Goal: Task Accomplishment & Management: Manage account settings

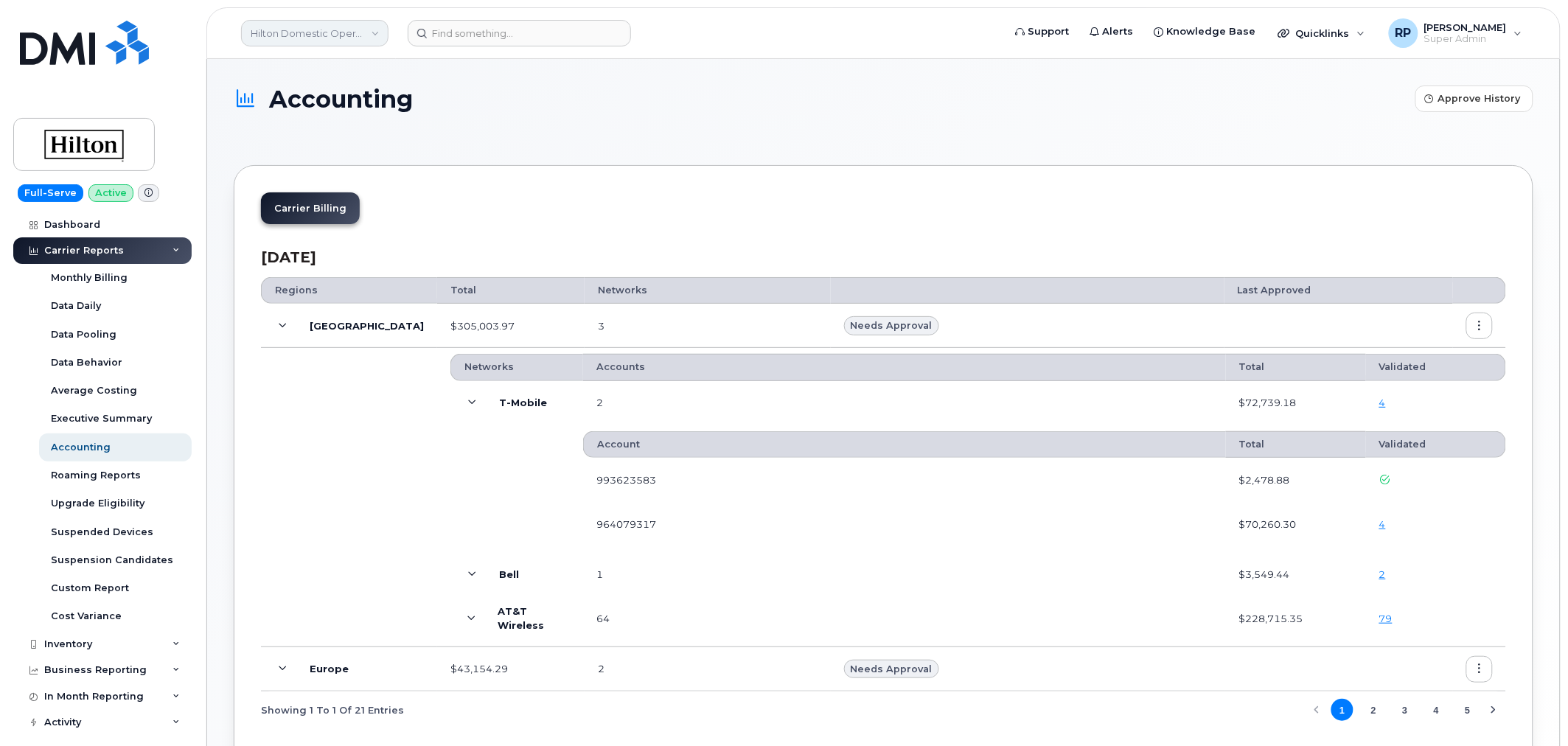
click at [312, 27] on link "Hilton Domestic Operating Company Inc" at bounding box center [315, 33] width 147 height 26
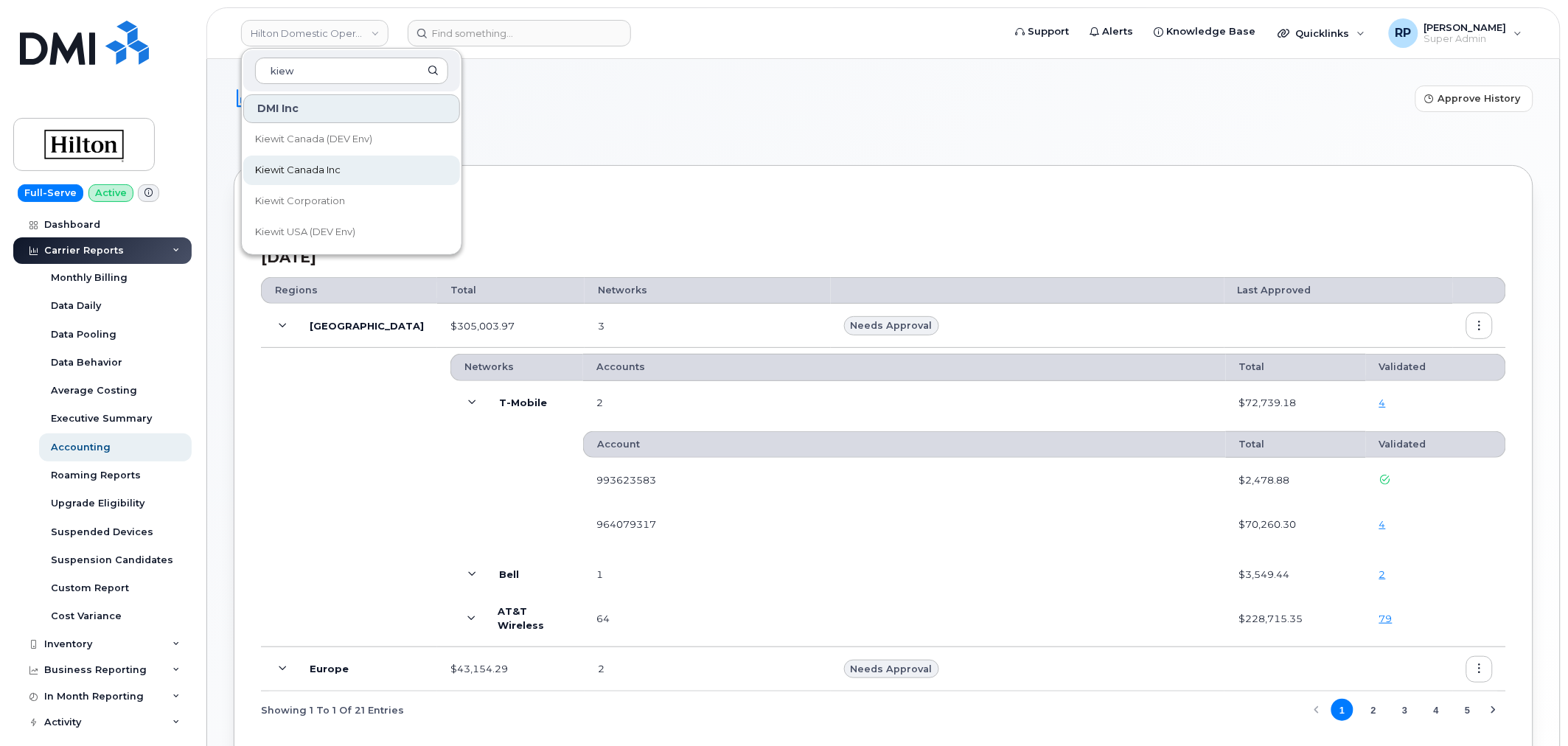
type input "kiew"
click at [312, 160] on link "Kiewit Canada Inc" at bounding box center [352, 170] width 217 height 29
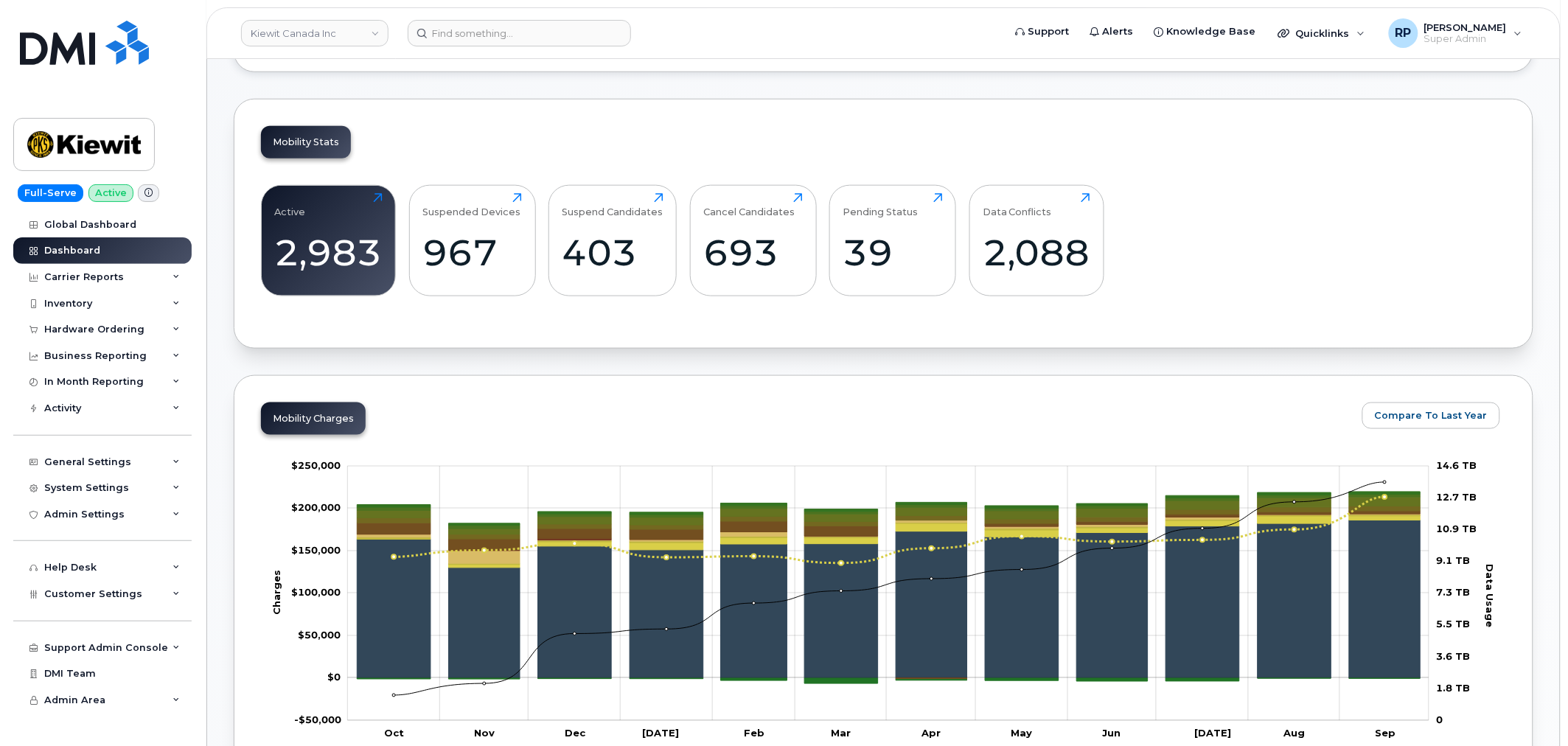
scroll to position [446, 0]
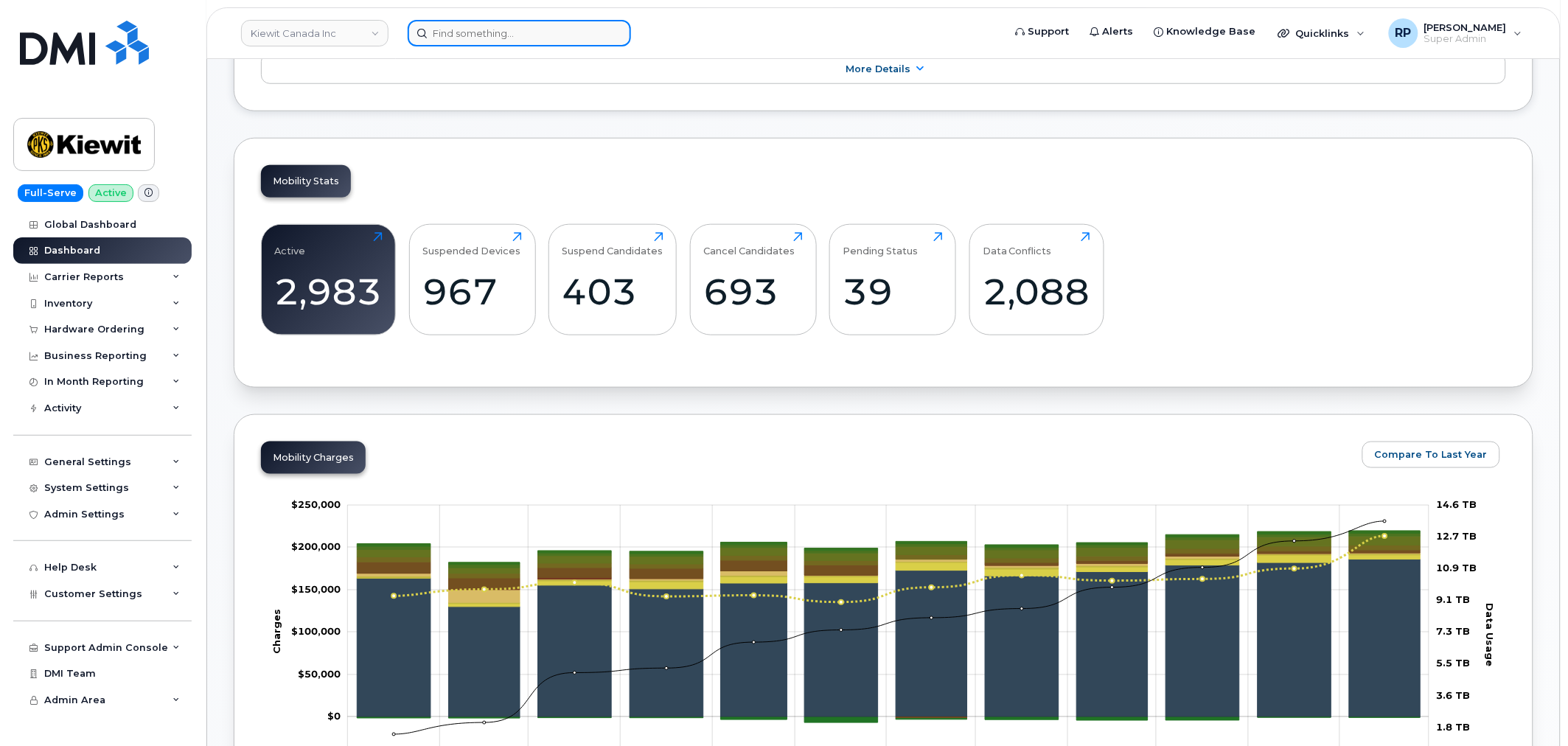
click at [484, 37] on input at bounding box center [519, 33] width 224 height 26
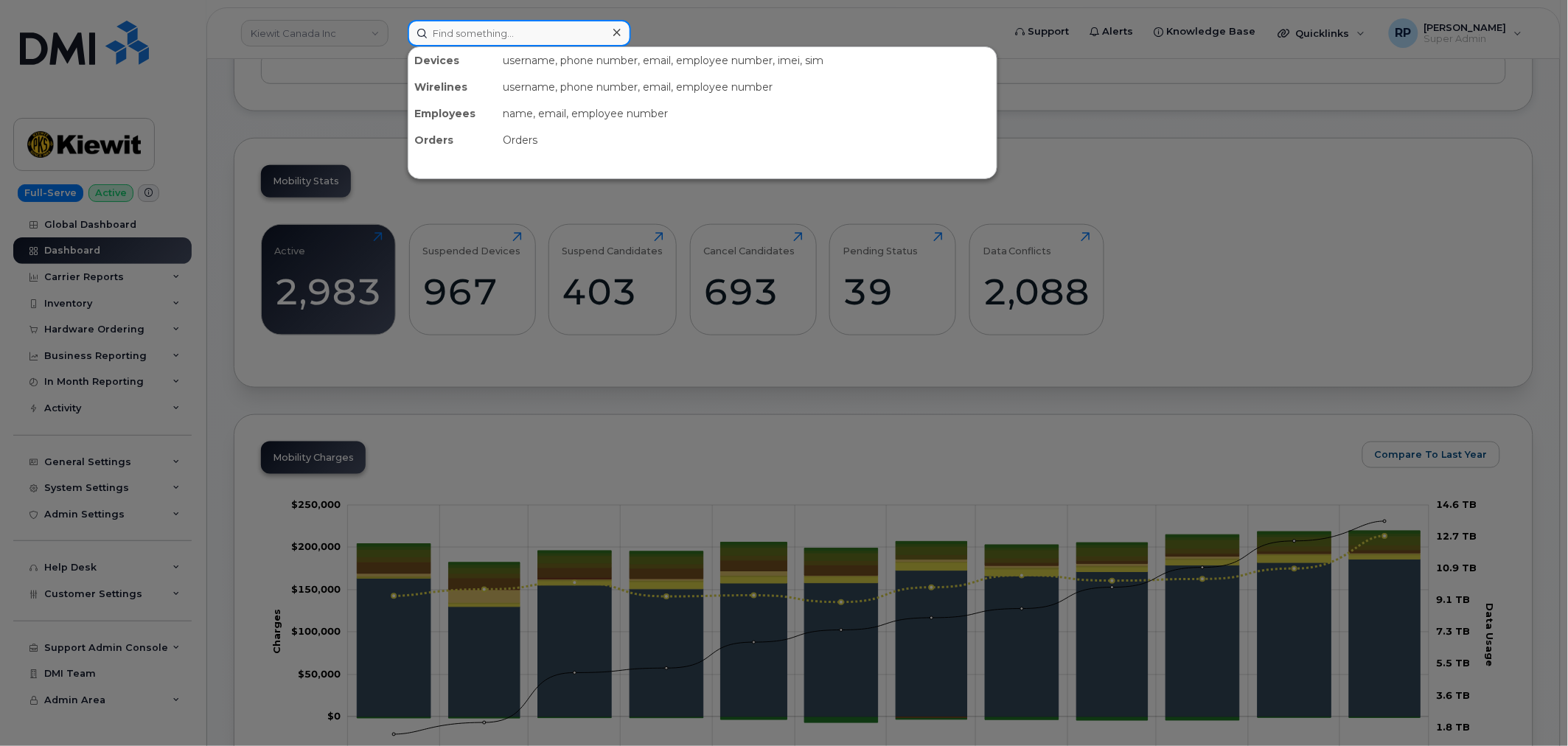
paste input "5874377168"
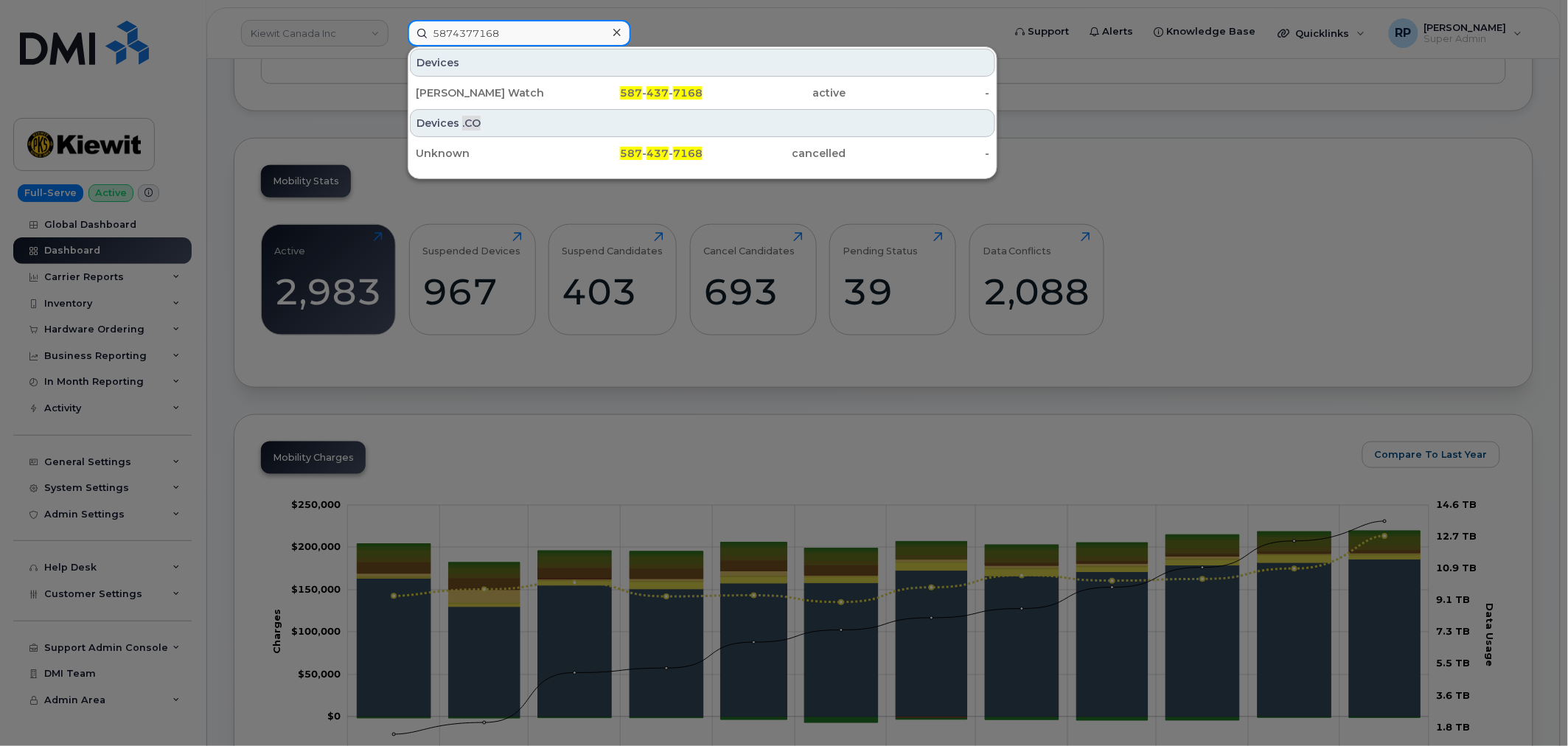
type input "5874377168"
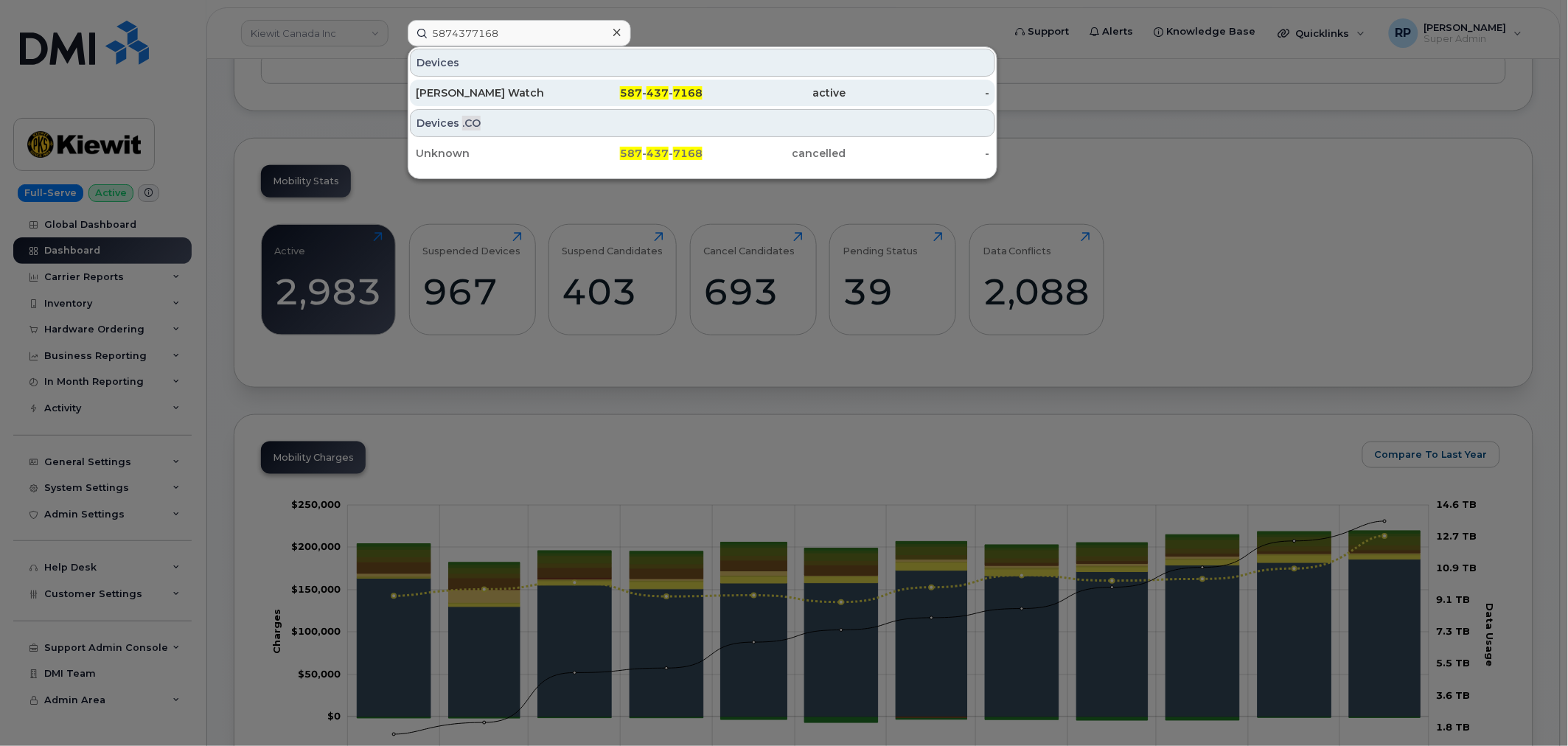
click at [574, 91] on div "587 - 437 - 7168" at bounding box center [631, 93] width 143 height 15
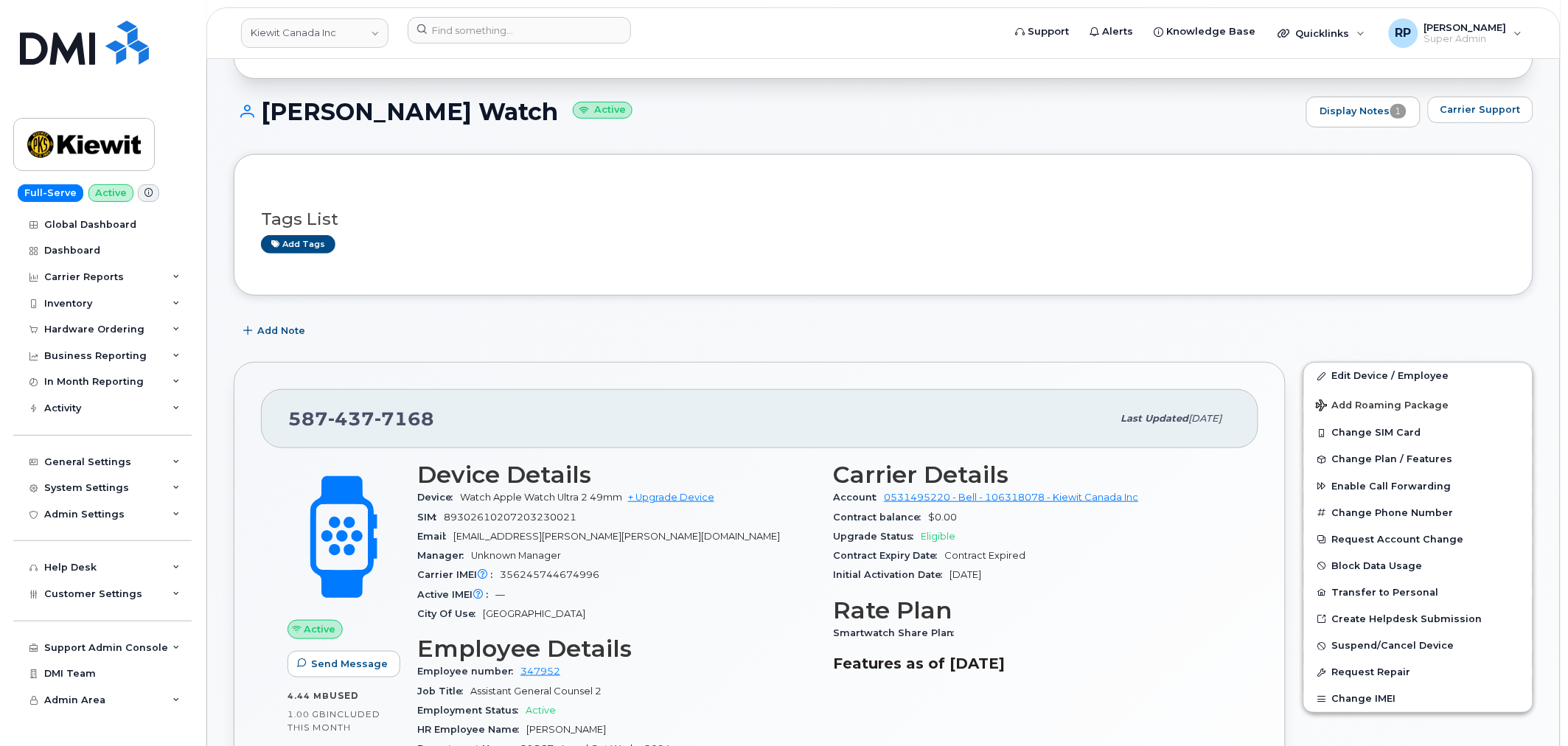
scroll to position [273, 0]
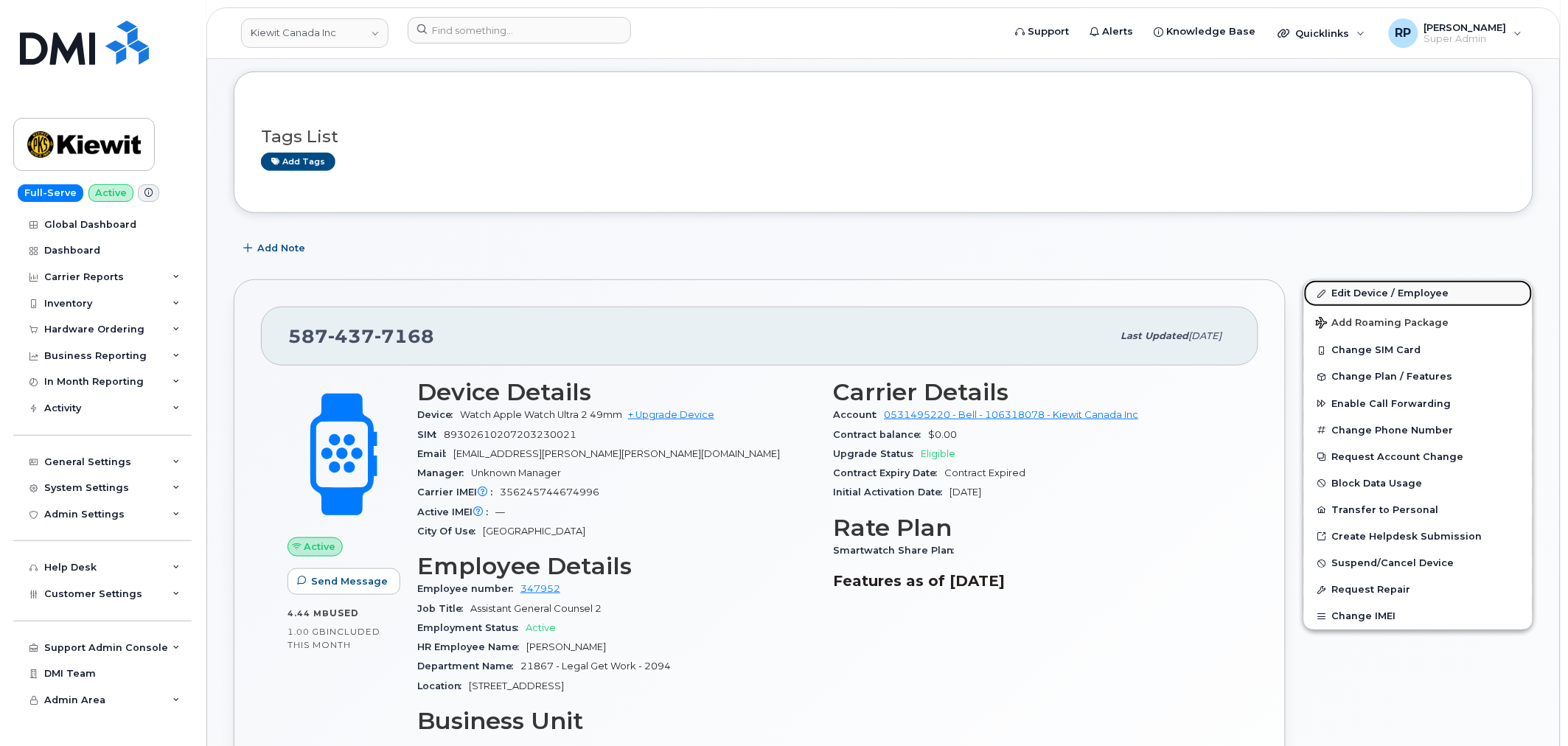
click at [1383, 291] on link "Edit Device / Employee" at bounding box center [1418, 293] width 228 height 26
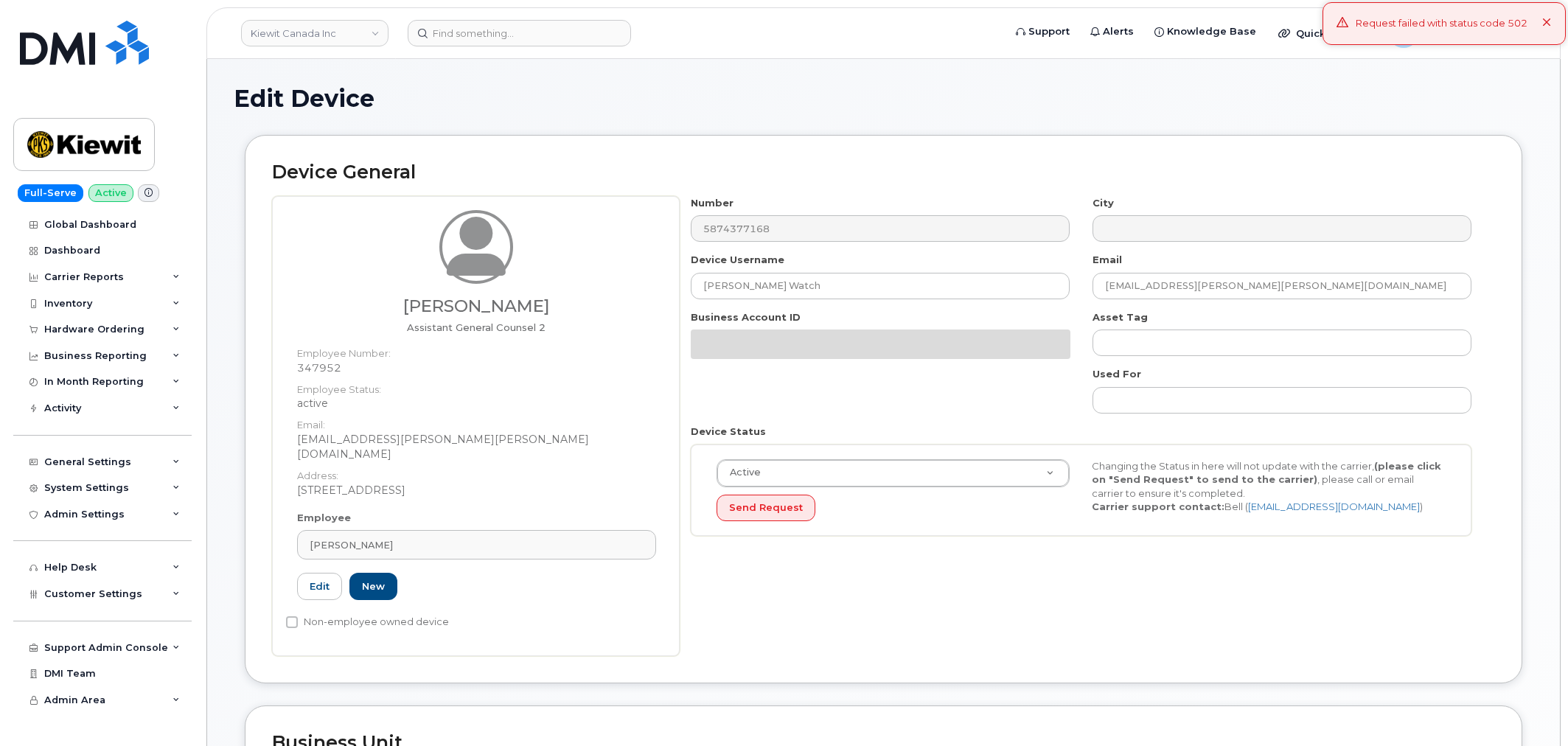
select select "14059"
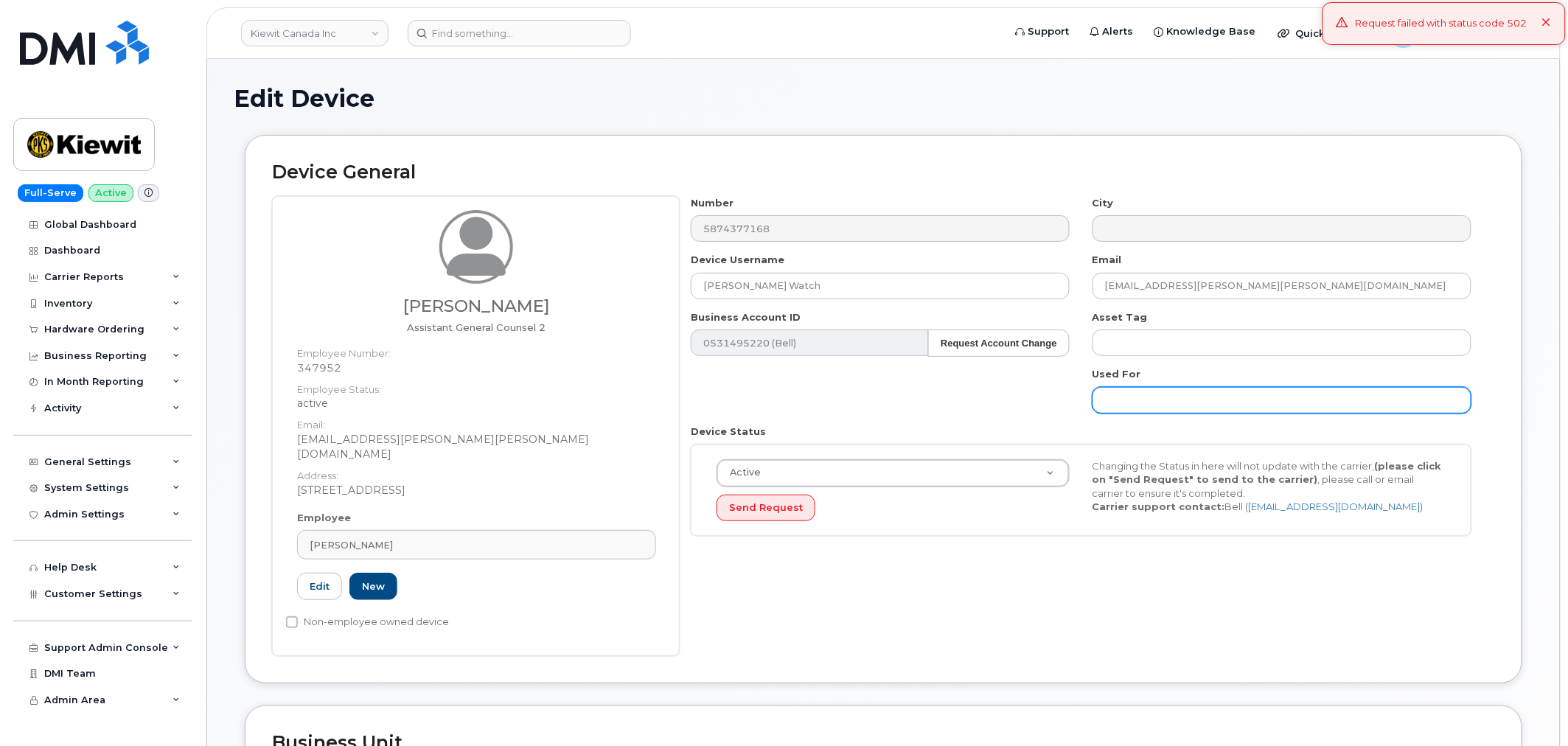
click at [1154, 406] on input "text" at bounding box center [1282, 400] width 379 height 26
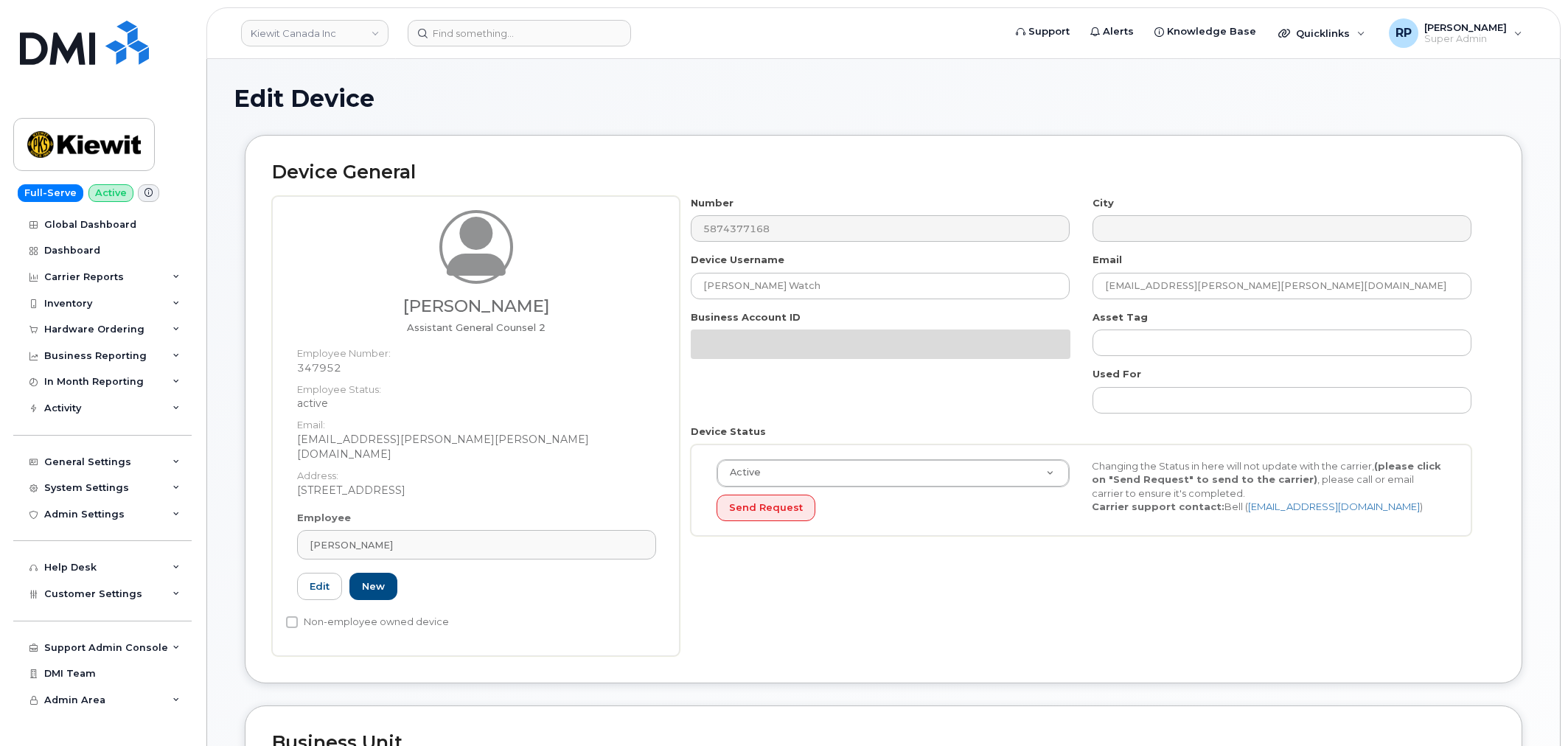
select select "14059"
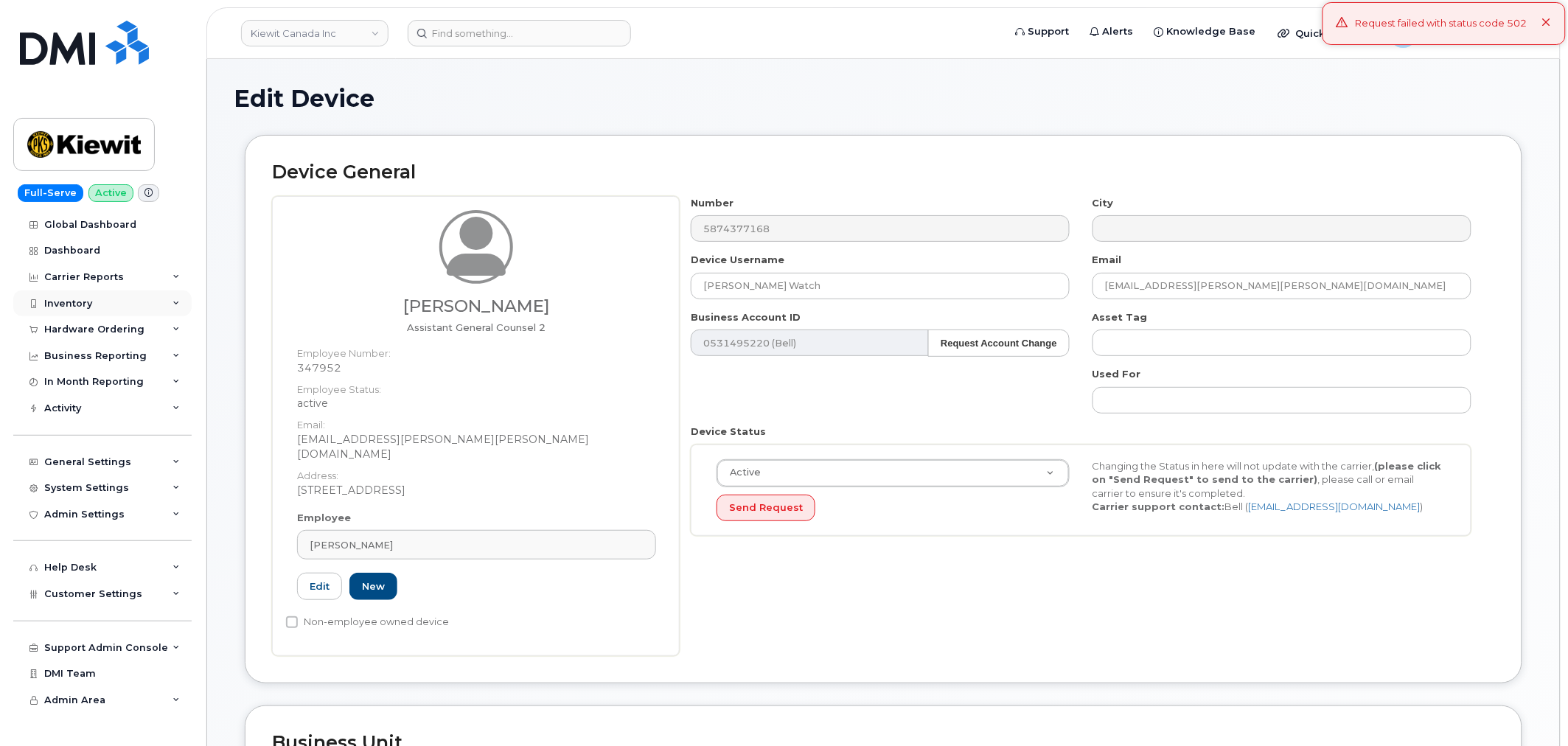
click at [102, 302] on div "Inventory" at bounding box center [102, 304] width 178 height 26
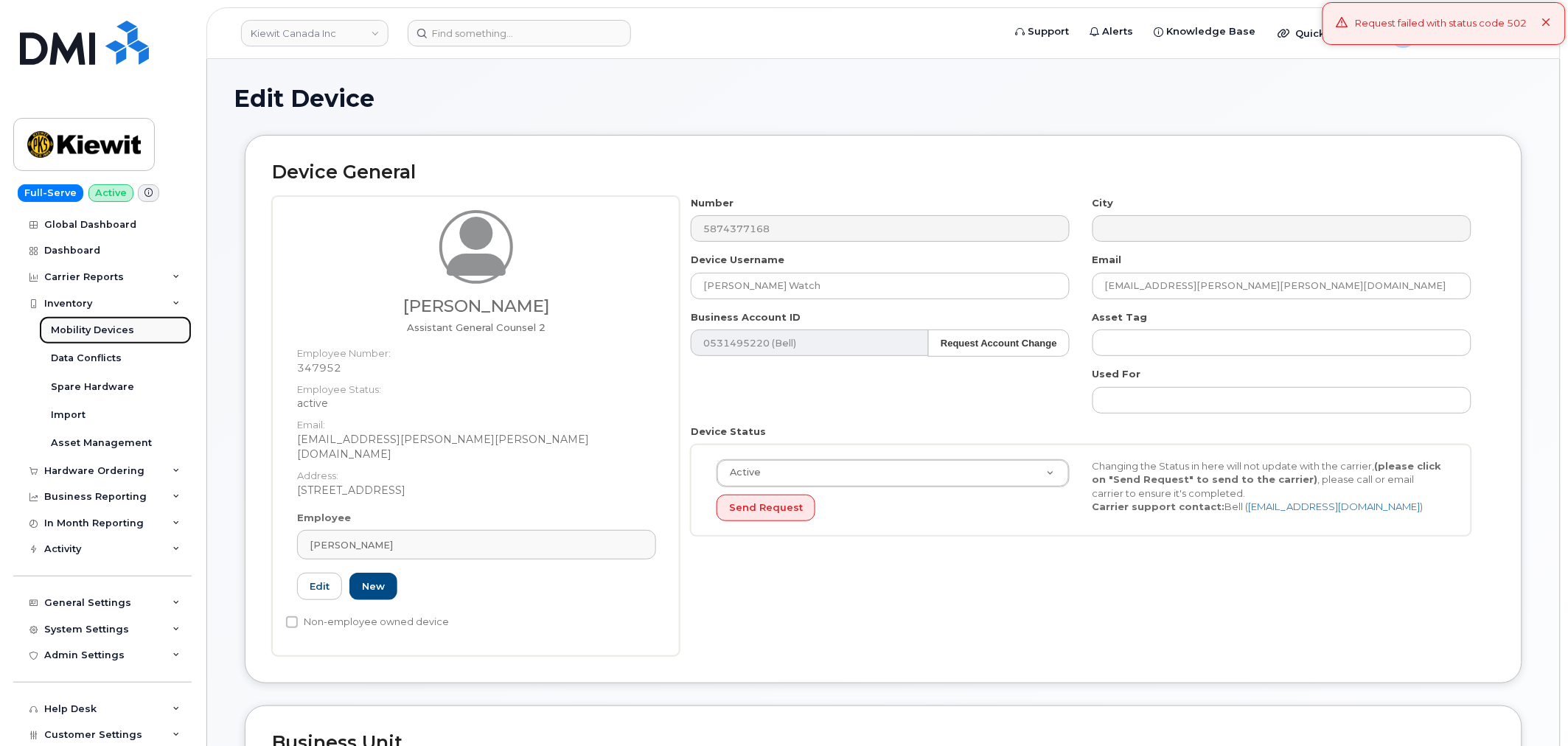
click at [90, 333] on div "Mobility Devices" at bounding box center [92, 330] width 83 height 13
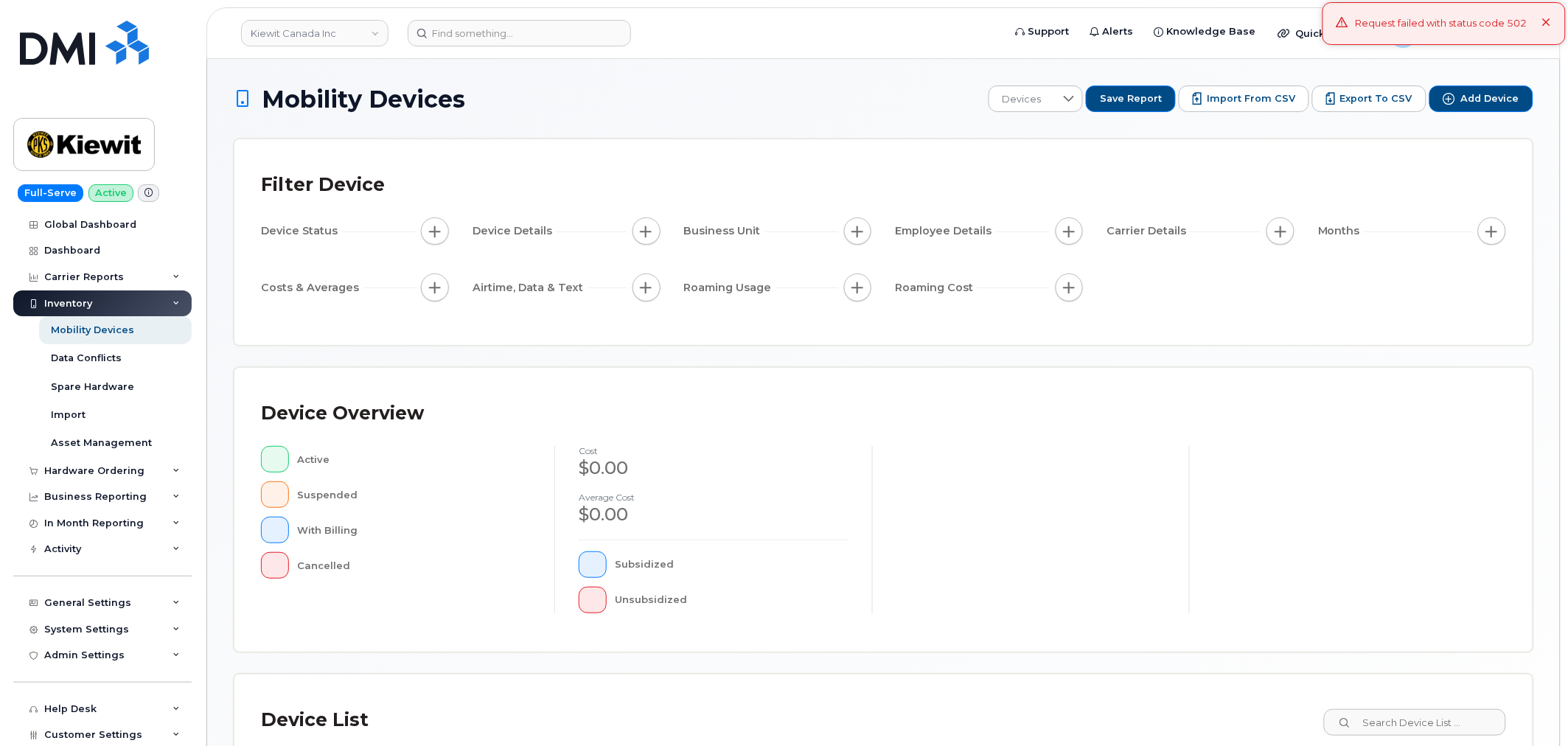
click at [1544, 19] on icon at bounding box center [1547, 24] width 9 height 9
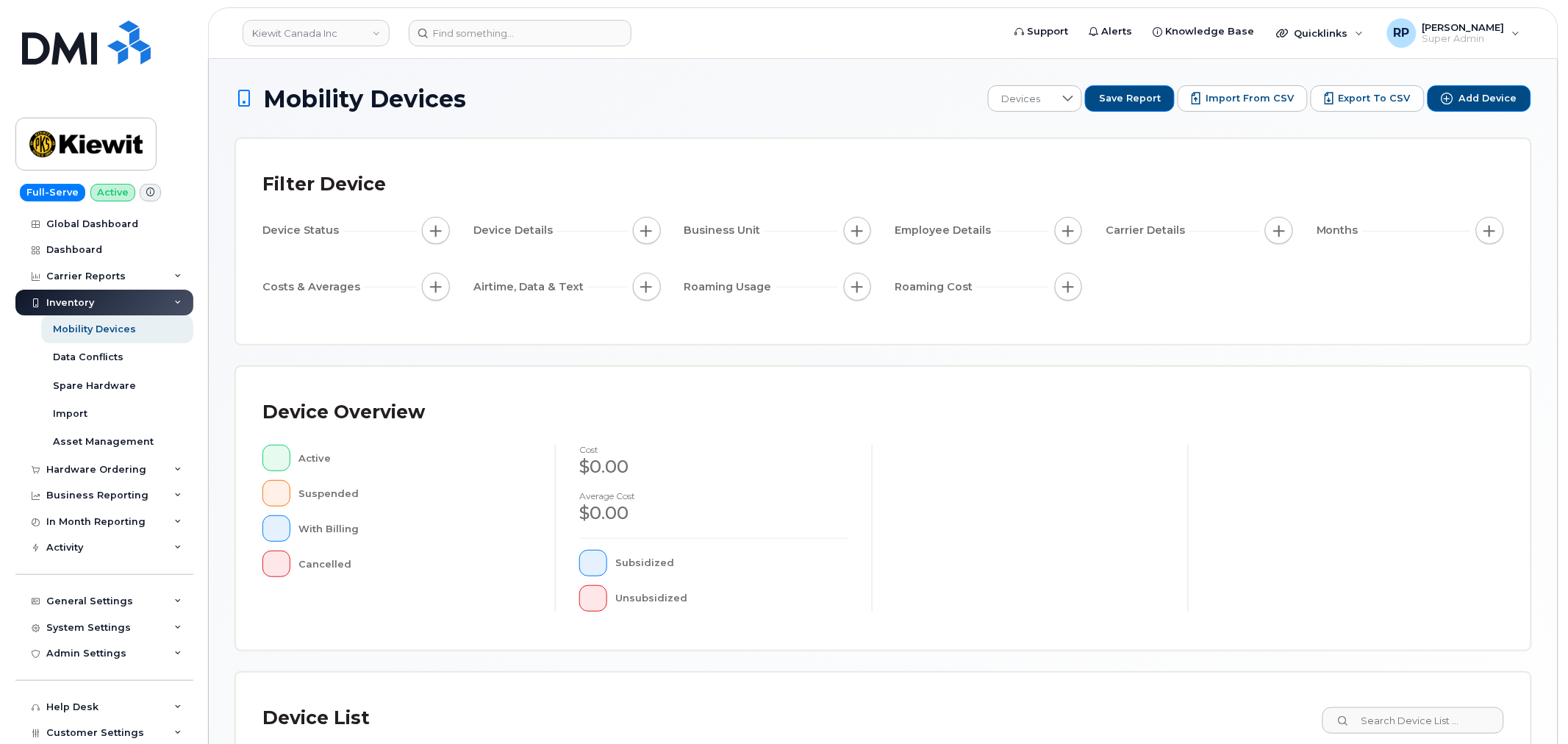
scroll to position [271, 0]
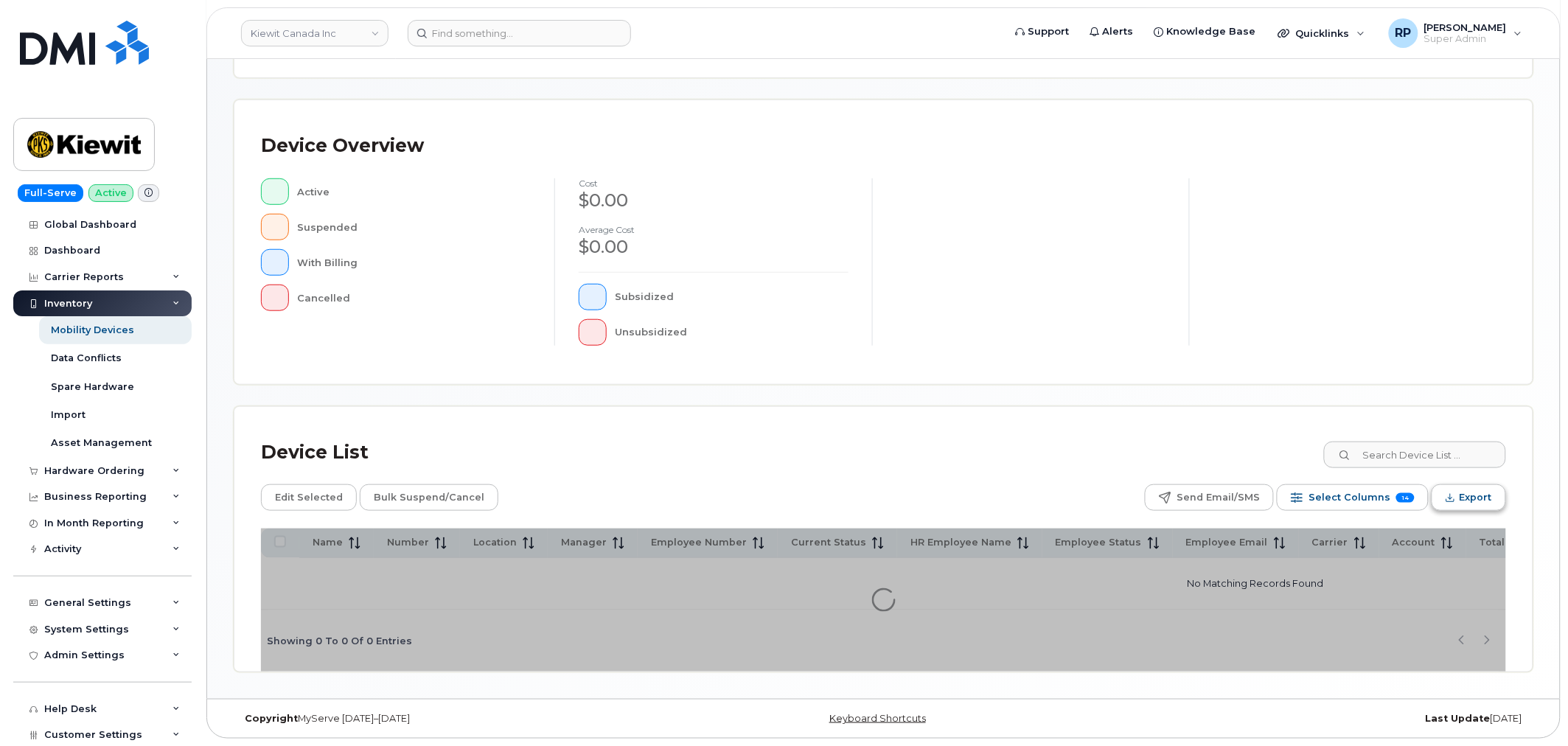
click at [1483, 501] on span "Export" at bounding box center [1476, 497] width 32 height 22
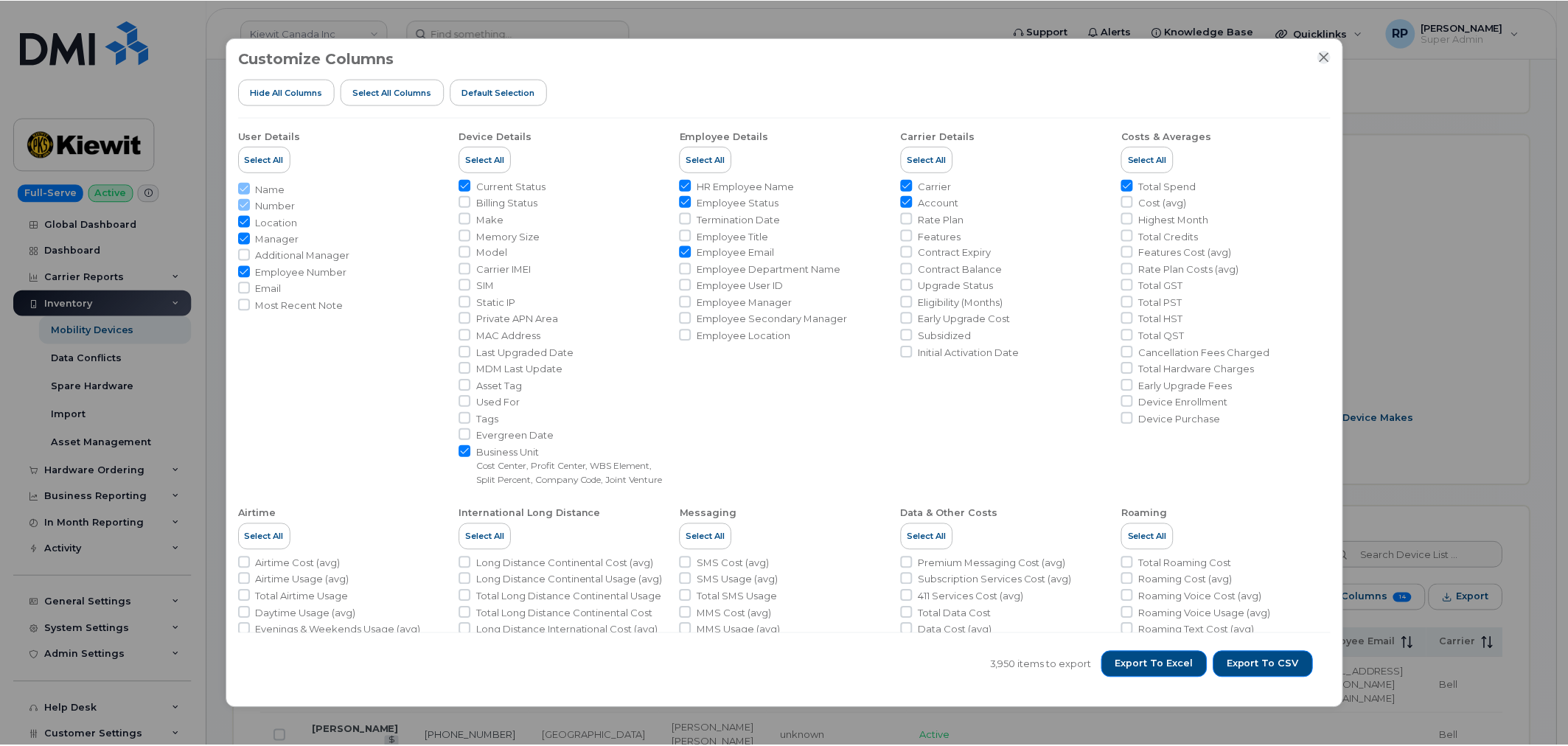
scroll to position [311, 0]
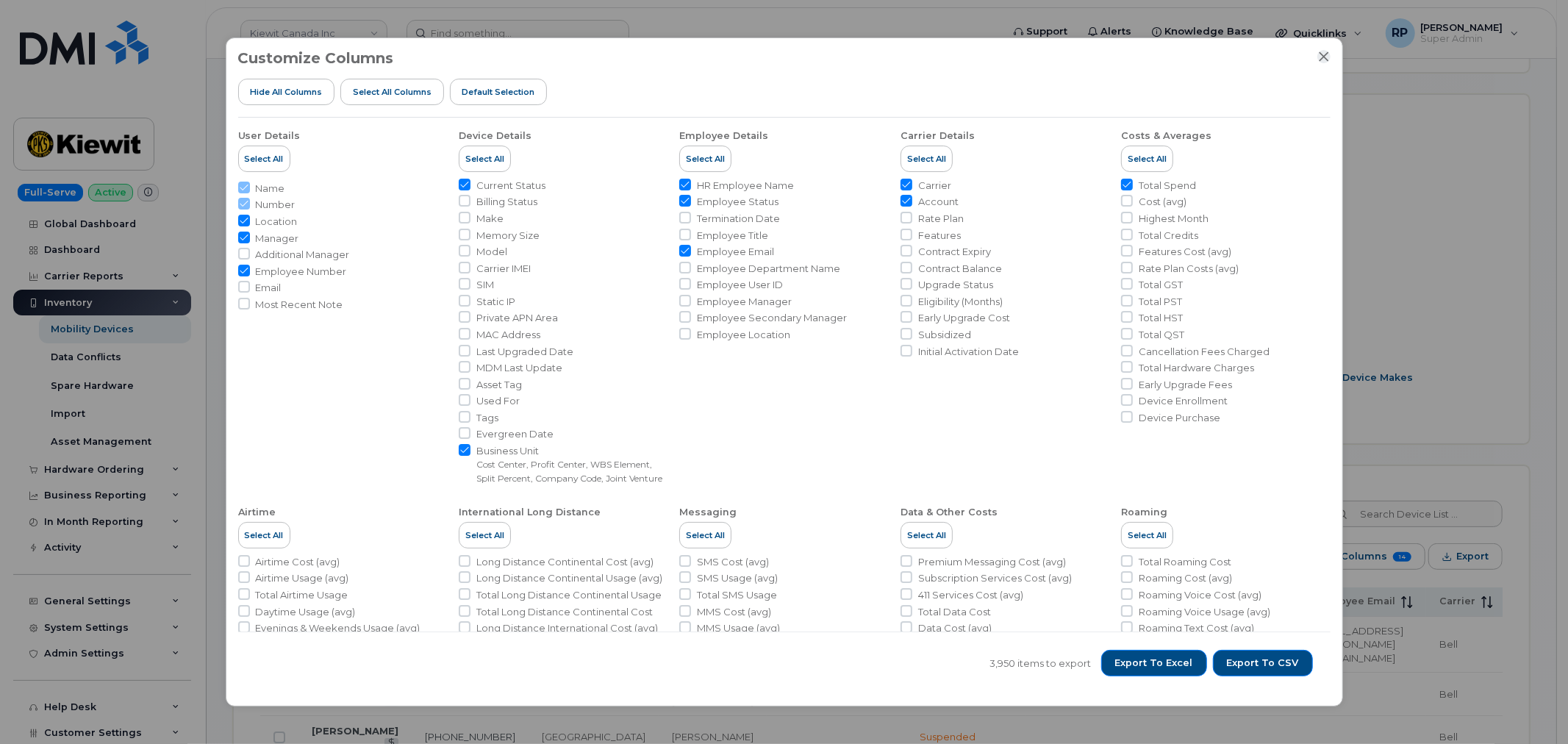
click at [1318, 55] on icon "Close" at bounding box center [1323, 56] width 12 height 12
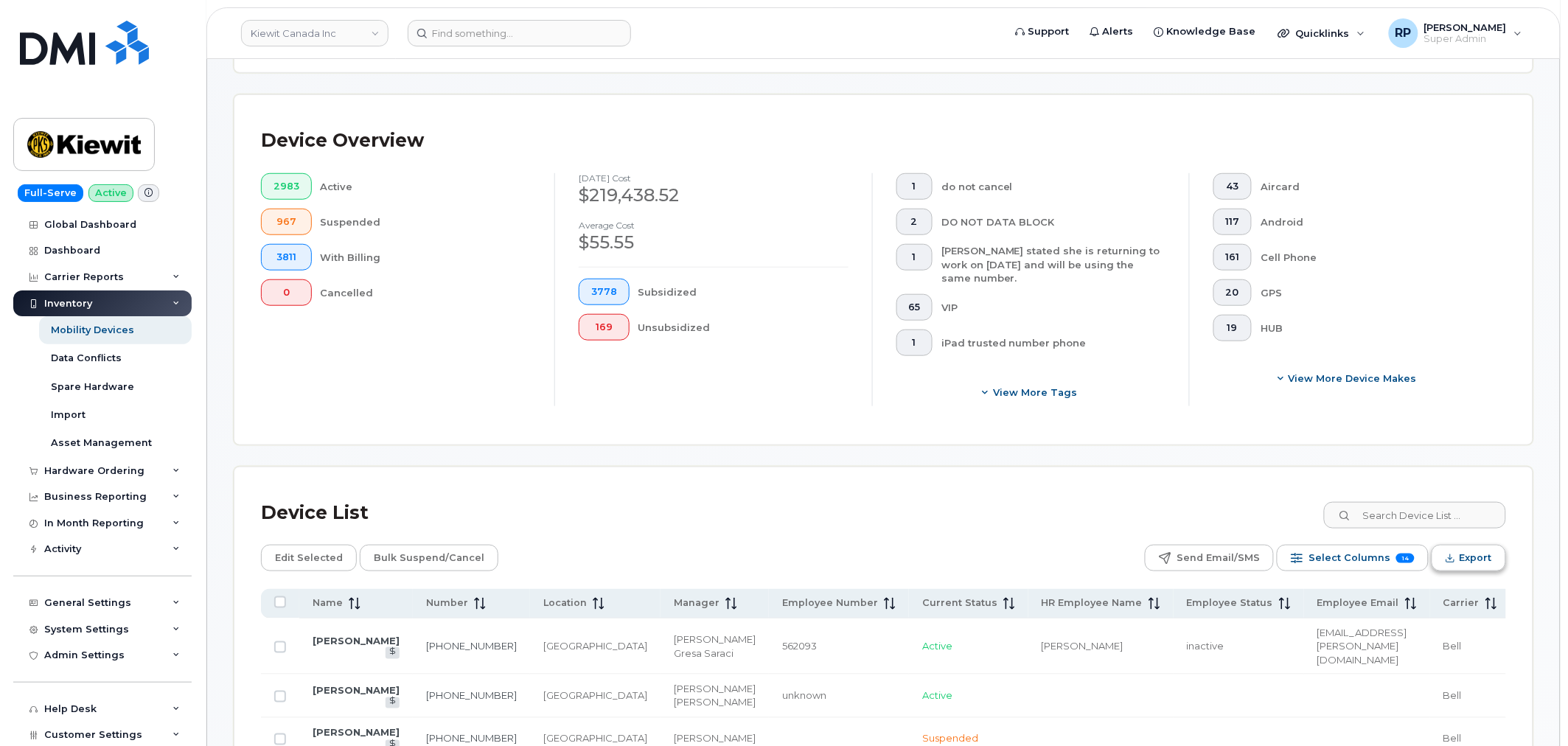
click at [1473, 556] on span "Export" at bounding box center [1476, 557] width 32 height 22
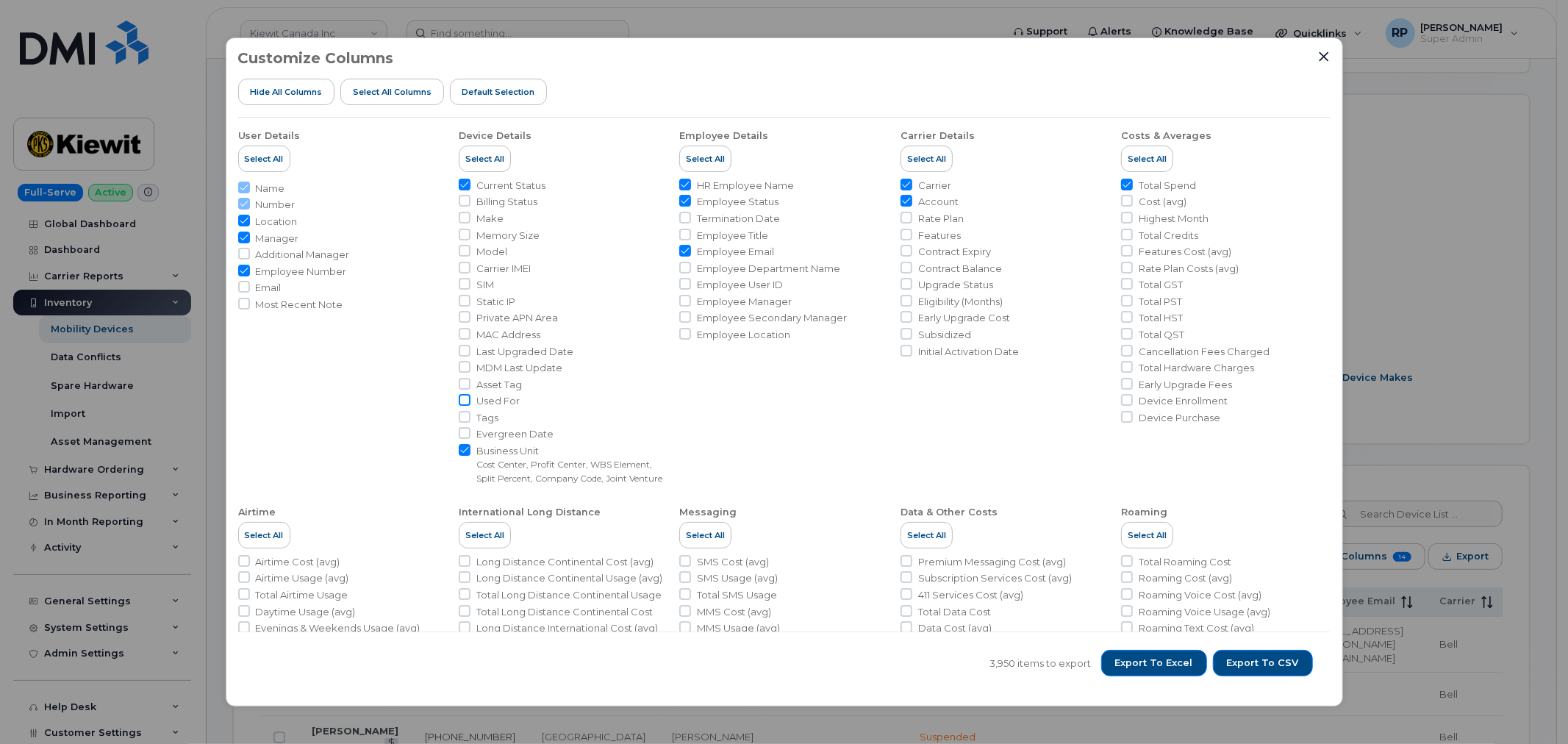
click at [465, 401] on input "Used For" at bounding box center [465, 400] width 12 height 12
checkbox input "true"
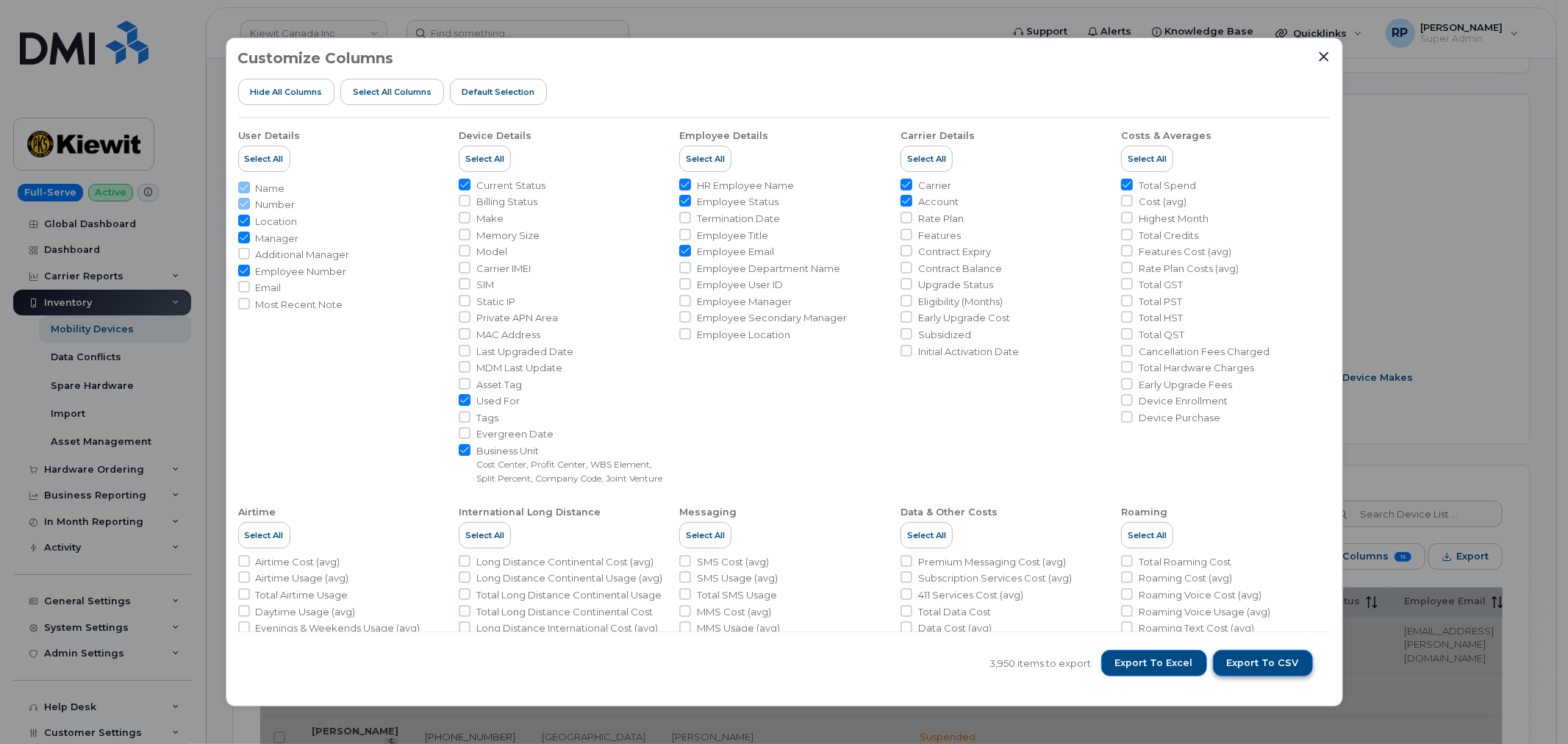
click at [1270, 661] on span "Export to CSV" at bounding box center [1262, 663] width 72 height 13
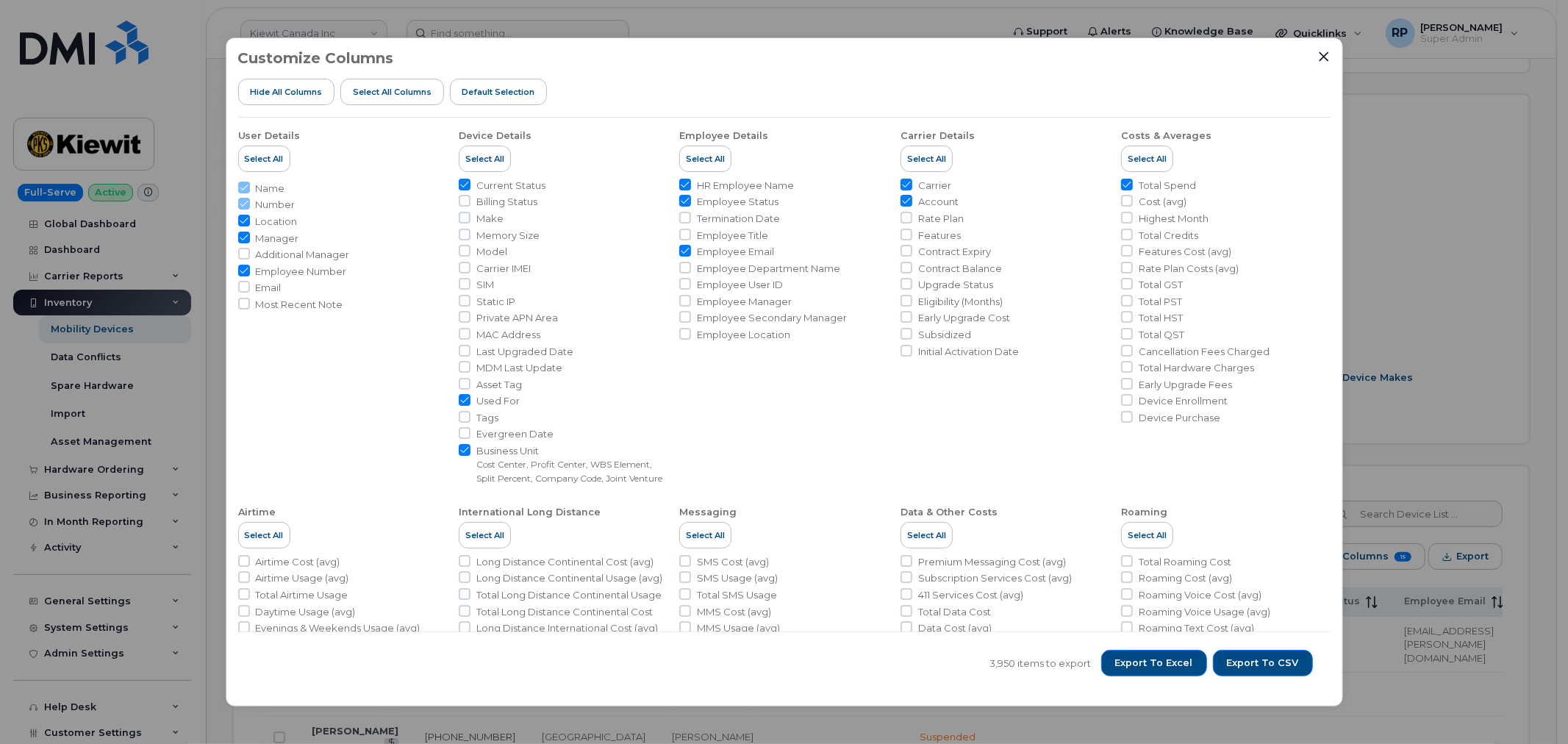
drag, startPoint x: 1322, startPoint y: 55, endPoint x: 1160, endPoint y: 73, distance: 163.0
click at [1322, 55] on icon "Close" at bounding box center [1323, 56] width 9 height 9
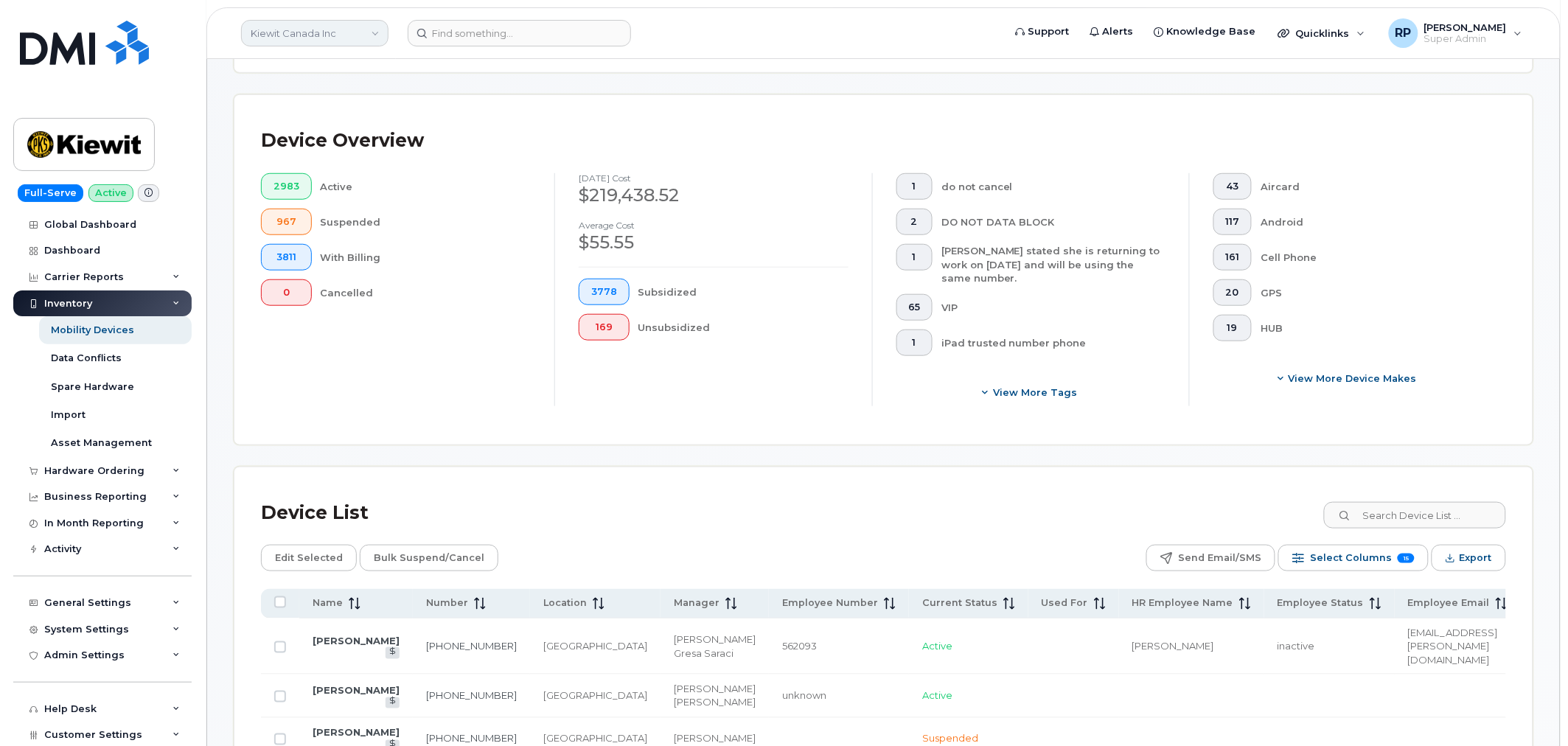
click at [299, 42] on link "Kiewit Canada Inc" at bounding box center [315, 33] width 147 height 26
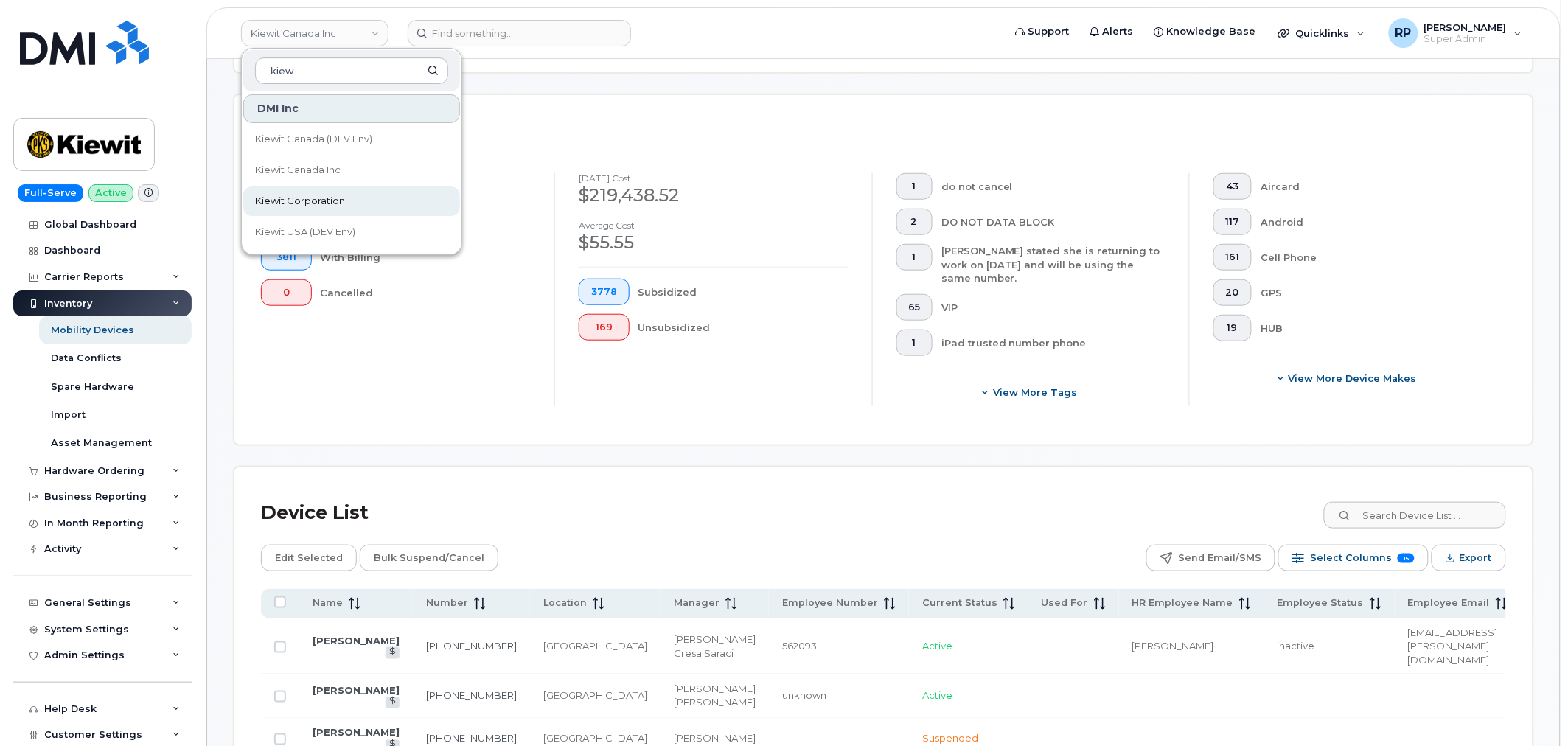
type input "kiew"
drag, startPoint x: 336, startPoint y: 197, endPoint x: 184, endPoint y: 202, distance: 152.1
click at [336, 197] on span "Kiewit Corporation" at bounding box center [299, 202] width 90 height 15
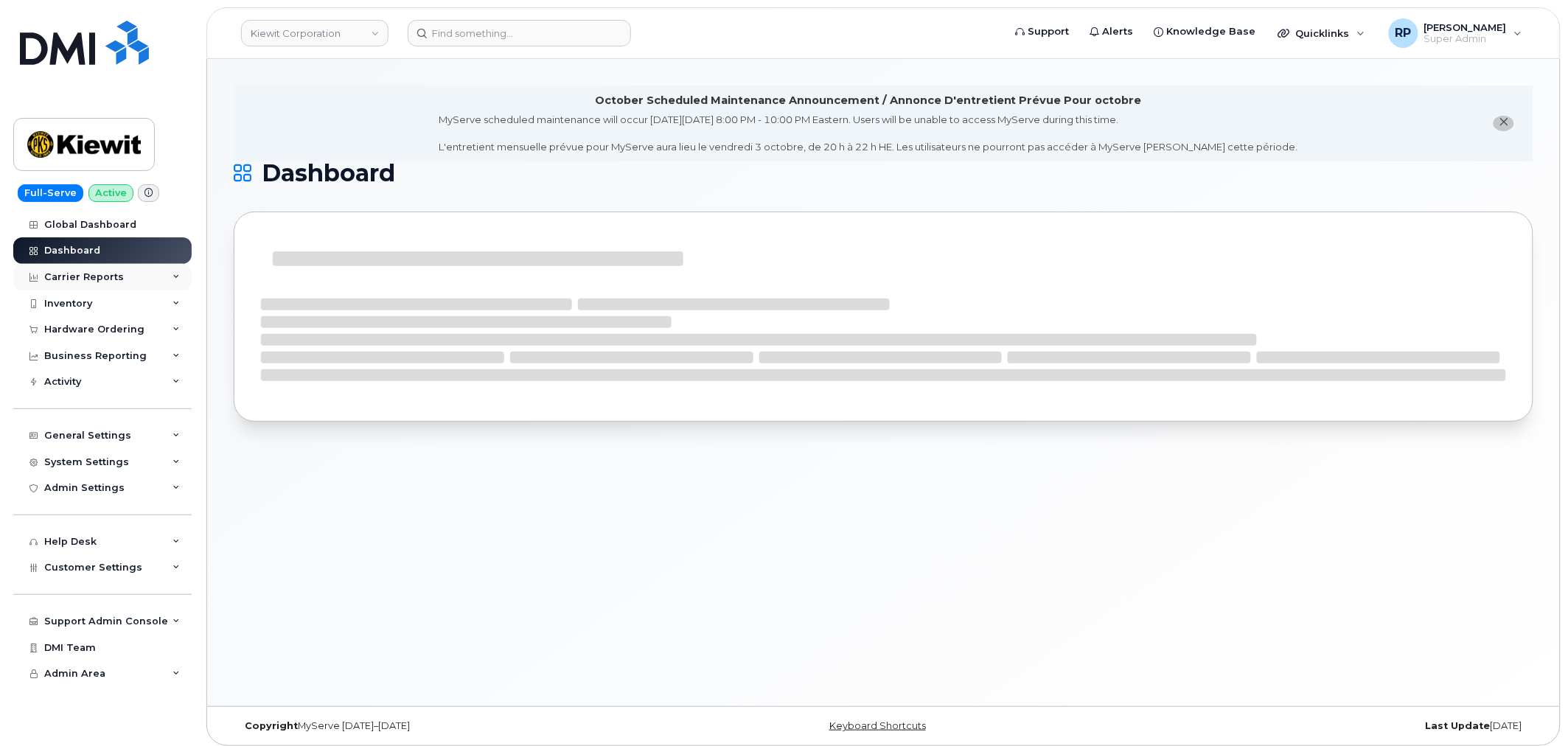
click at [122, 283] on div "Carrier Reports" at bounding box center [102, 277] width 178 height 26
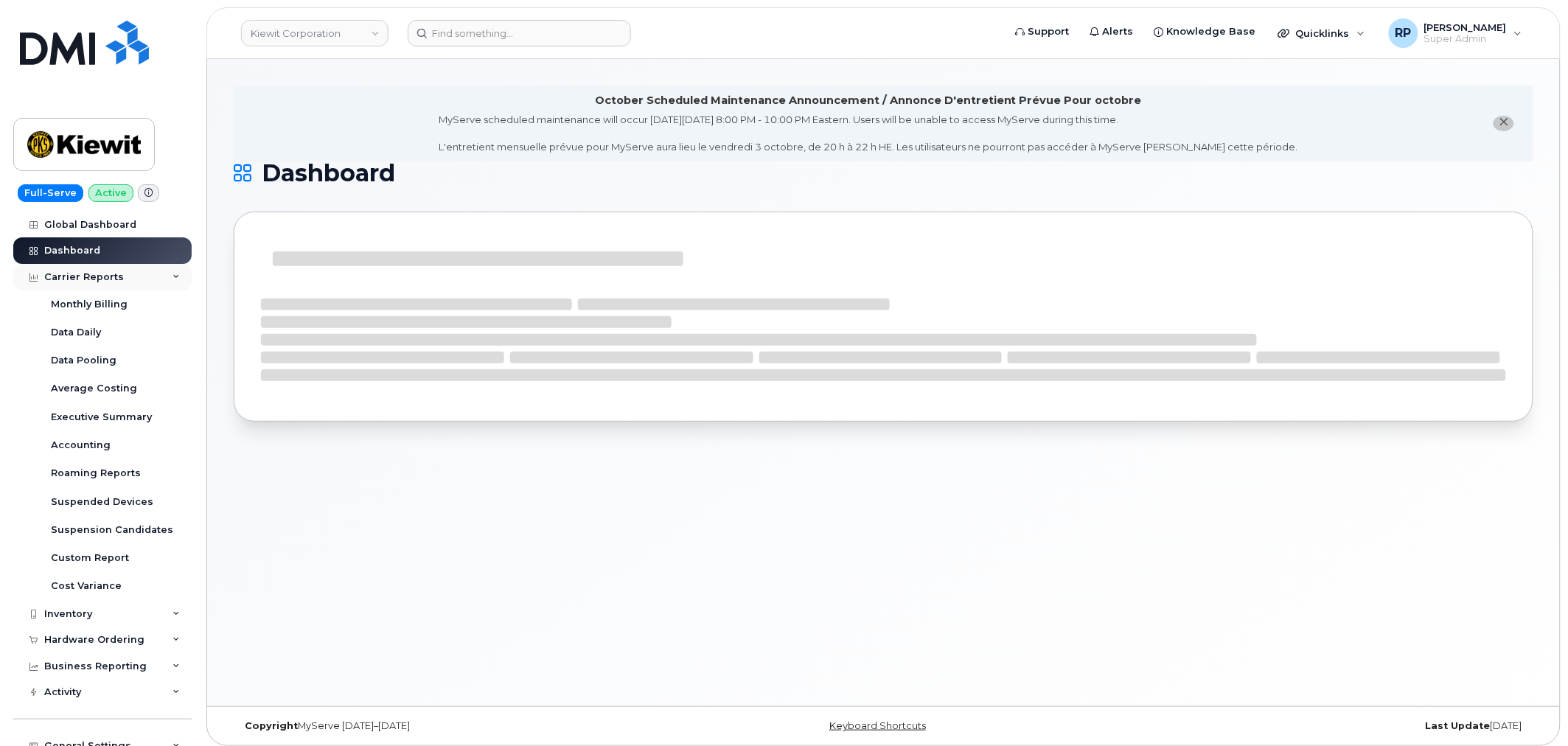
click at [92, 268] on div "Carrier Reports" at bounding box center [102, 277] width 178 height 26
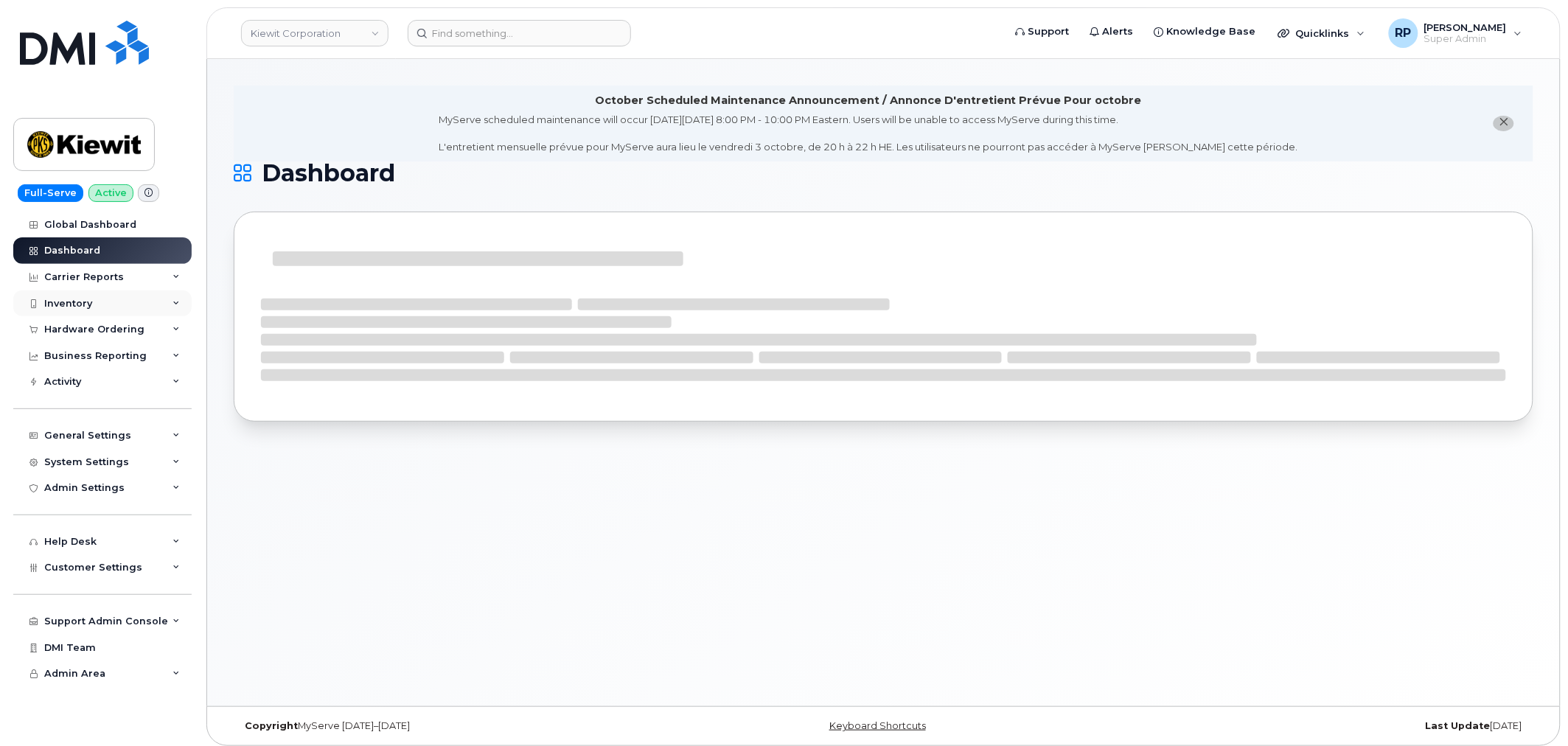
click at [91, 307] on div "Inventory" at bounding box center [68, 304] width 48 height 12
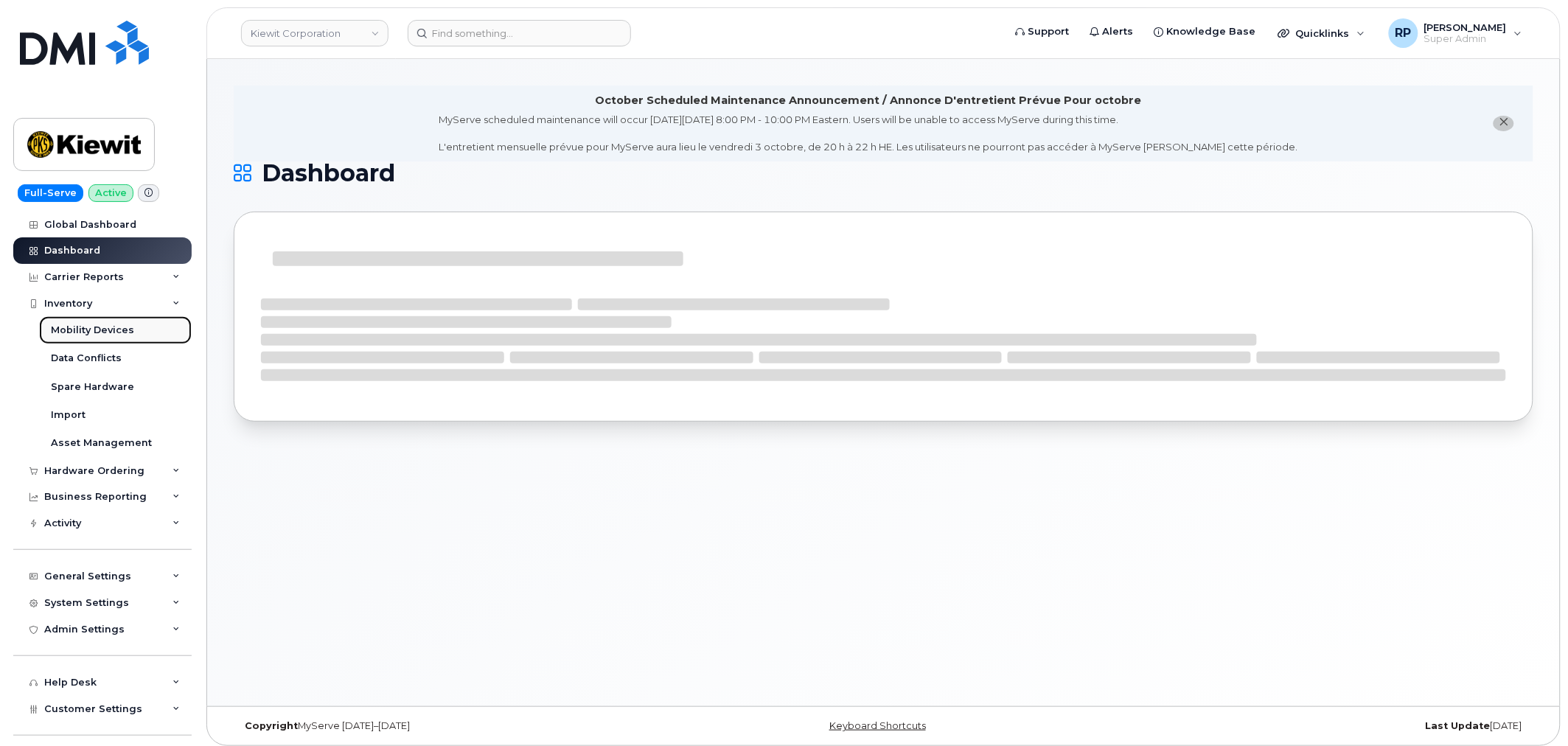
click at [86, 326] on div "Mobility Devices" at bounding box center [92, 330] width 83 height 13
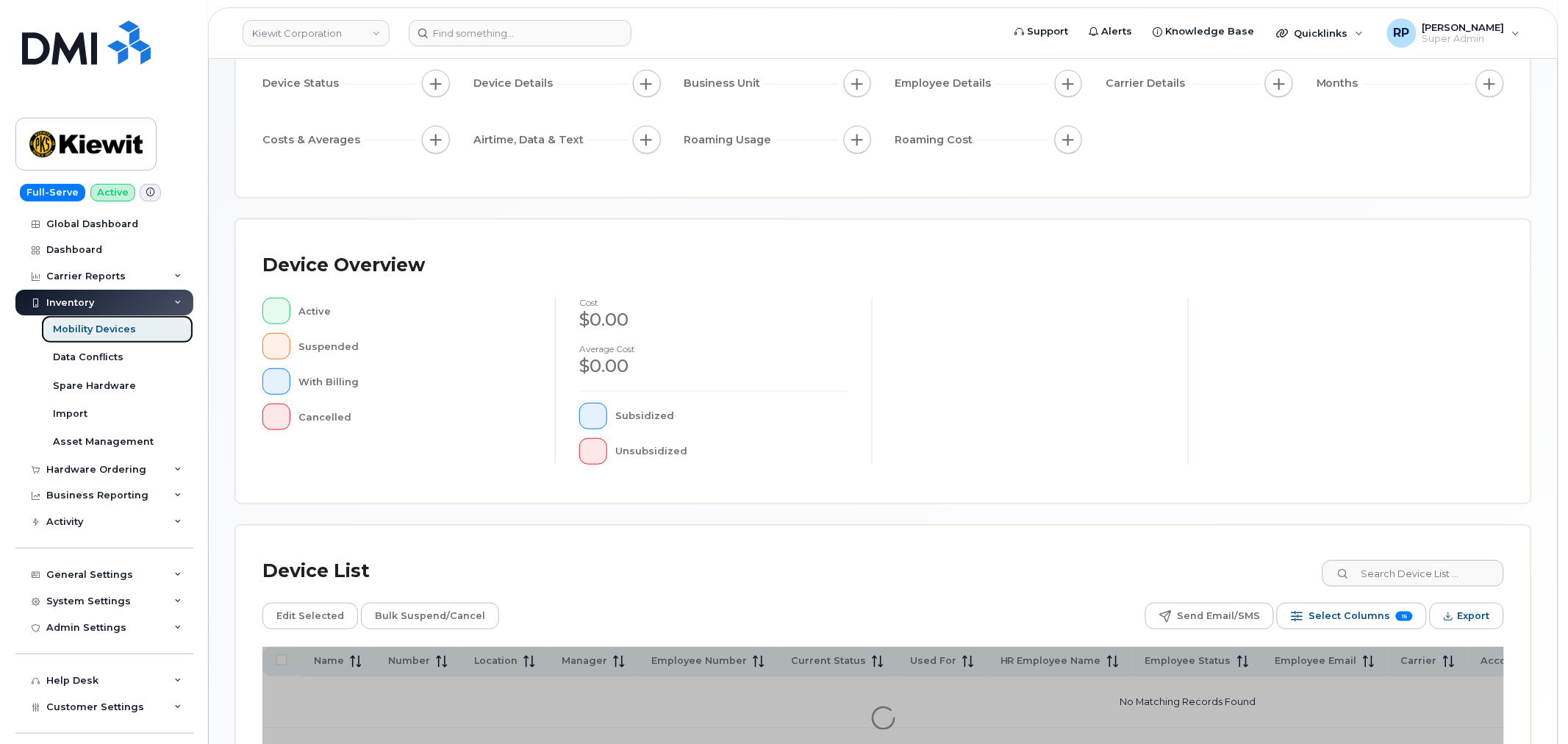
scroll to position [271, 0]
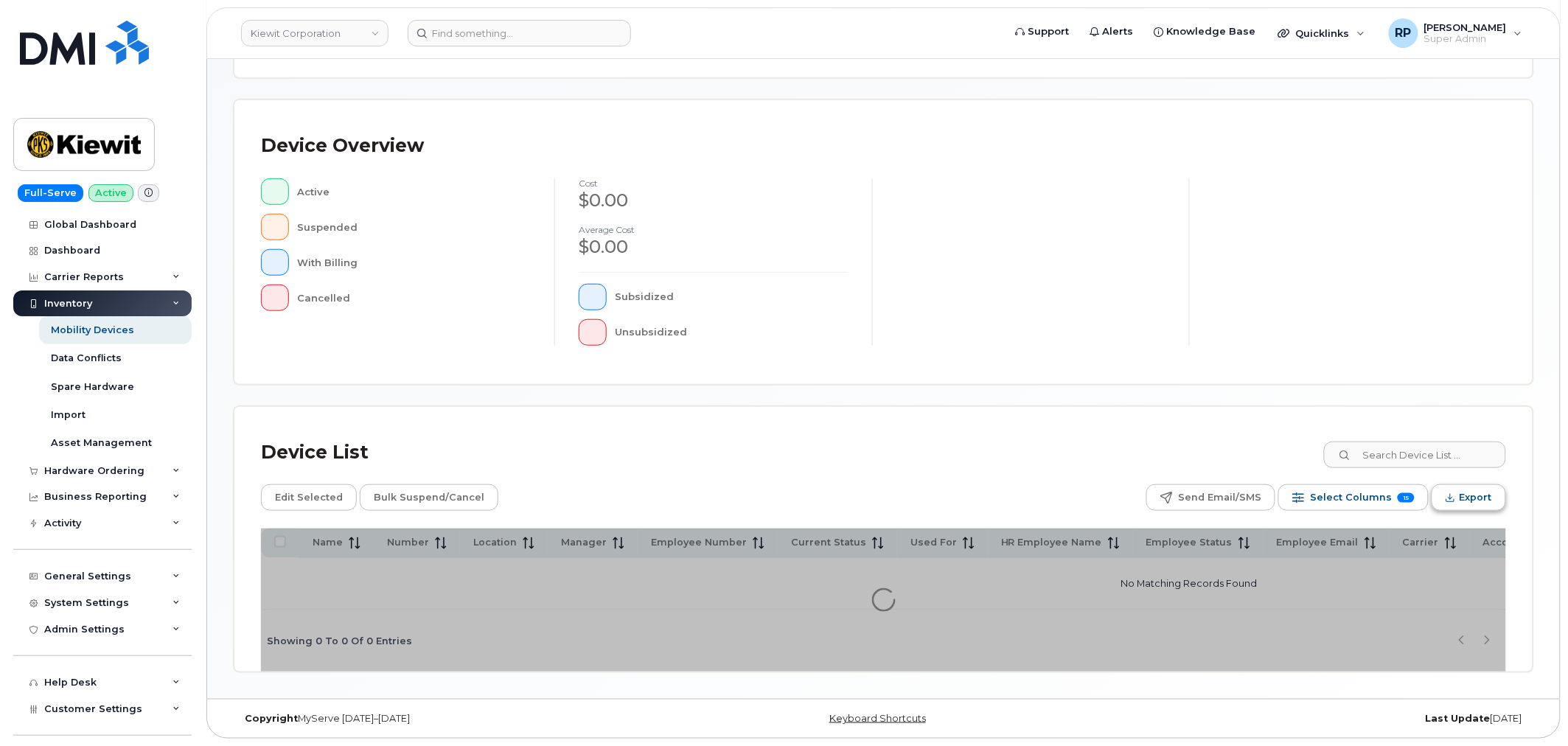
click at [1488, 494] on span "Export" at bounding box center [1476, 497] width 32 height 22
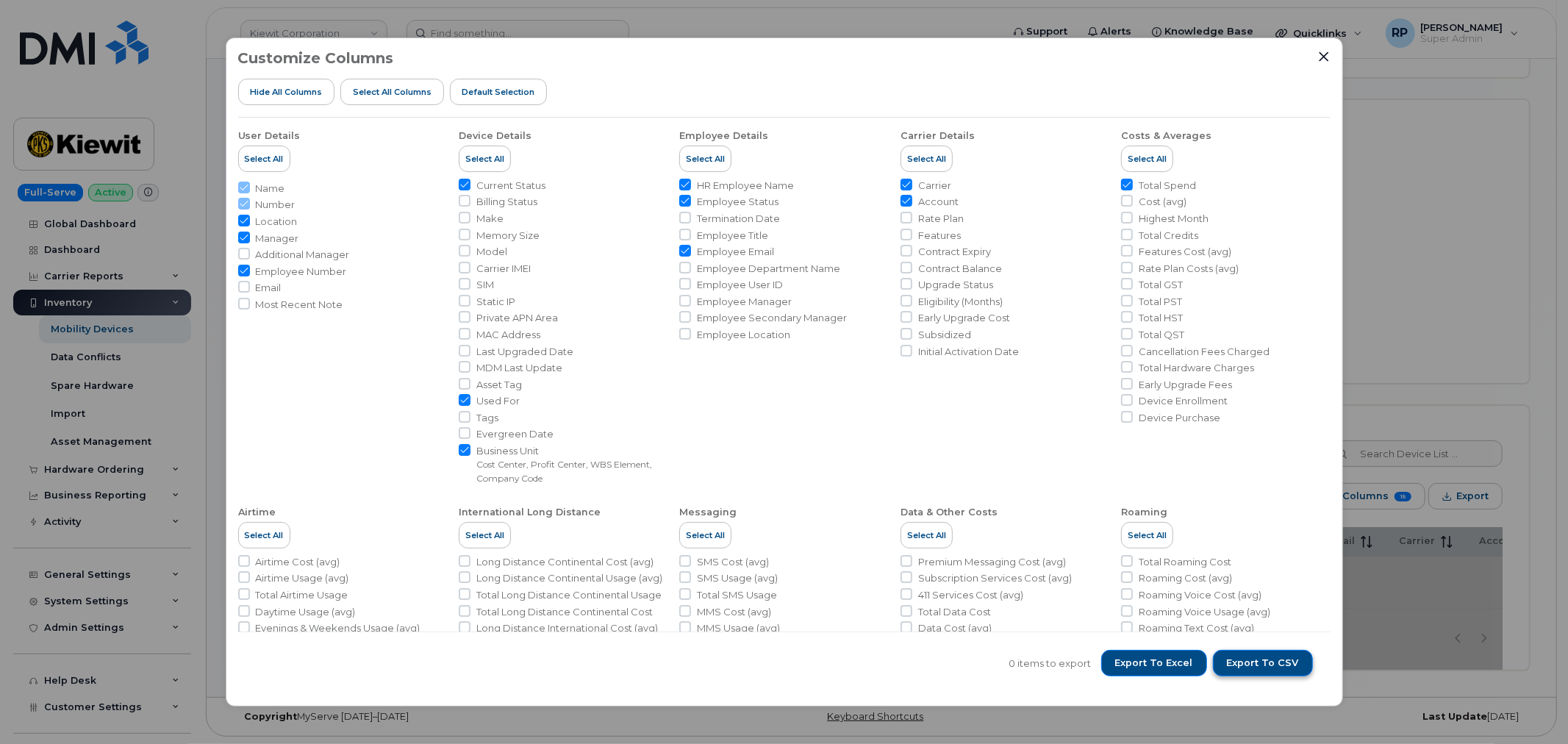
click at [1266, 664] on span "Export to CSV" at bounding box center [1262, 663] width 72 height 13
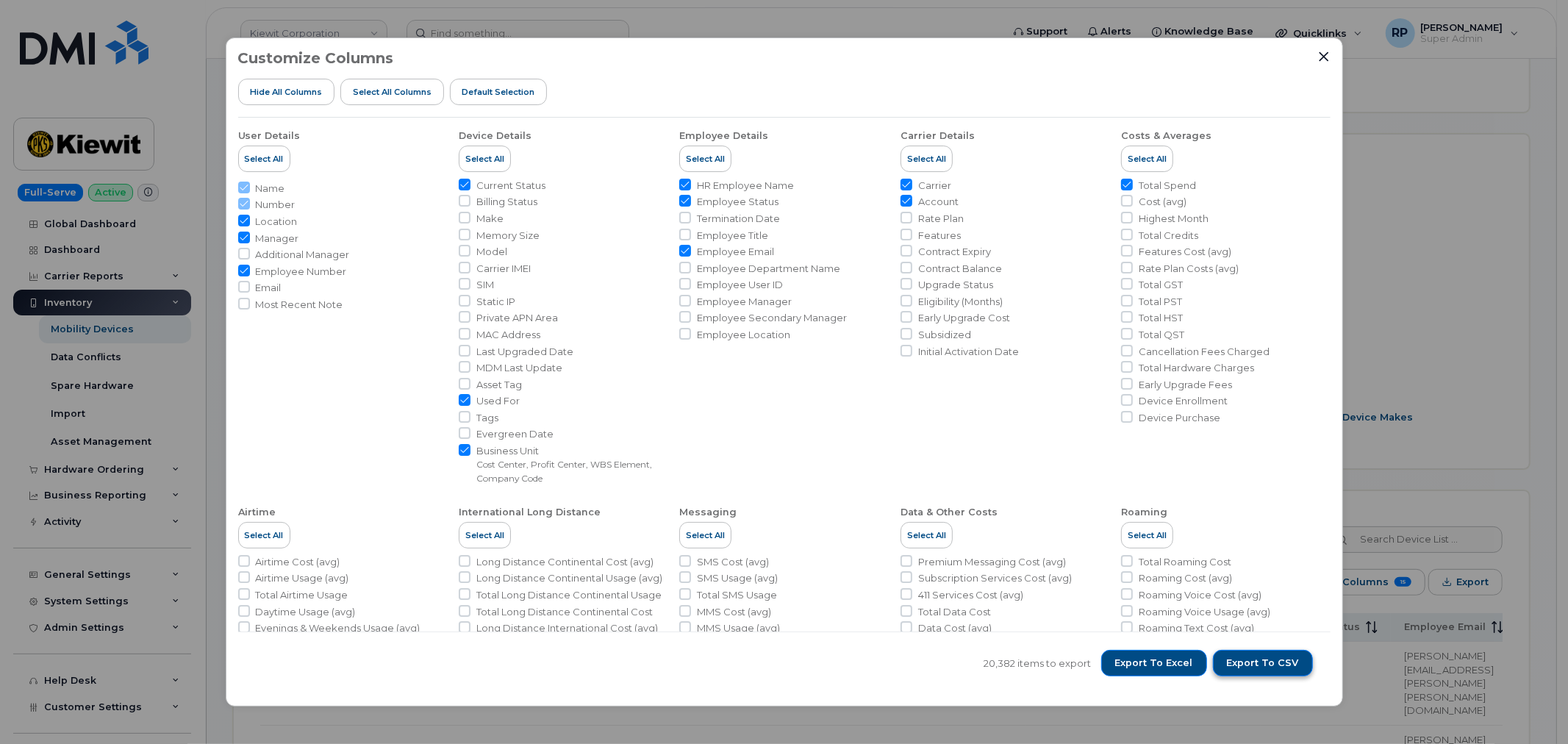
scroll to position [310, 0]
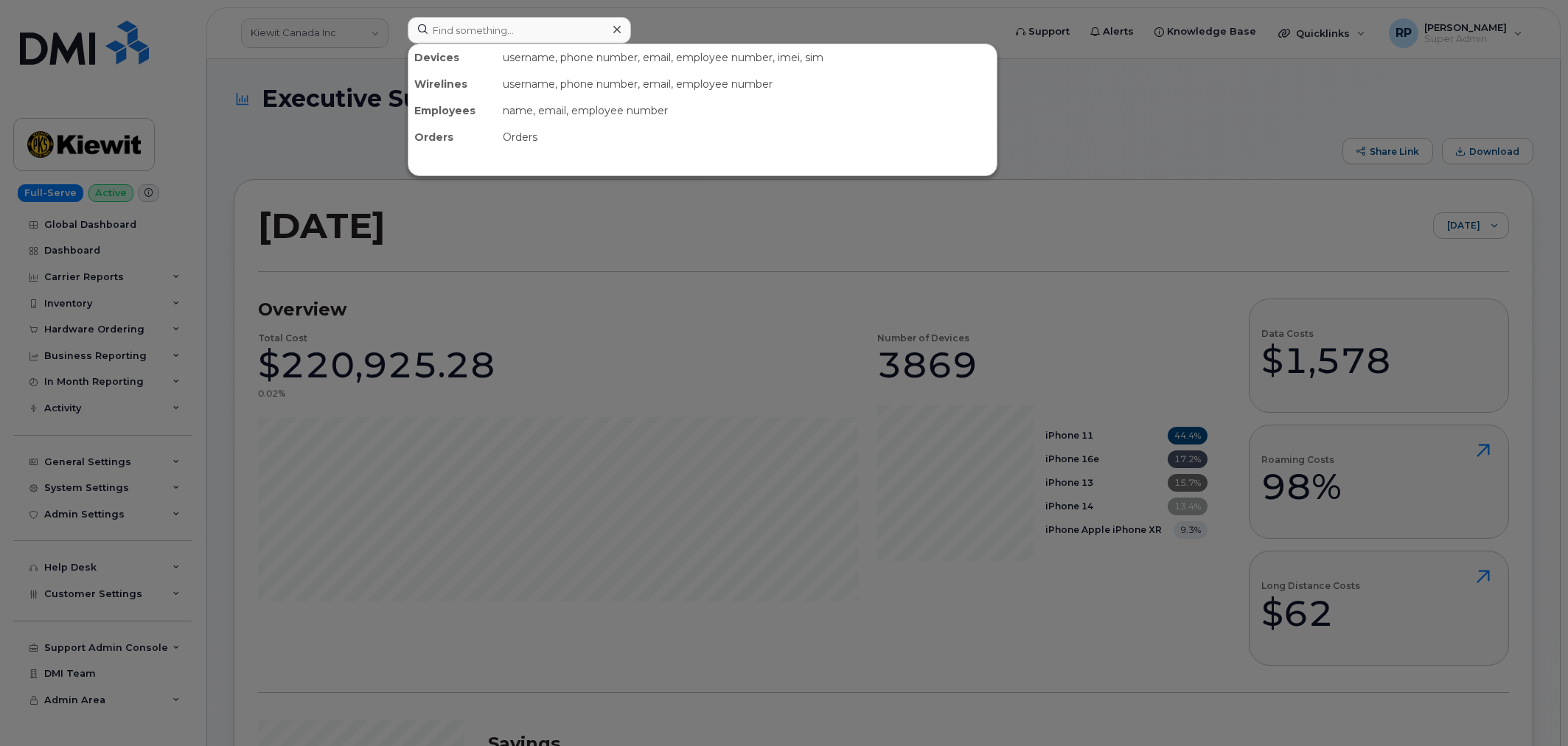
click at [466, 30] on input at bounding box center [519, 30] width 224 height 26
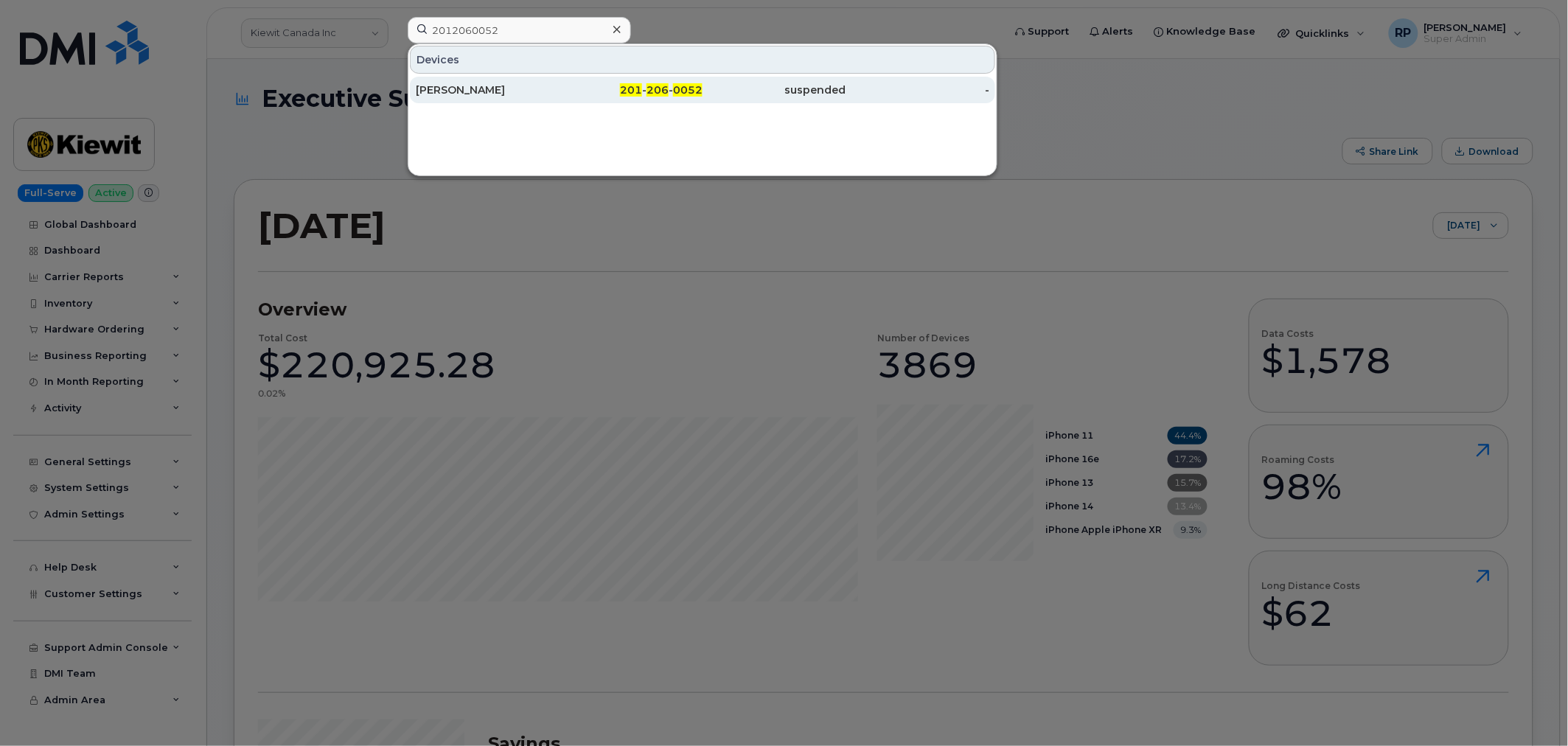
type input "2012060052"
click at [522, 84] on div "[PERSON_NAME]" at bounding box center [488, 91] width 143 height 15
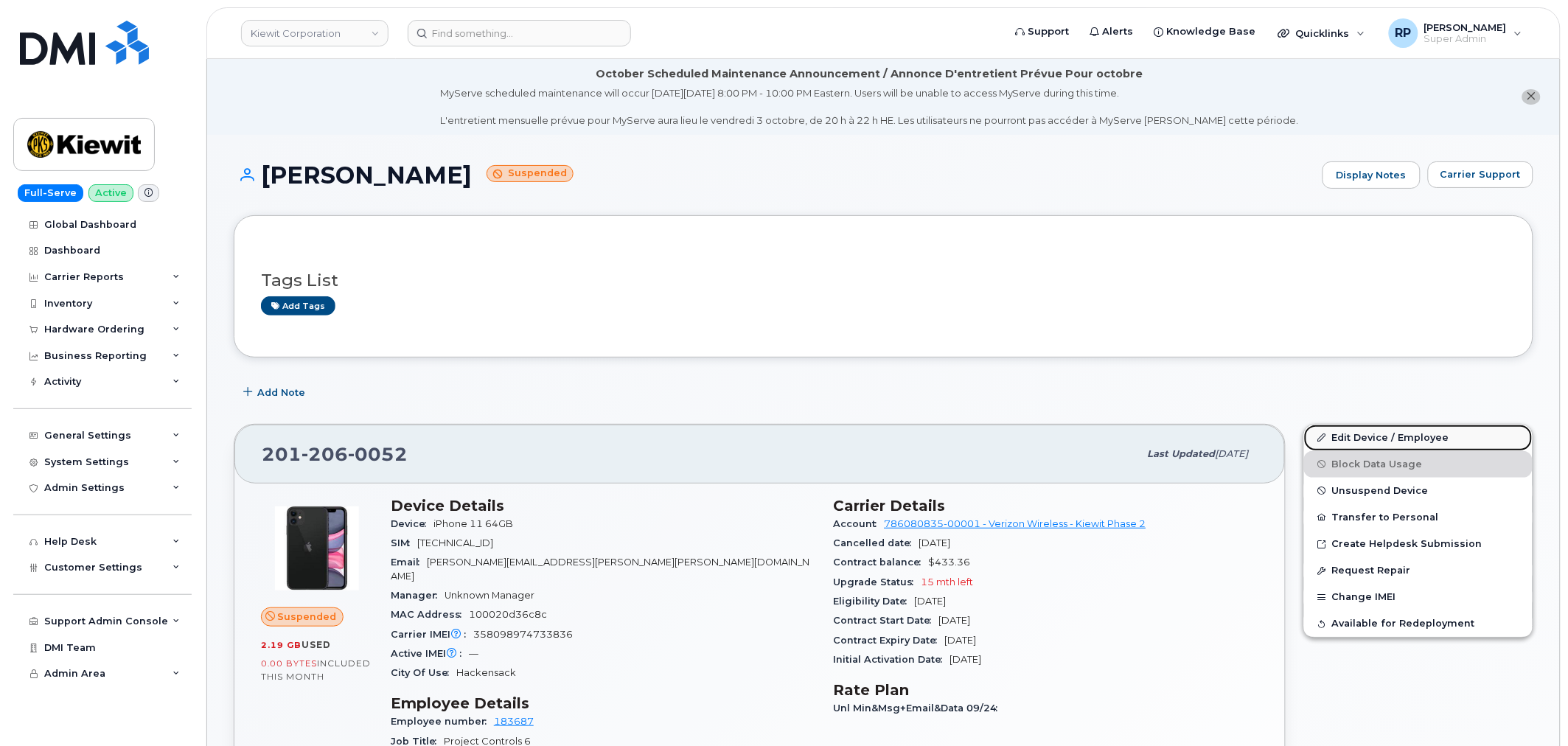
click at [1386, 431] on link "Edit Device / Employee" at bounding box center [1418, 438] width 228 height 26
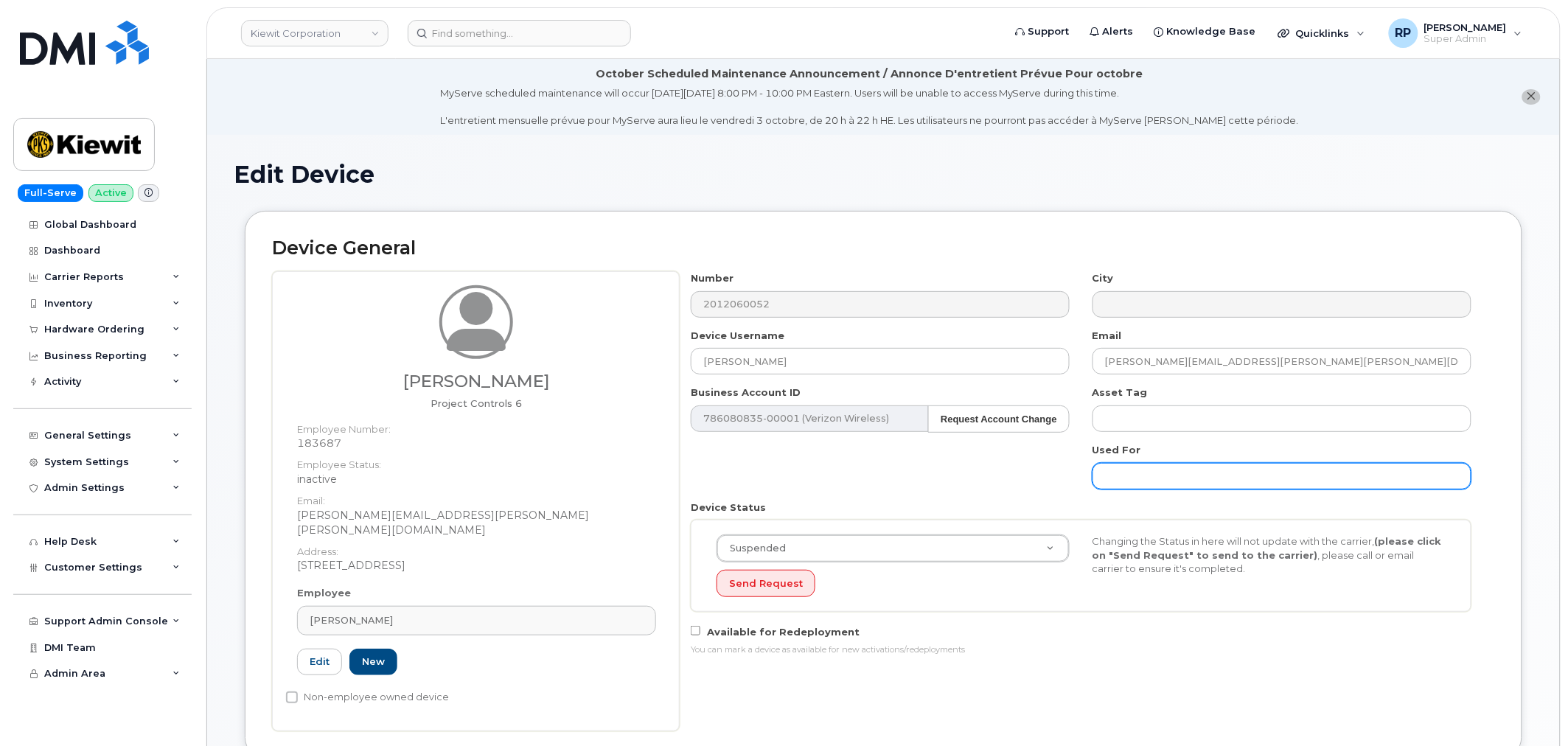
drag, startPoint x: 1106, startPoint y: 477, endPoint x: 1340, endPoint y: 483, distance: 234.1
click at [1340, 483] on input "text" at bounding box center [1282, 476] width 379 height 26
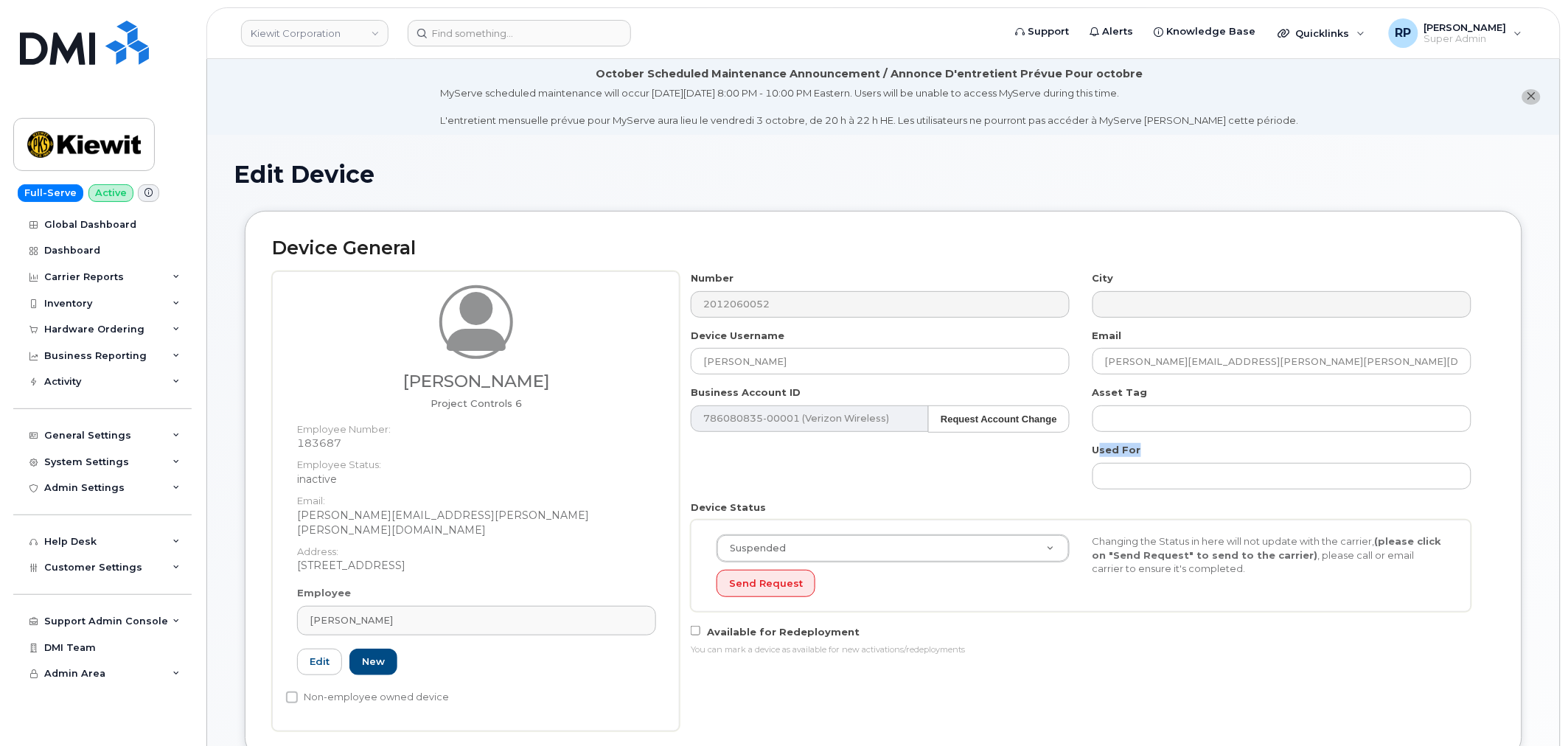
drag, startPoint x: 1155, startPoint y: 439, endPoint x: 1097, endPoint y: 443, distance: 58.1
click at [1097, 443] on div "Number 2012060052 City Device Username SHANNON MURRAY Email shannon.murray@kiew…" at bounding box center [1081, 470] width 804 height 396
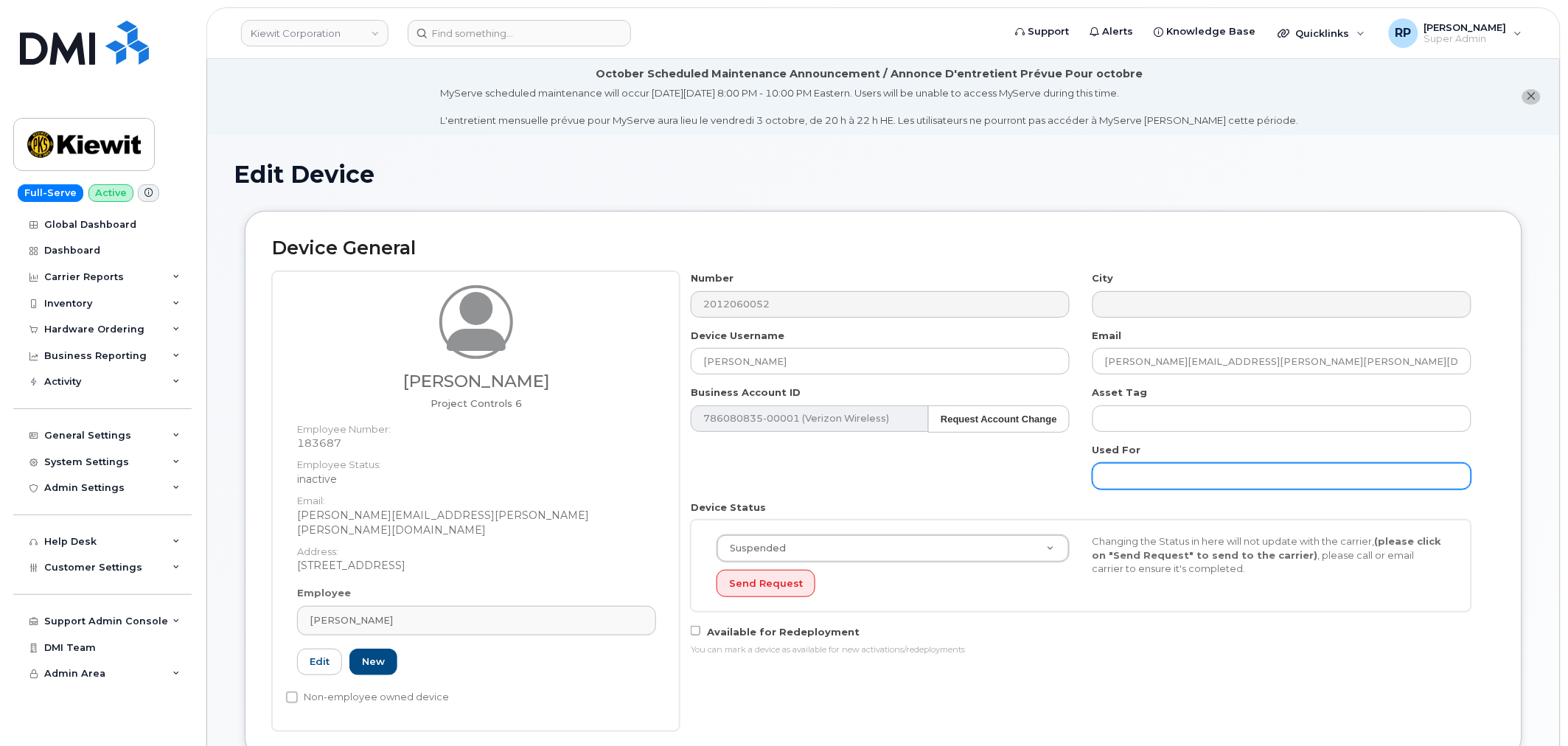
click at [1140, 482] on input "text" at bounding box center [1282, 476] width 379 height 26
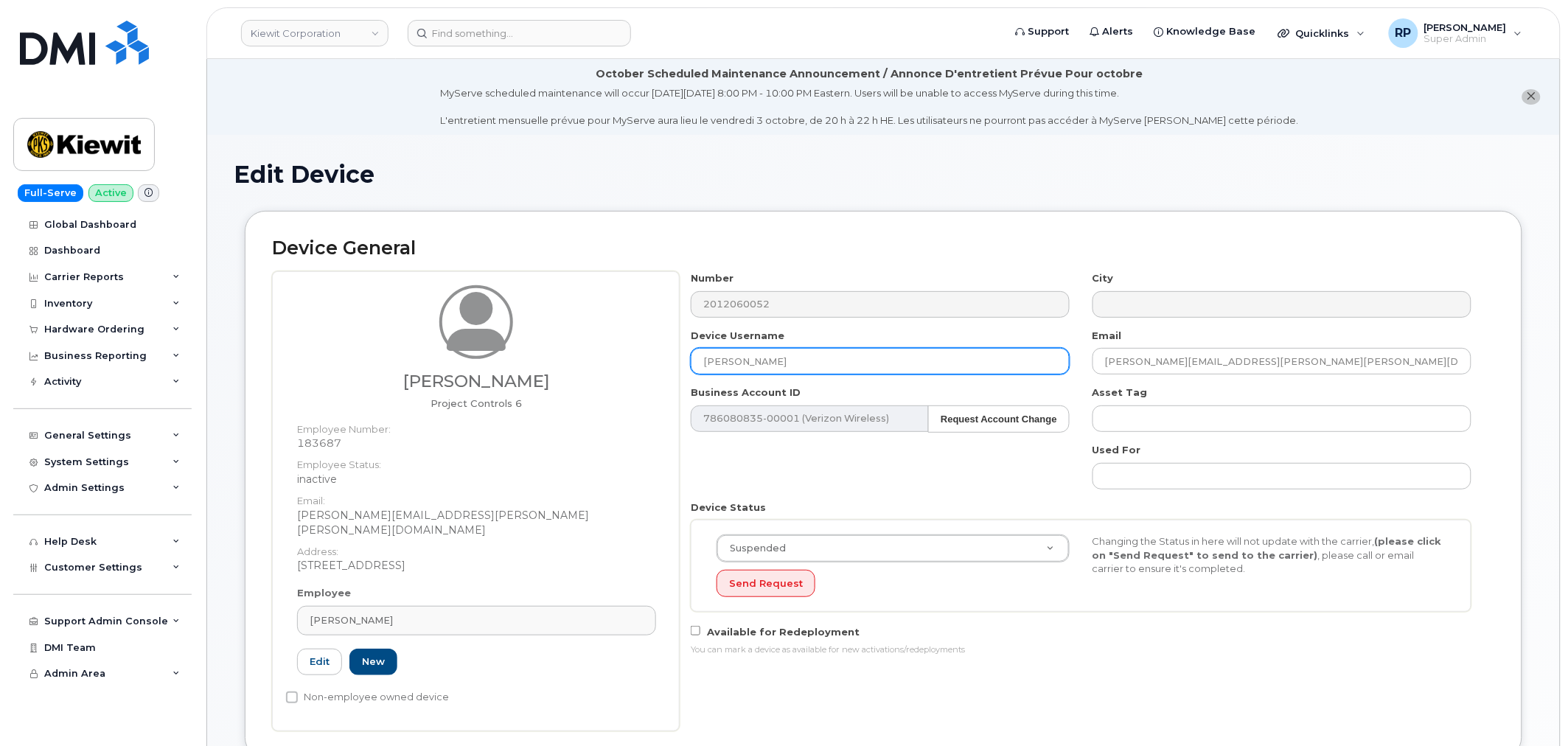
drag, startPoint x: 817, startPoint y: 356, endPoint x: 690, endPoint y: 356, distance: 127.0
click at [691, 356] on input "SHANNON MURRAY" at bounding box center [880, 361] width 379 height 26
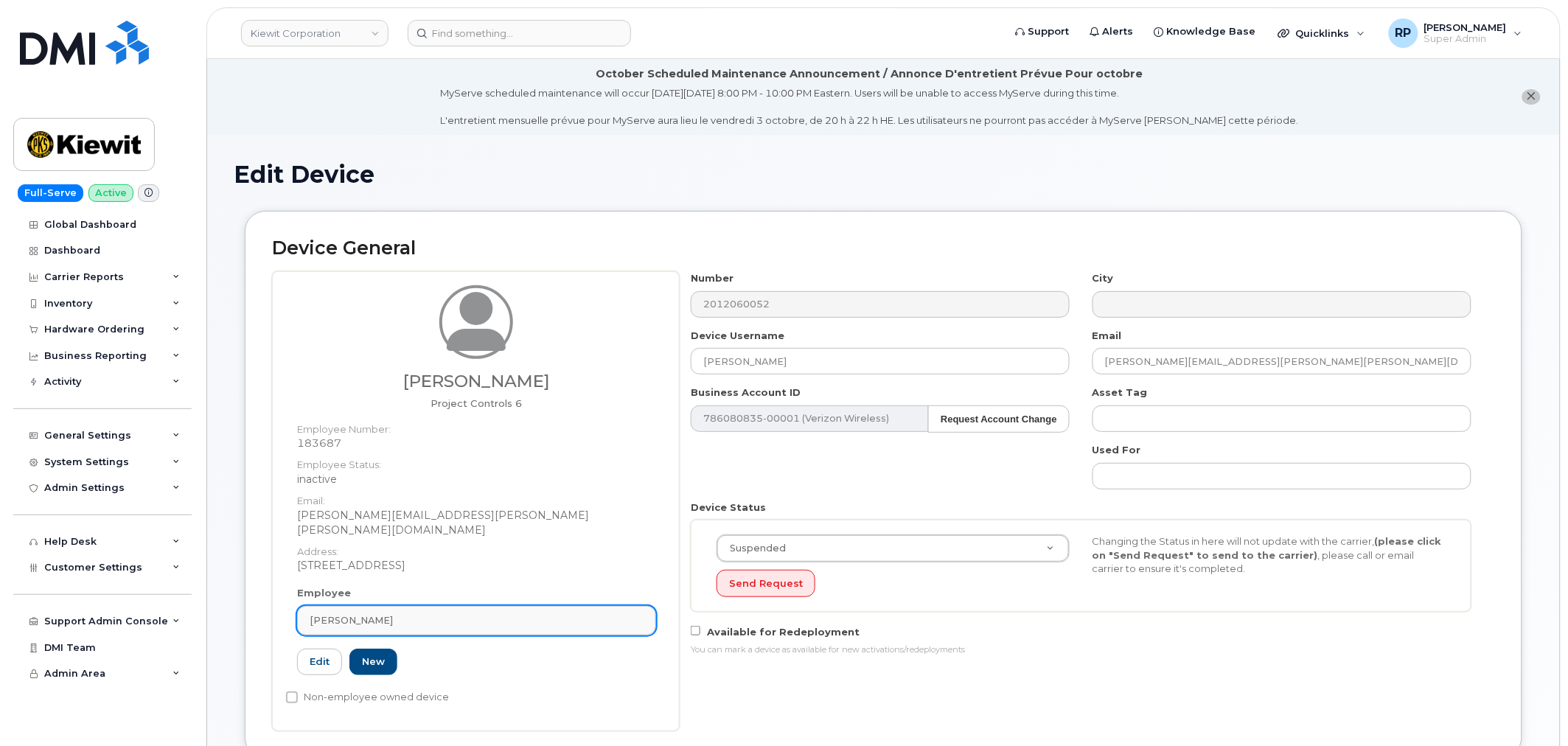
click at [425, 613] on div "Shannon Murray" at bounding box center [476, 620] width 334 height 14
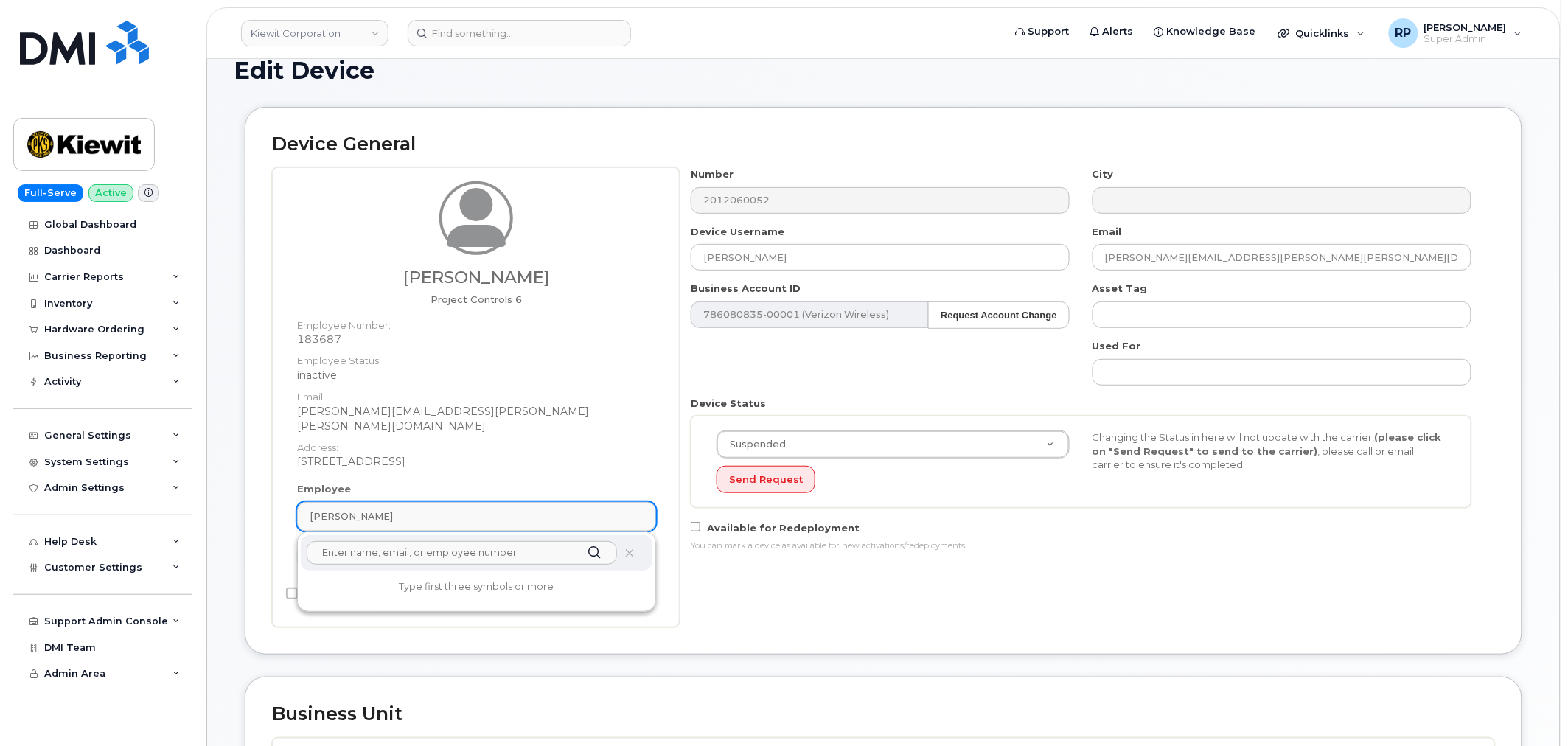
scroll to position [137, 0]
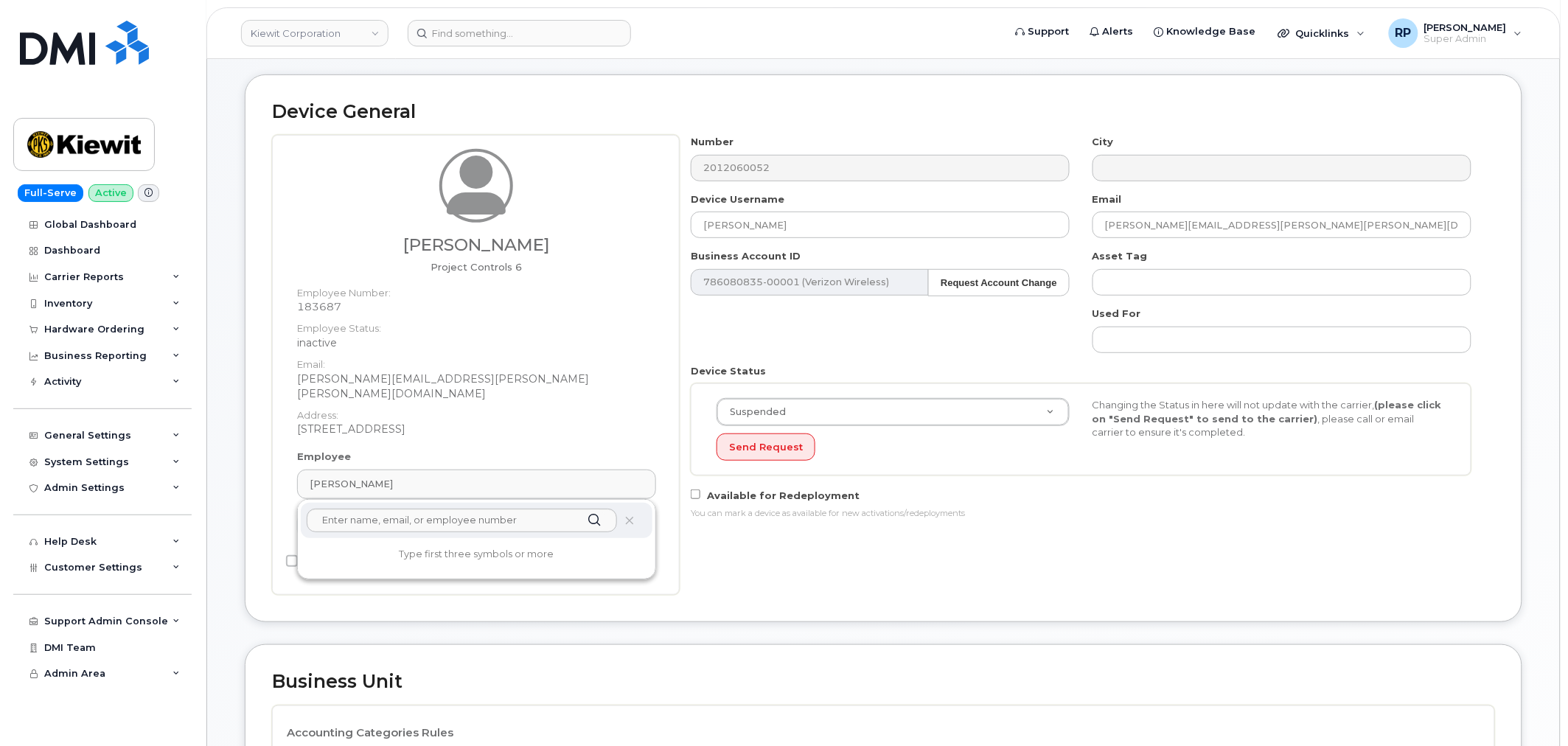
click at [788, 556] on div "Number 2012060052 City Device Username SHANNON MURRAY Email shannon.murray@kiew…" at bounding box center [1087, 365] width 815 height 460
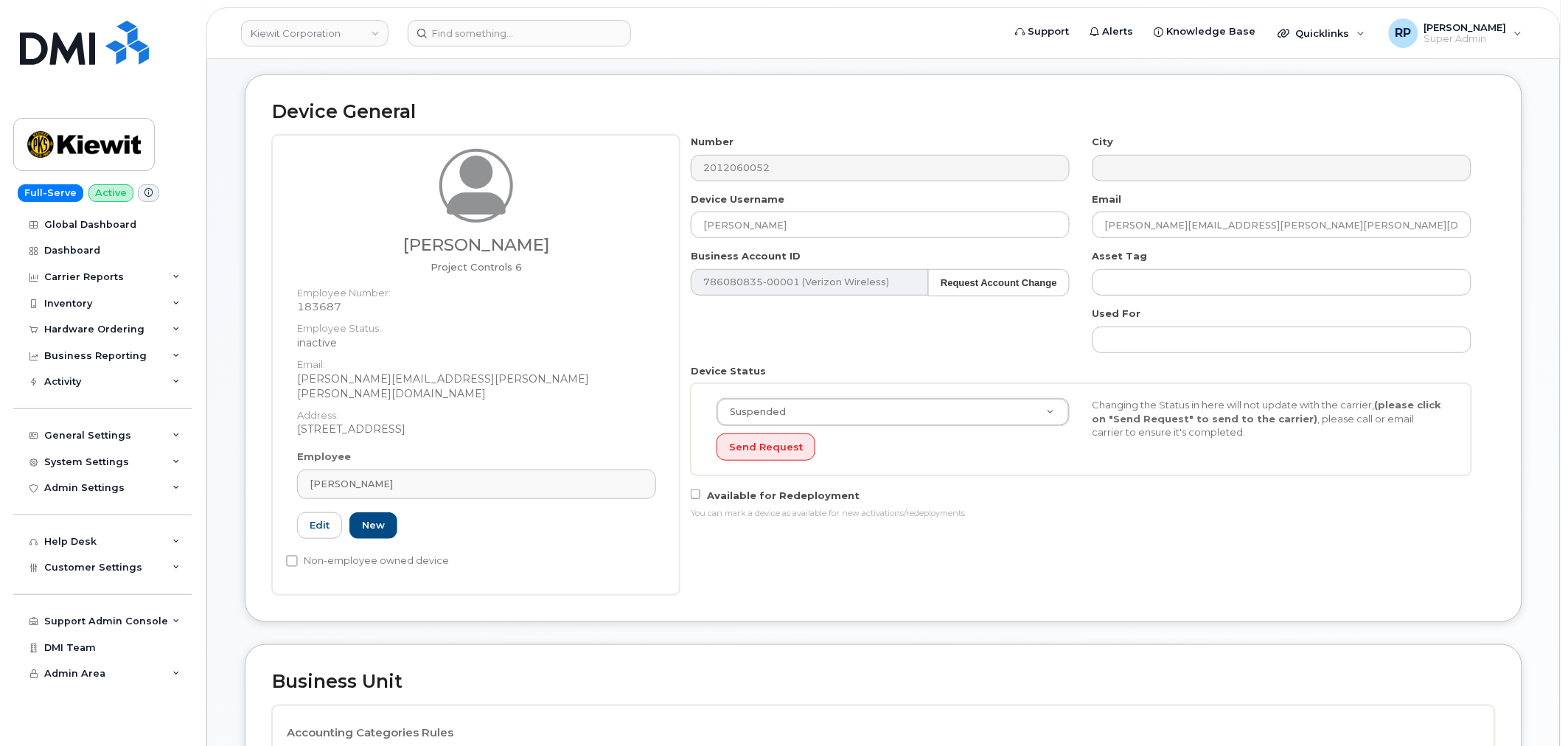
click at [769, 591] on div "Device General Shannon Murray Project Controls 6 Employee Number: 183687 Employ…" at bounding box center [883, 348] width 1277 height 548
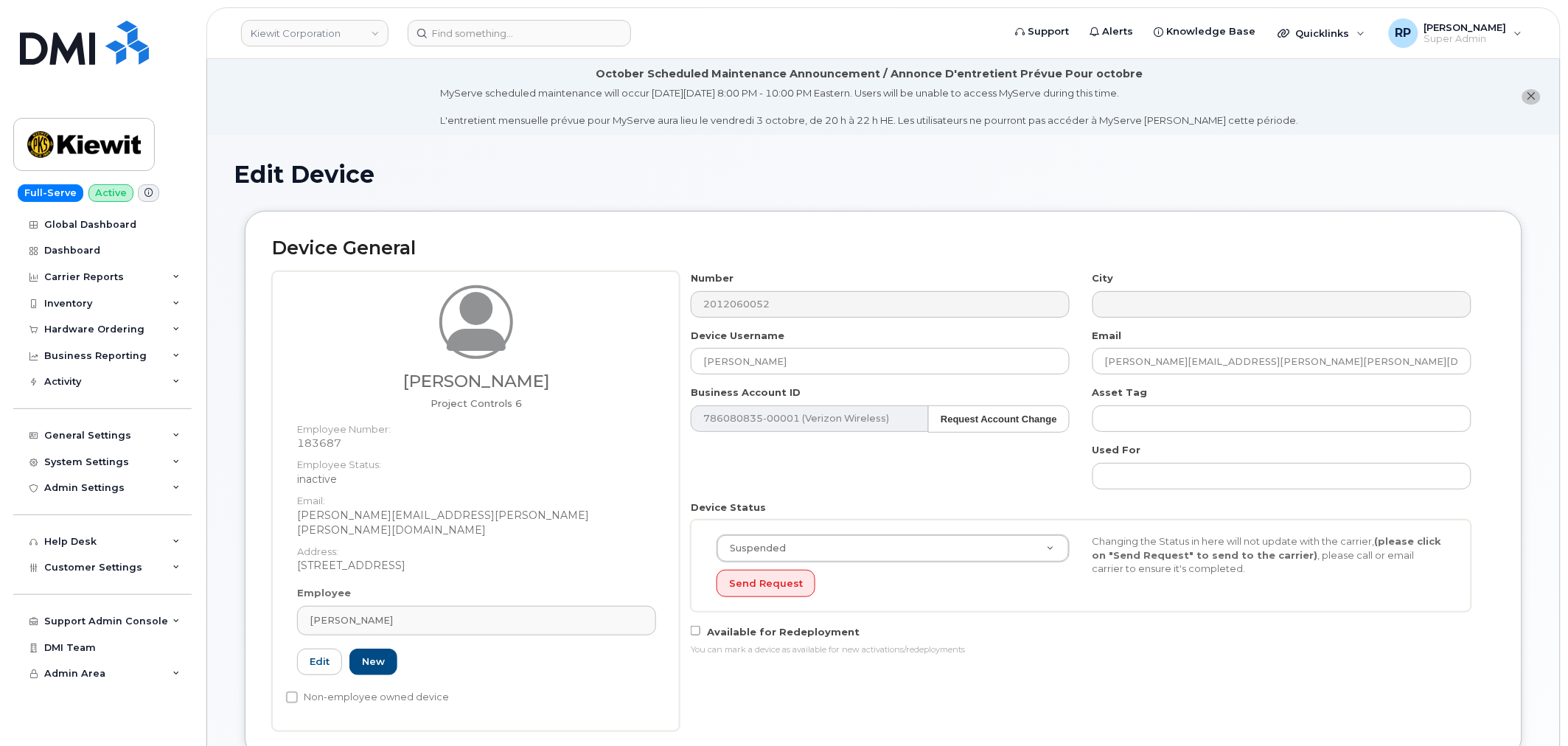
click at [668, 274] on div "Shannon Murray Project Controls 6 Employee Number: 183687 Employee Status: inac…" at bounding box center [475, 502] width 408 height 460
click at [78, 251] on div "Dashboard" at bounding box center [72, 250] width 56 height 12
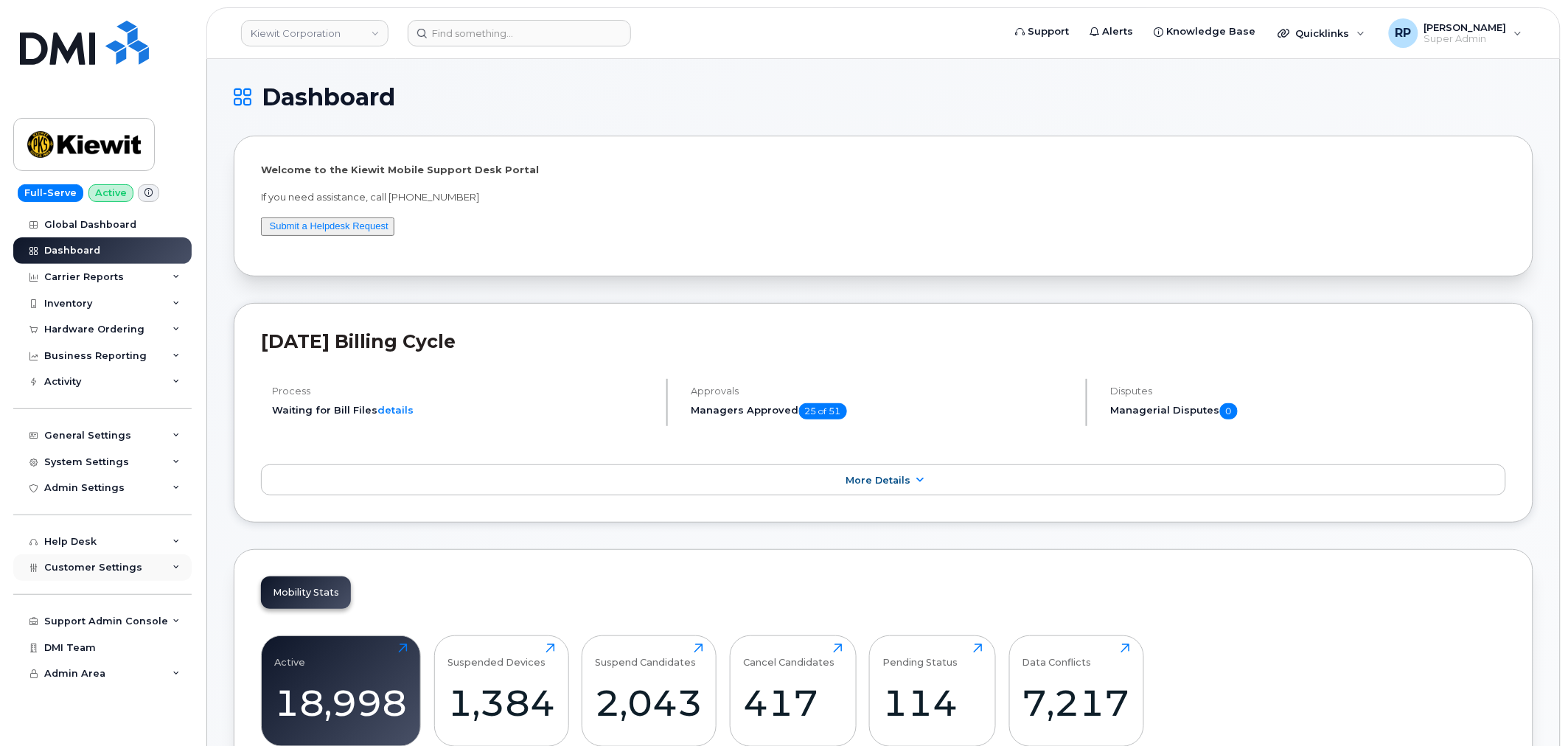
click at [125, 565] on span "Customer Settings" at bounding box center [93, 567] width 98 height 11
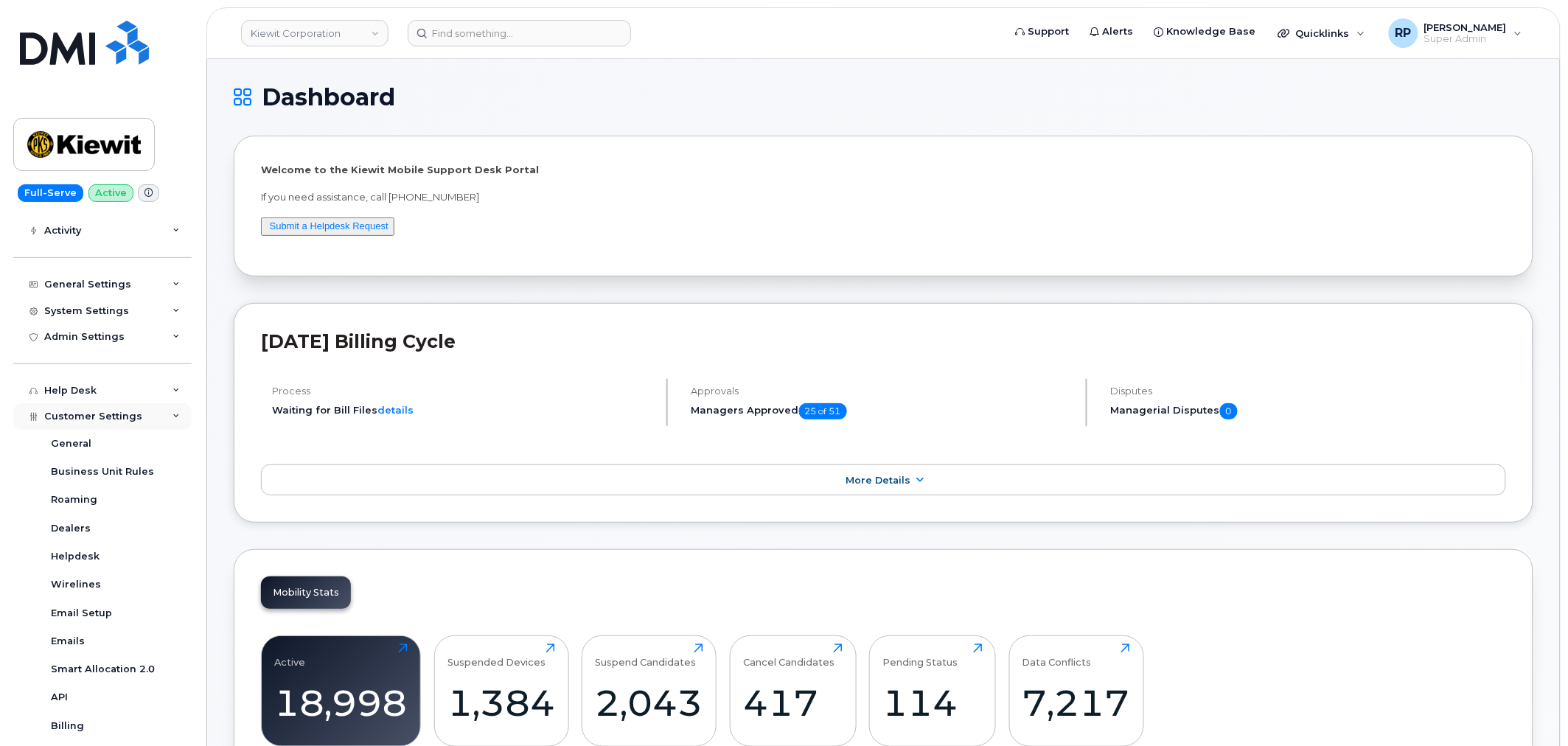
scroll to position [91, 0]
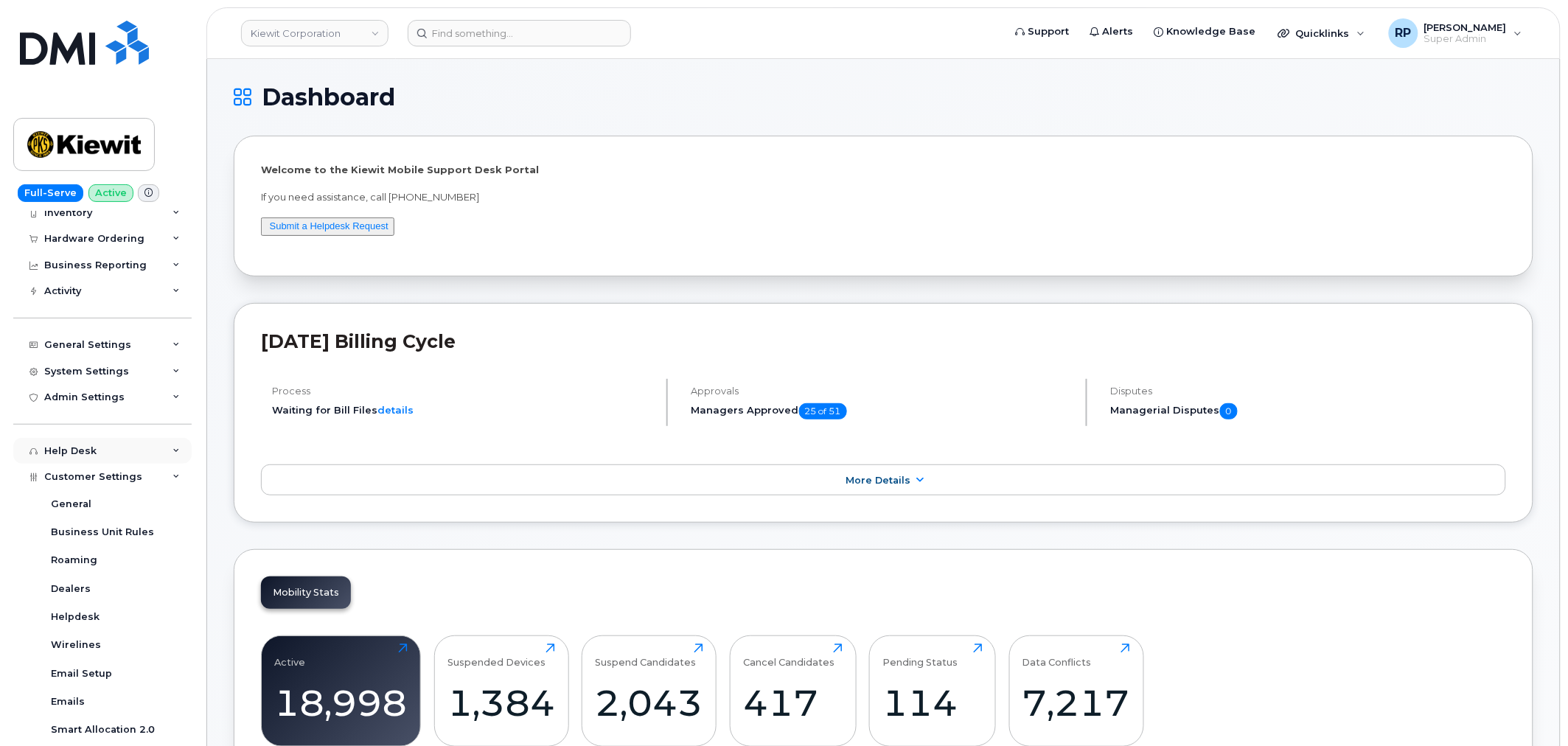
click at [108, 456] on div "Help Desk" at bounding box center [102, 451] width 178 height 26
click at [108, 402] on div "Admin Settings" at bounding box center [84, 397] width 80 height 12
click at [113, 373] on div "System Settings" at bounding box center [87, 372] width 85 height 12
click at [96, 379] on div "System Settings" at bounding box center [102, 372] width 178 height 26
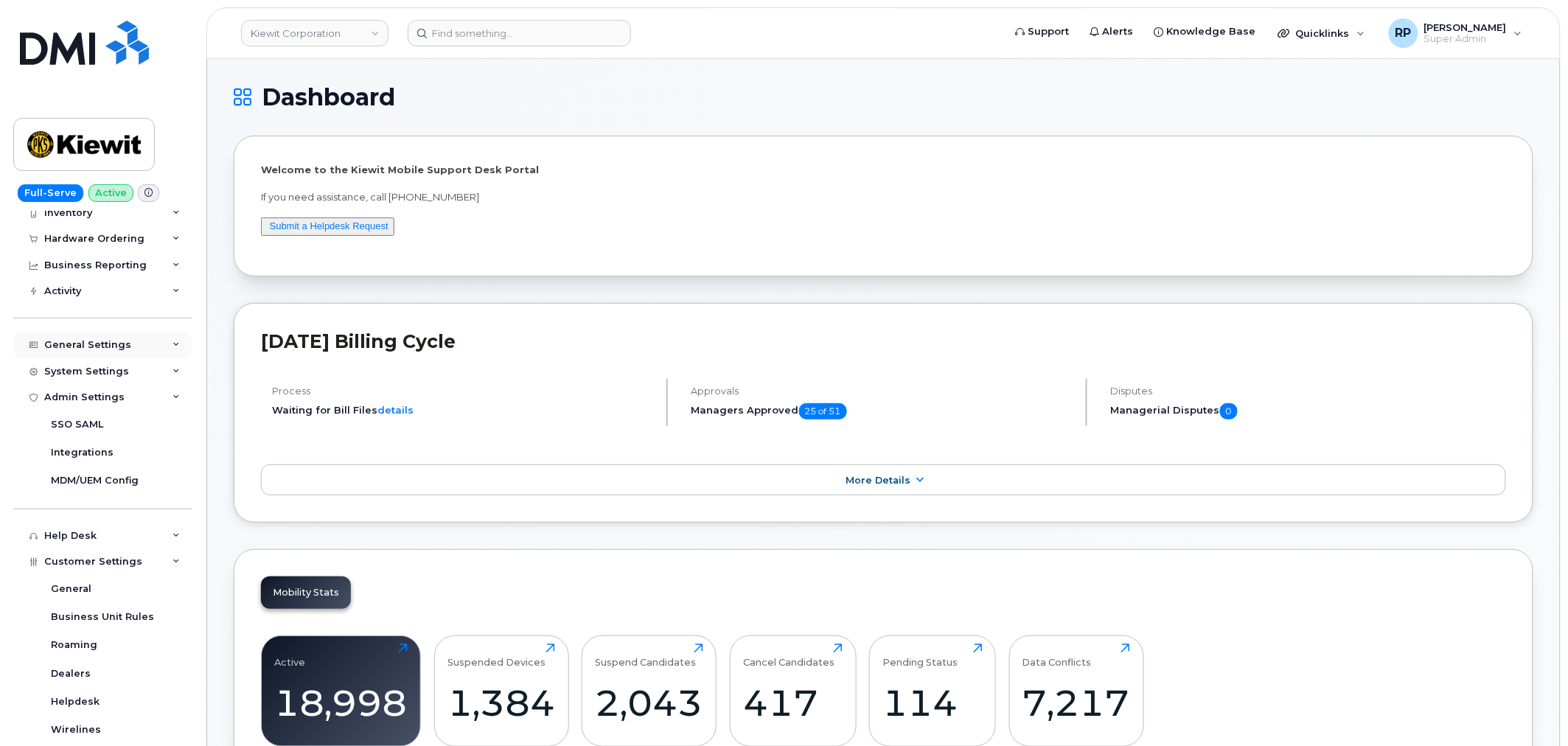
click at [99, 351] on div "General Settings" at bounding box center [102, 345] width 178 height 26
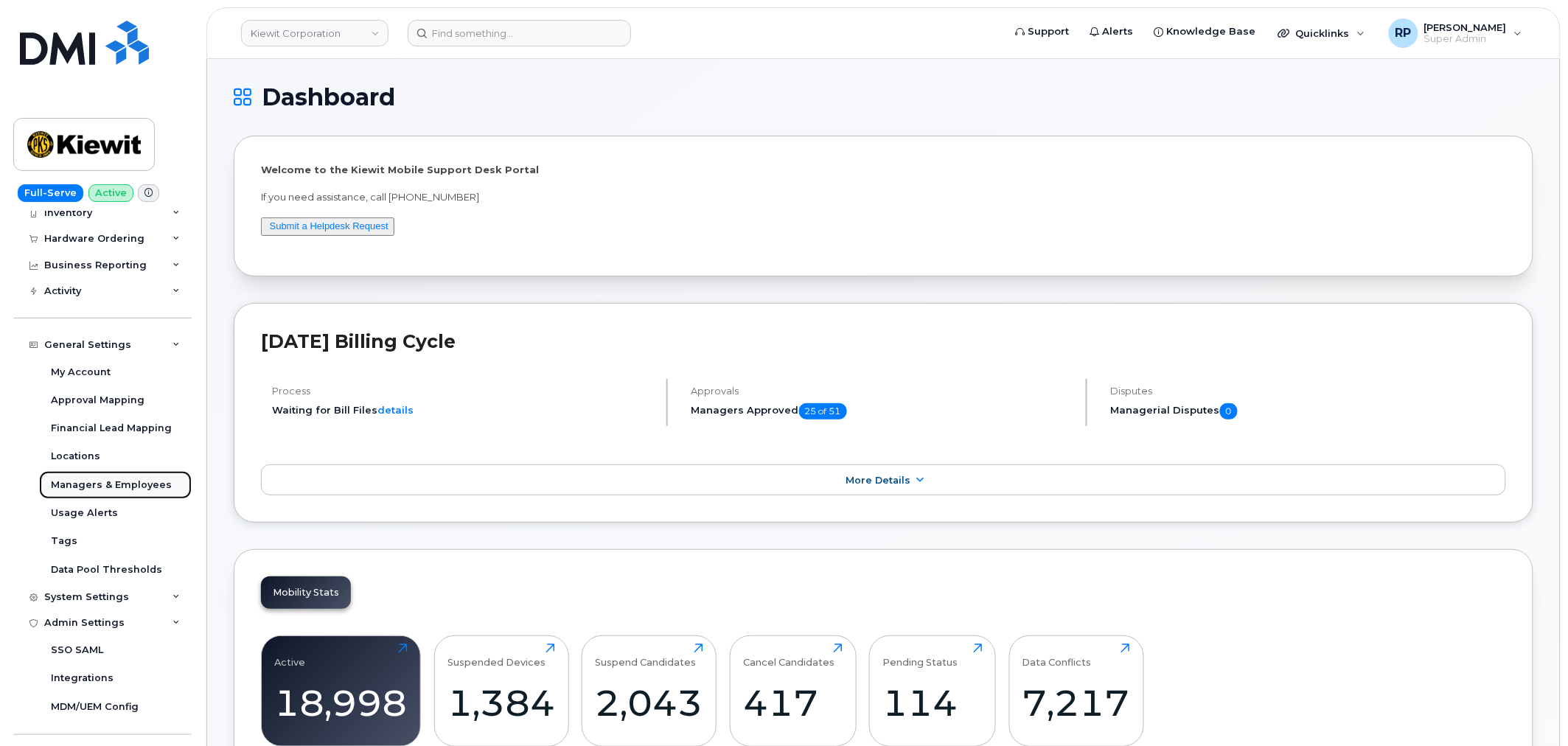
click at [111, 478] on div "Managers & Employees" at bounding box center [111, 485] width 121 height 13
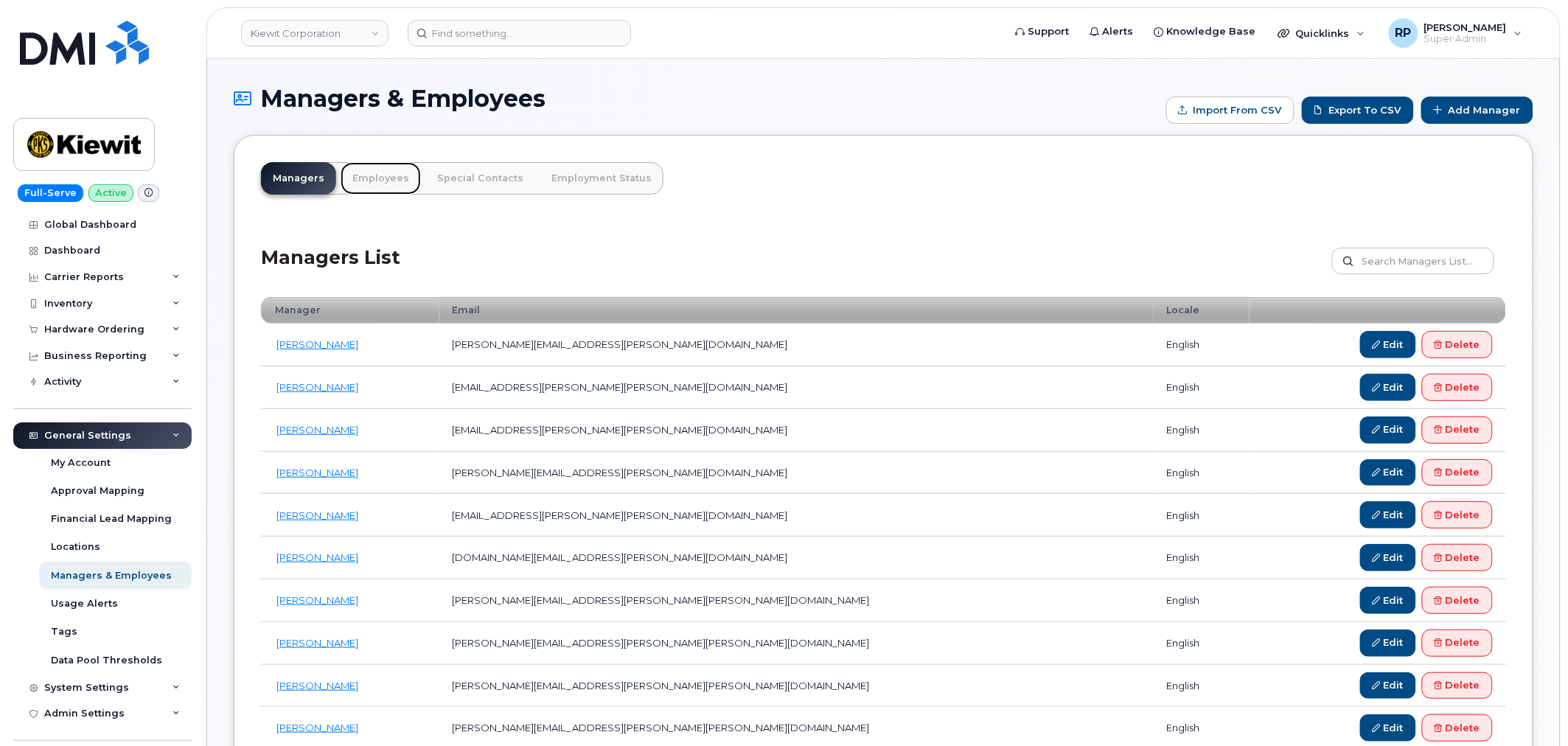
click at [376, 180] on link "Employees" at bounding box center [380, 178] width 80 height 32
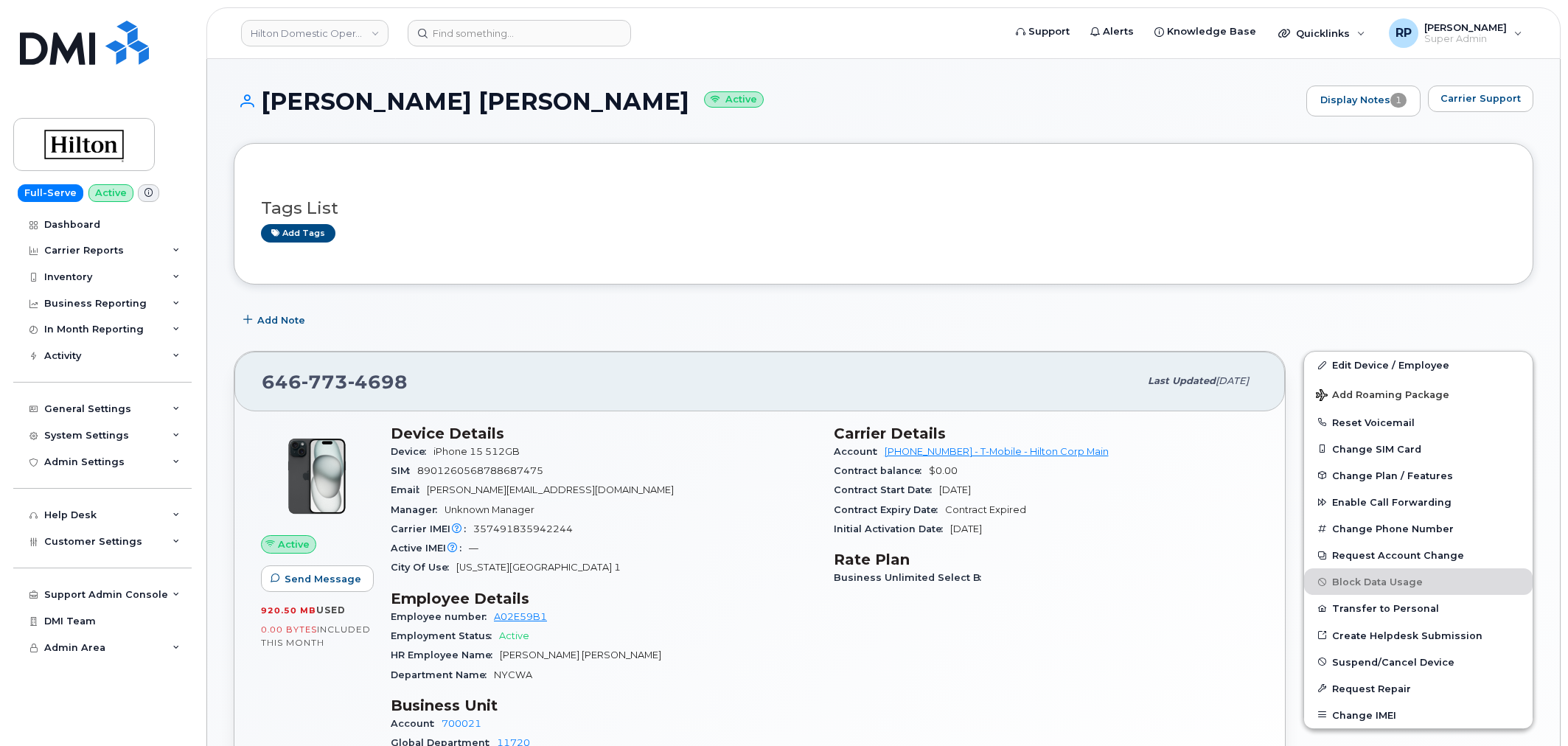
scroll to position [715, 0]
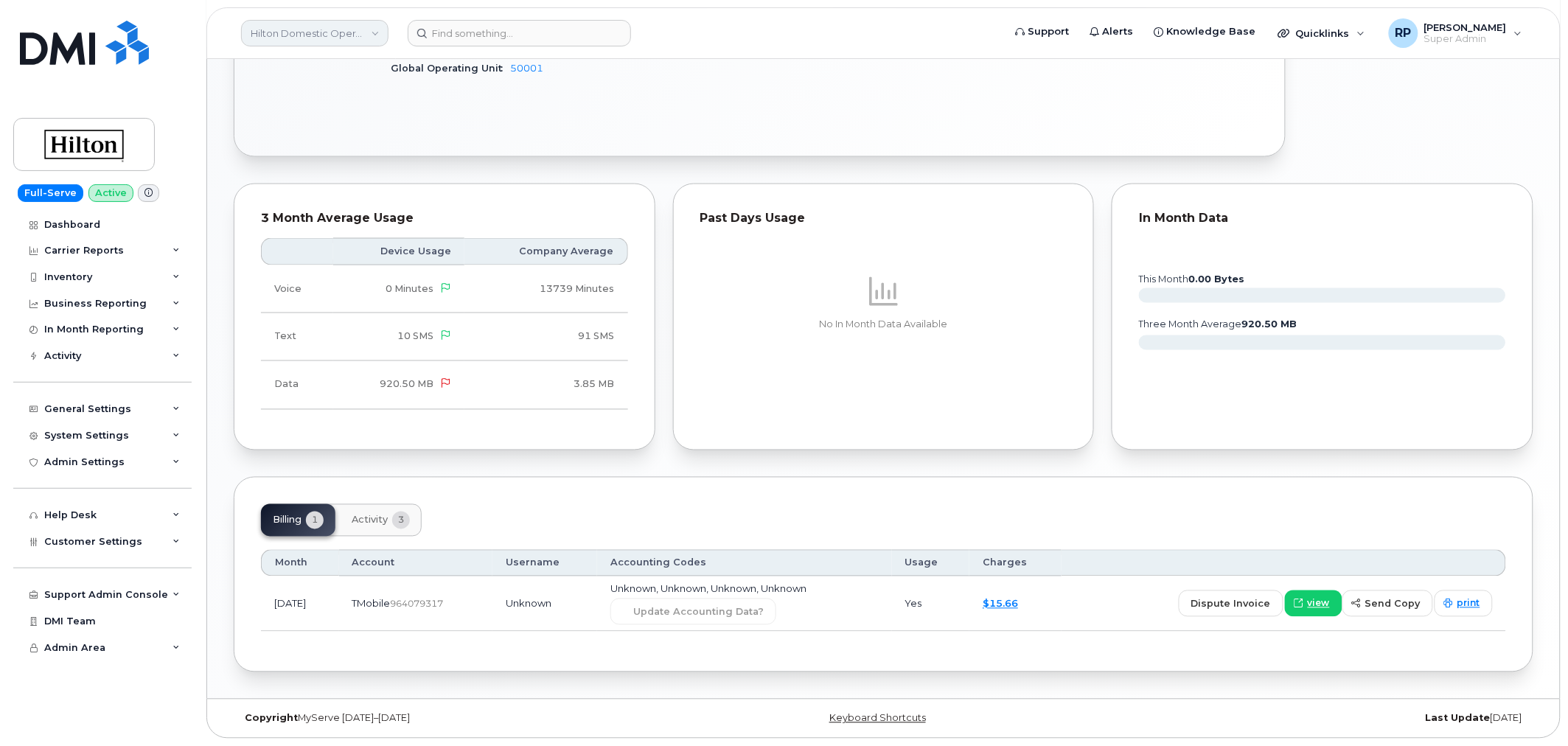
click at [332, 28] on link "Hilton Domestic Operating Company Inc" at bounding box center [315, 33] width 147 height 26
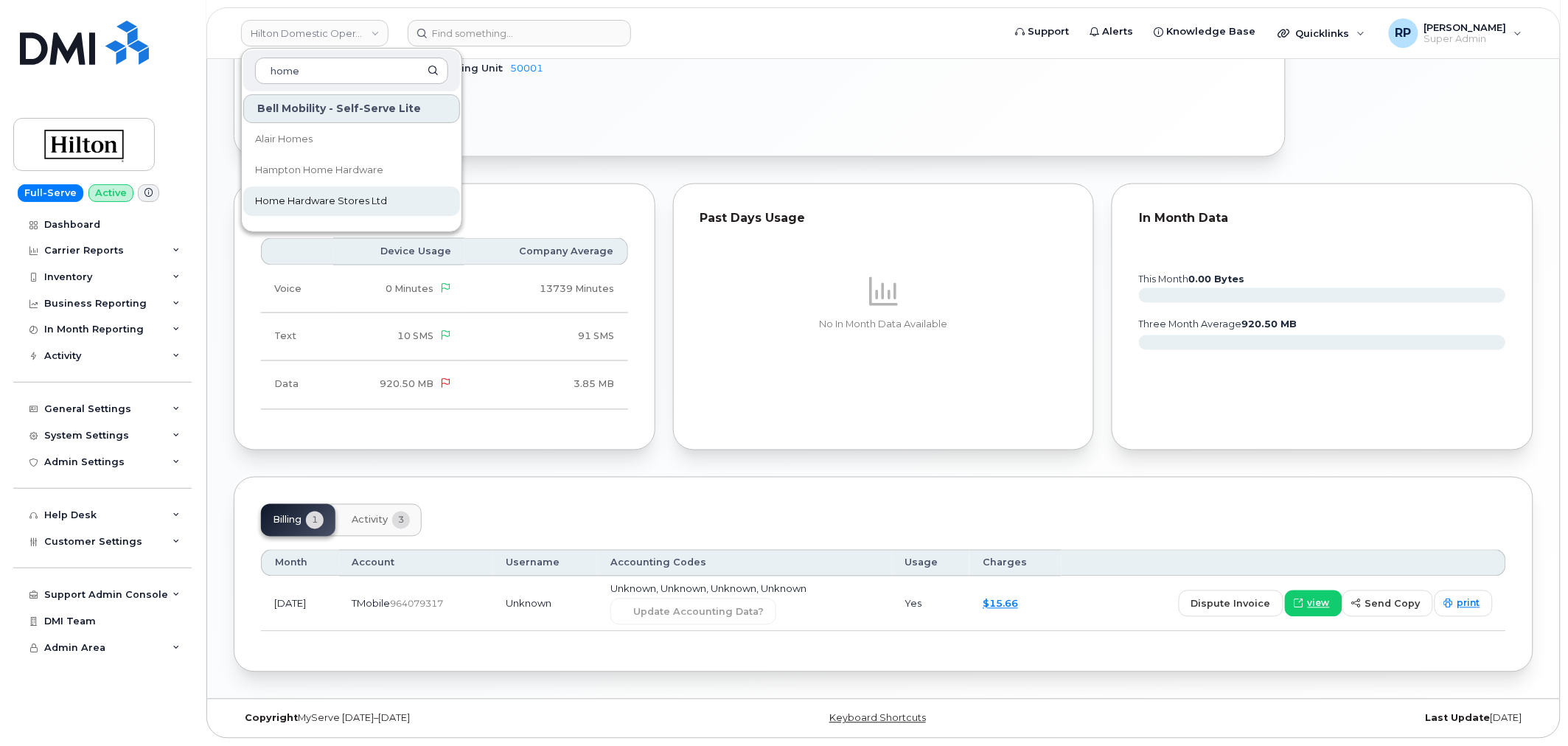
type input "home"
click at [339, 203] on span "Home Hardware Stores Ltd" at bounding box center [321, 202] width 132 height 15
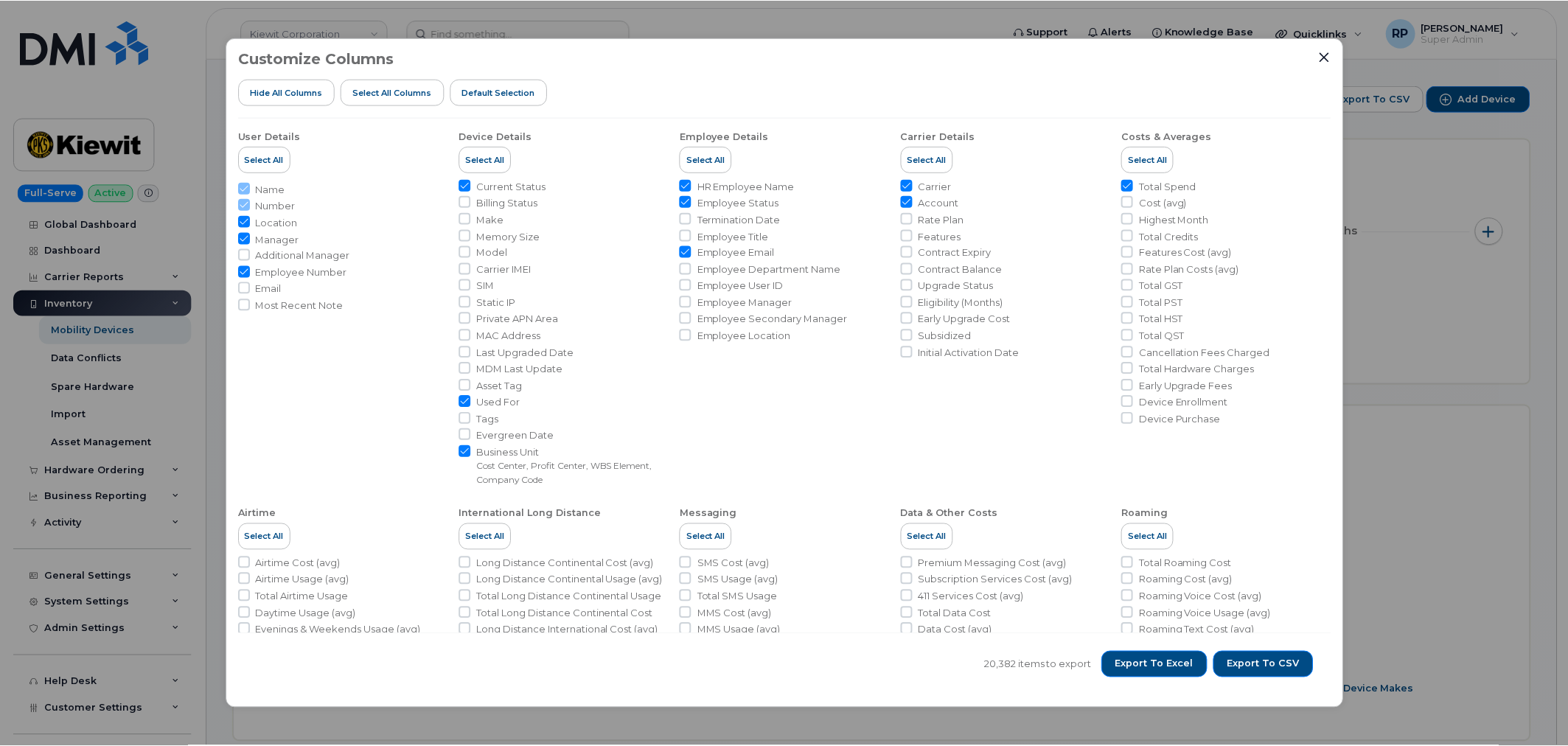
scroll to position [311, 0]
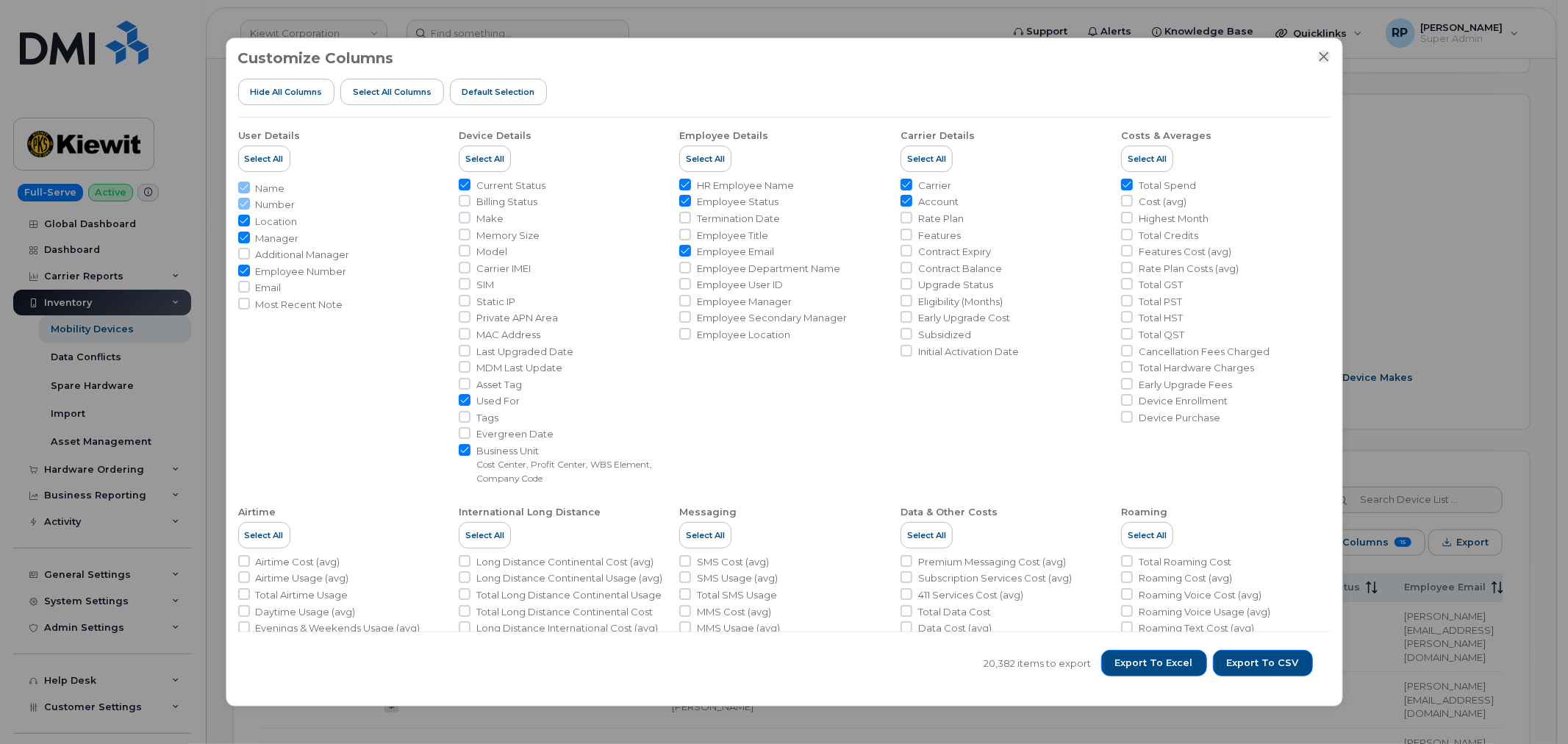
click at [1320, 56] on icon "Close" at bounding box center [1323, 56] width 12 height 12
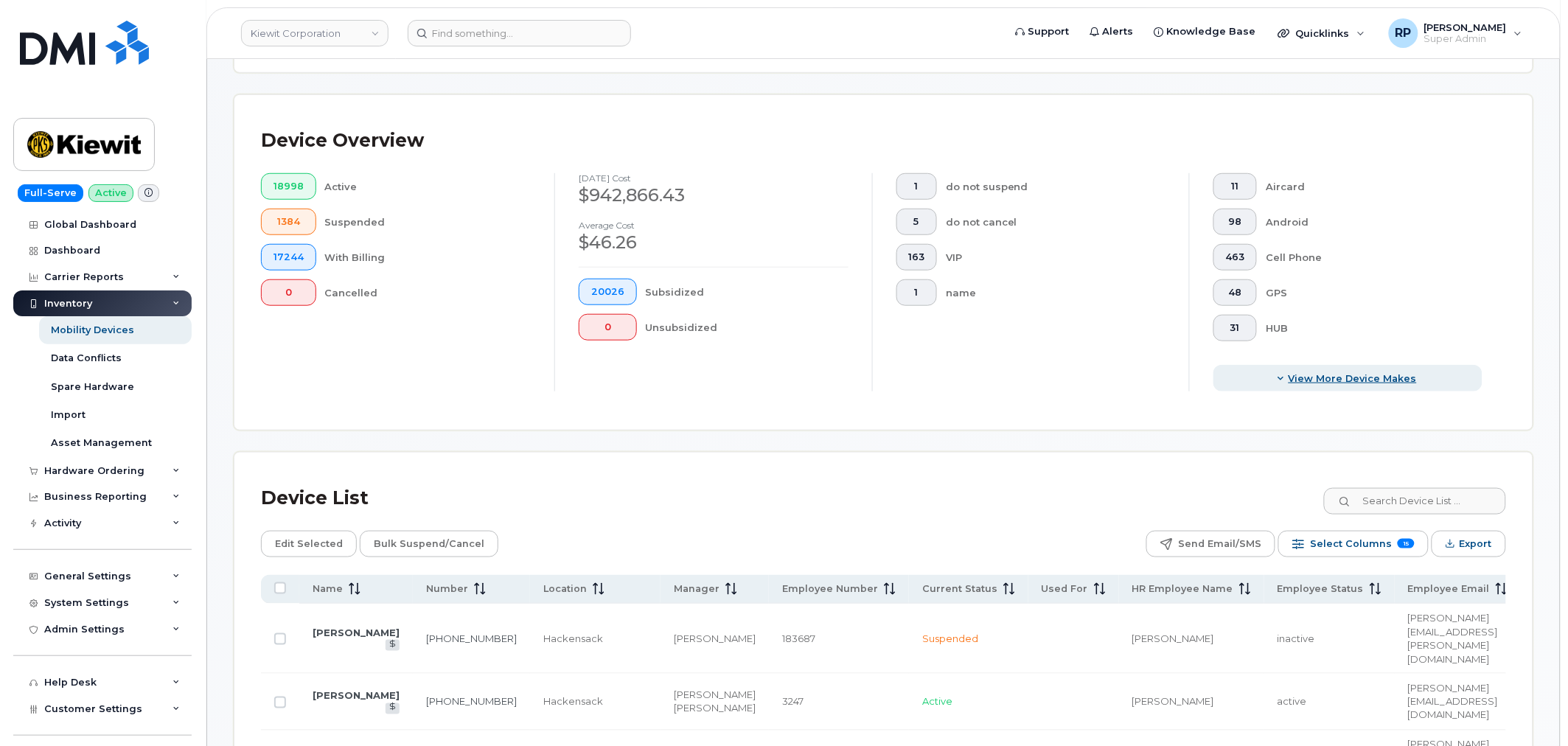
scroll to position [0, 0]
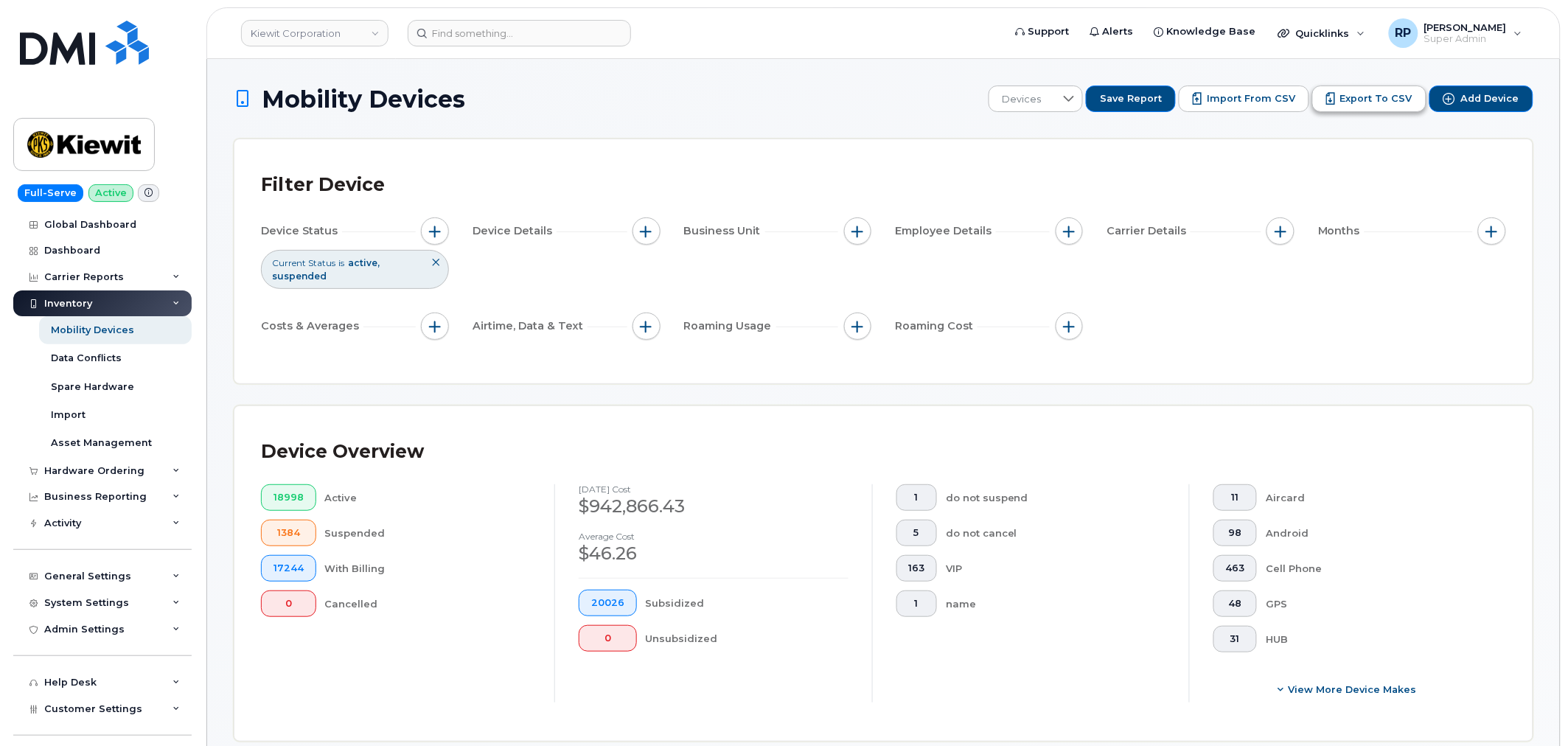
click at [1383, 90] on button "Export to CSV" at bounding box center [1369, 99] width 114 height 26
click at [433, 239] on button "button" at bounding box center [435, 232] width 28 height 28
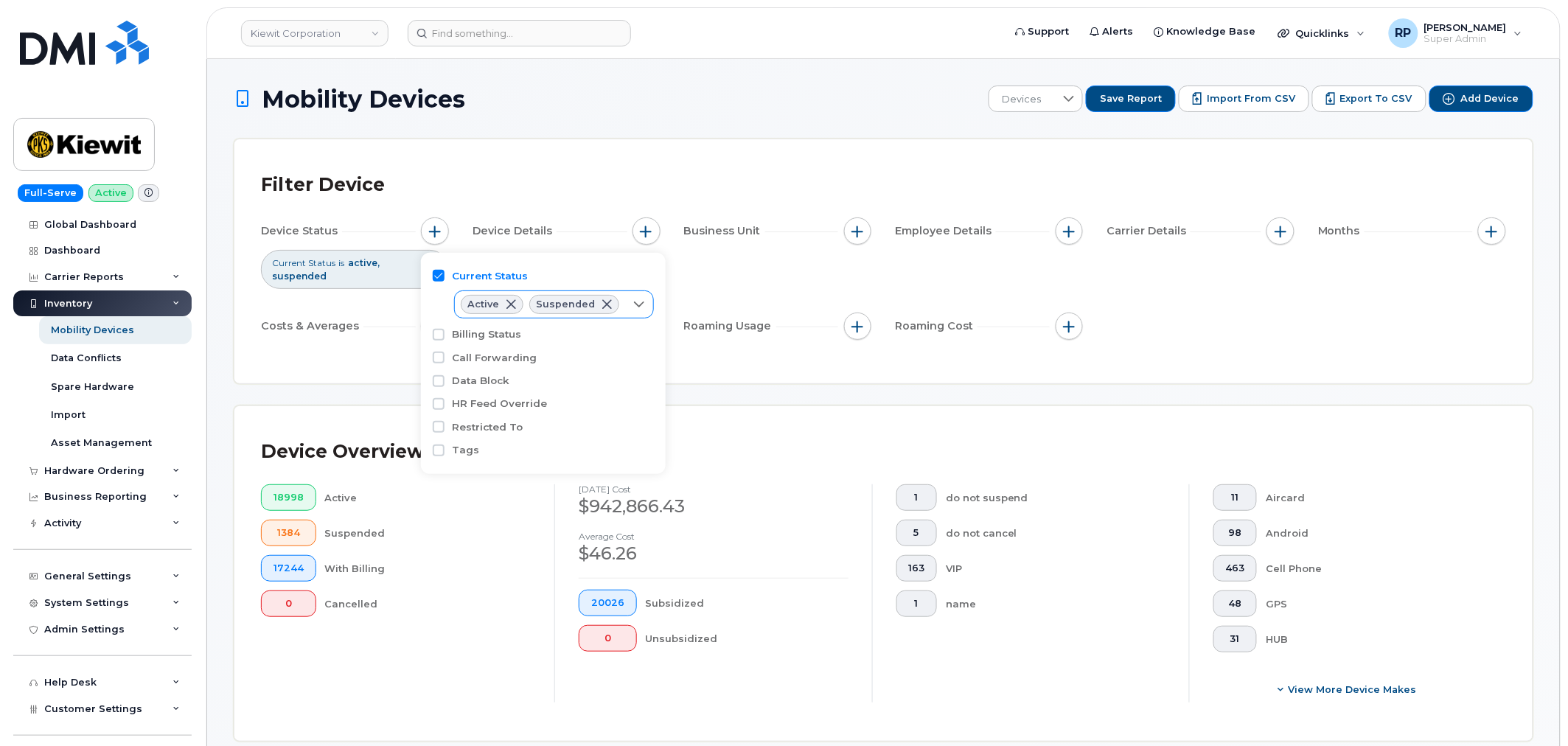
click at [626, 310] on div at bounding box center [640, 305] width 28 height 26
click at [492, 386] on span "Cancelled" at bounding box center [509, 388] width 49 height 14
checkbox input "true"
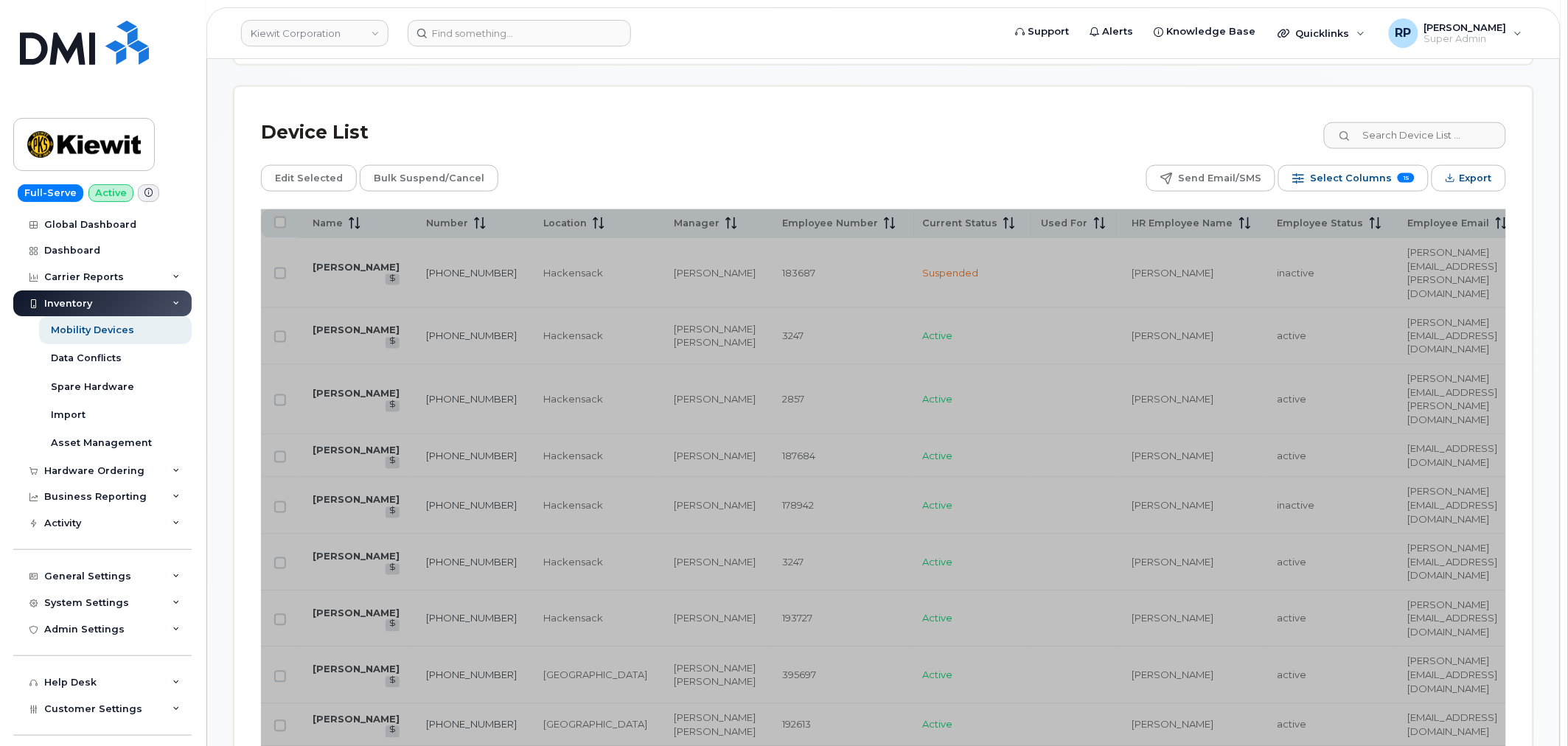
scroll to position [682, 0]
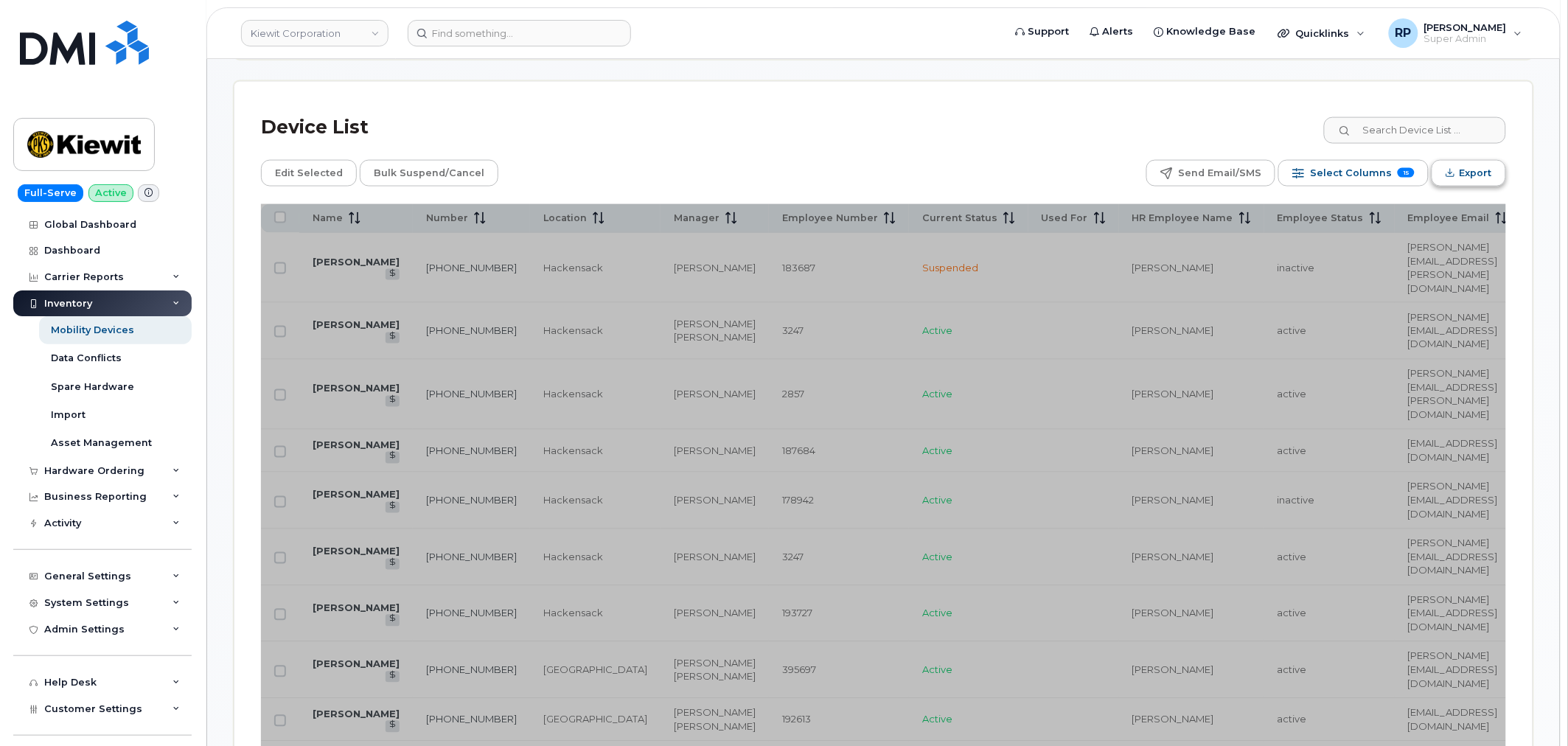
click at [1471, 179] on span "Export" at bounding box center [1476, 173] width 32 height 22
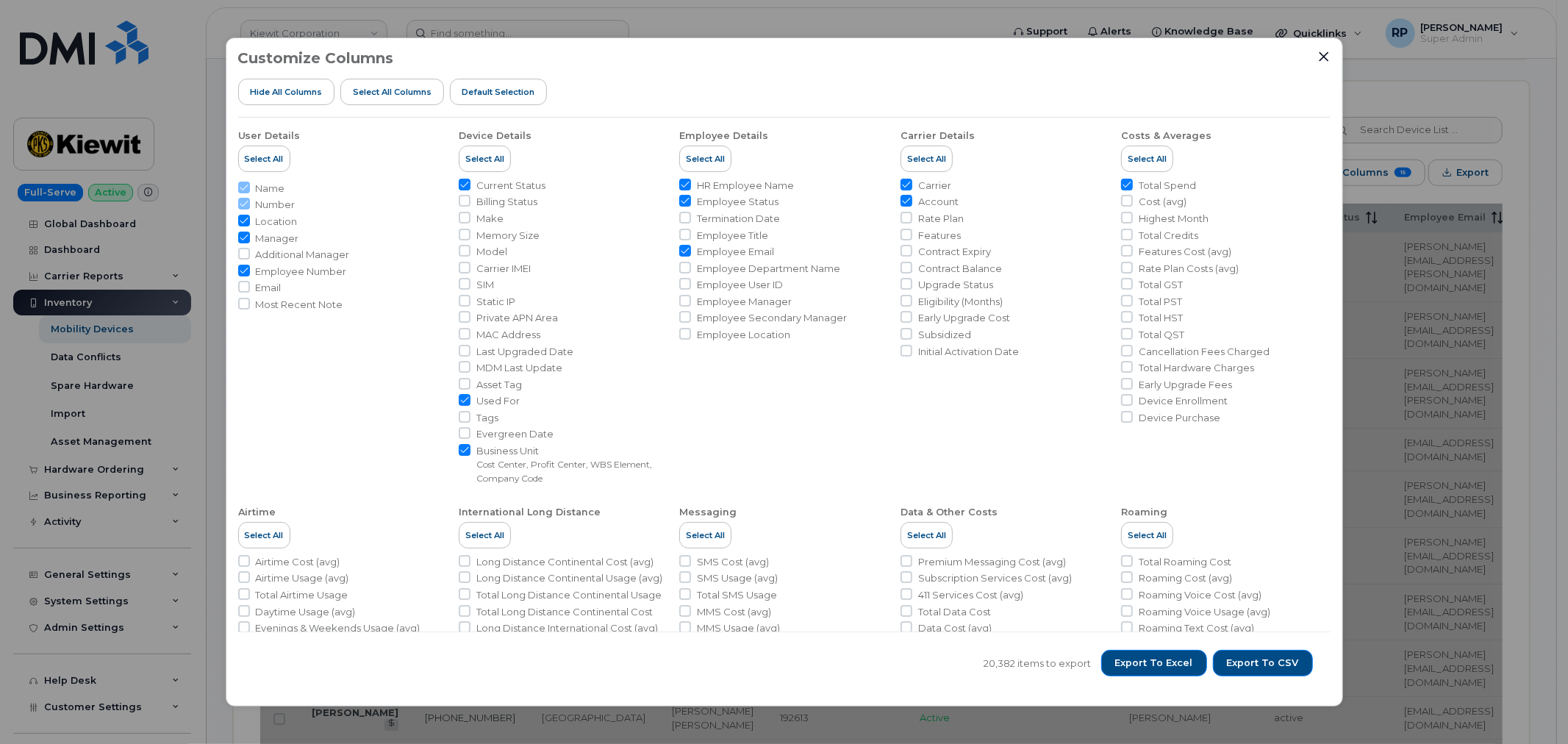
click at [462, 395] on input "Used For" at bounding box center [465, 400] width 12 height 12
checkbox input "false"
click at [1273, 659] on span "Export to CSV" at bounding box center [1262, 663] width 72 height 13
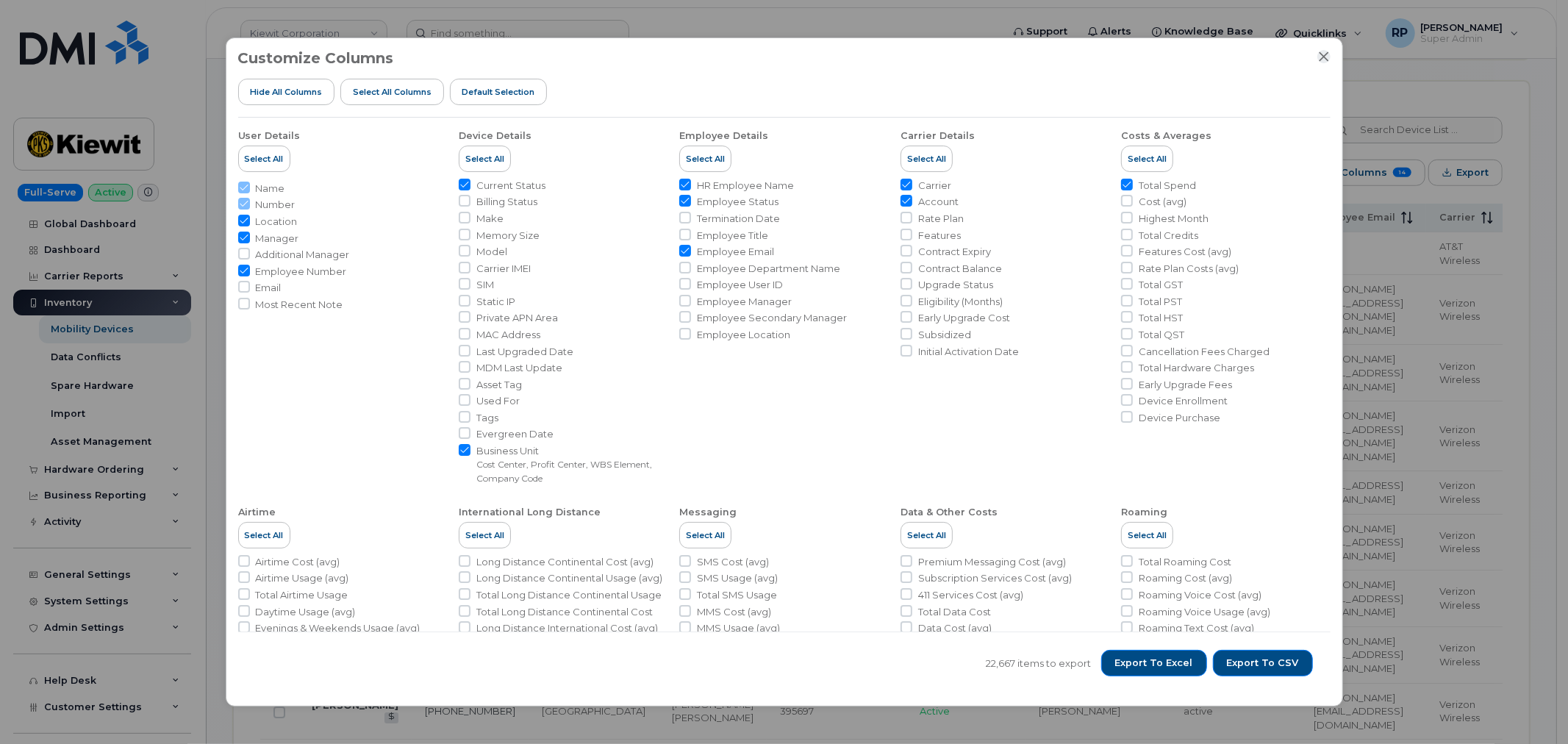
click at [1325, 55] on icon "Close" at bounding box center [1323, 56] width 12 height 12
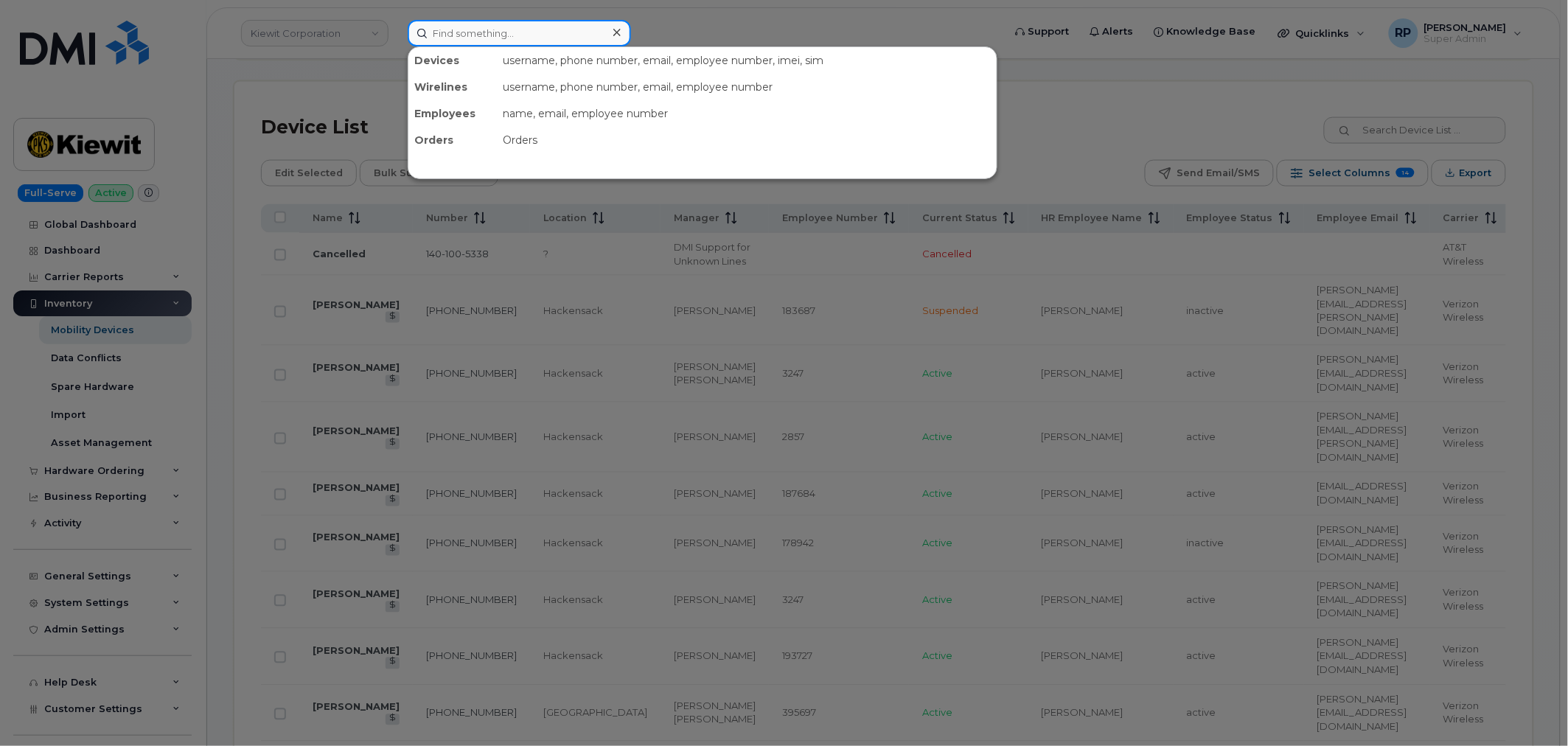
click at [529, 27] on input at bounding box center [519, 33] width 224 height 26
paste input "582297"
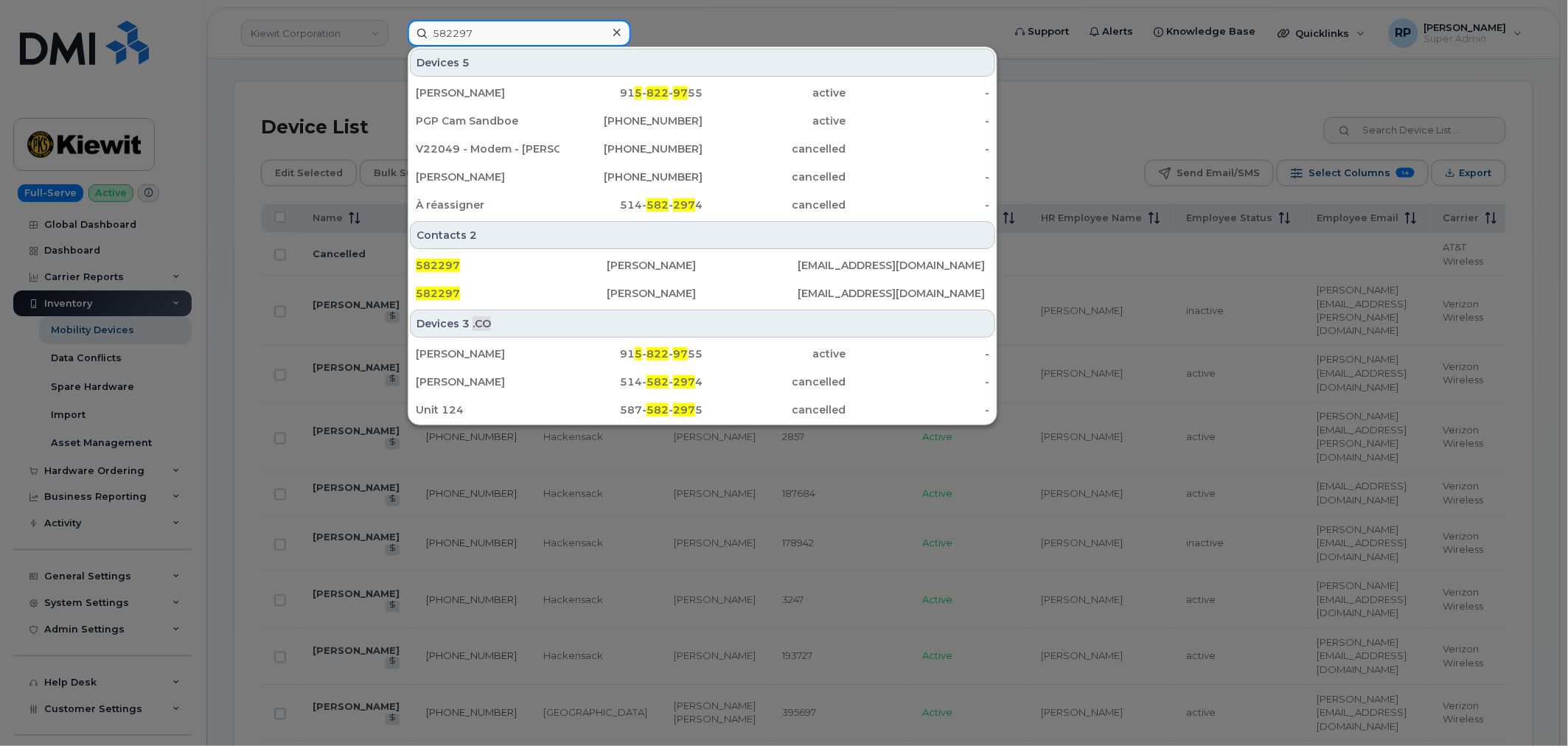
type input "582297"
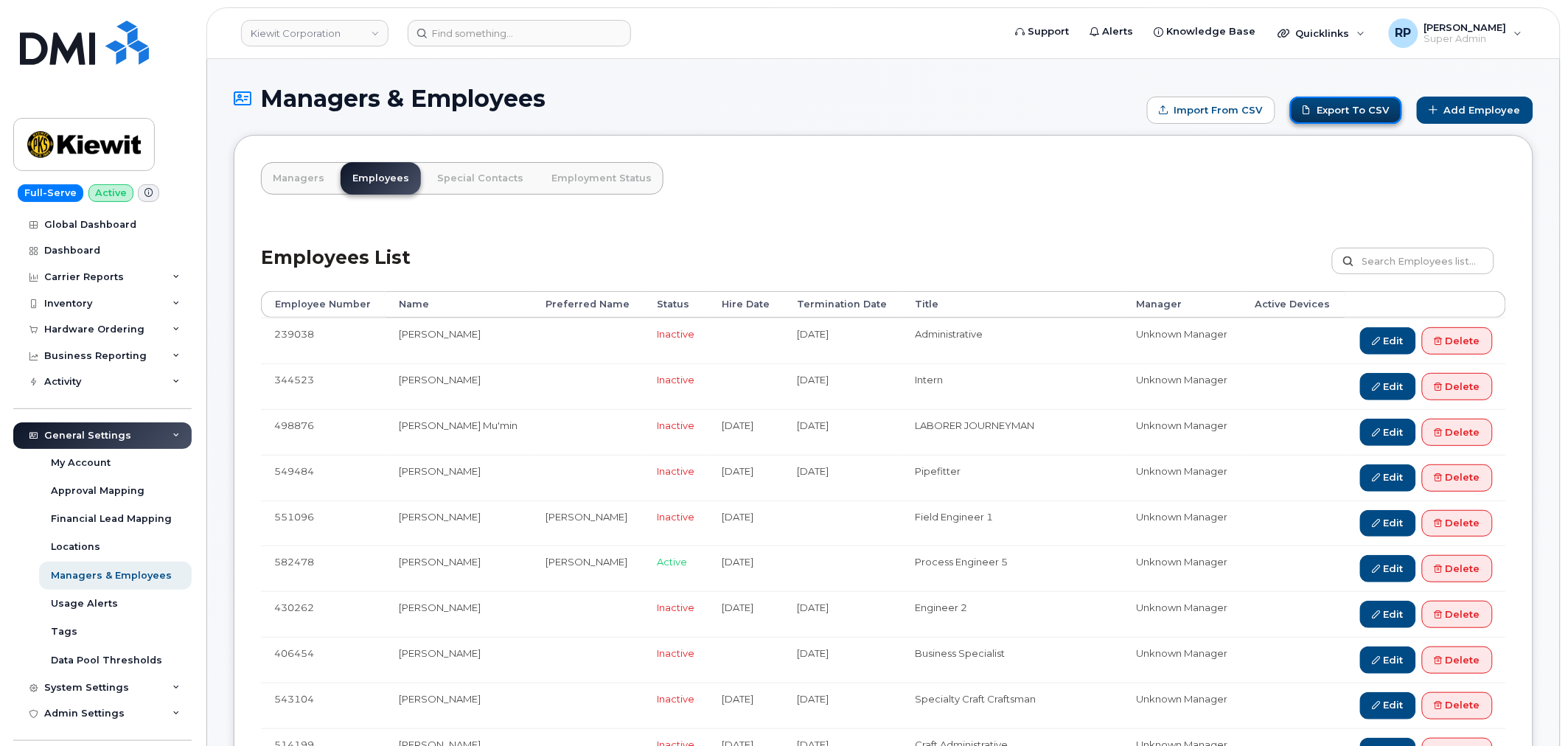
click at [1380, 105] on link "Export to CSV" at bounding box center [1345, 109] width 112 height 27
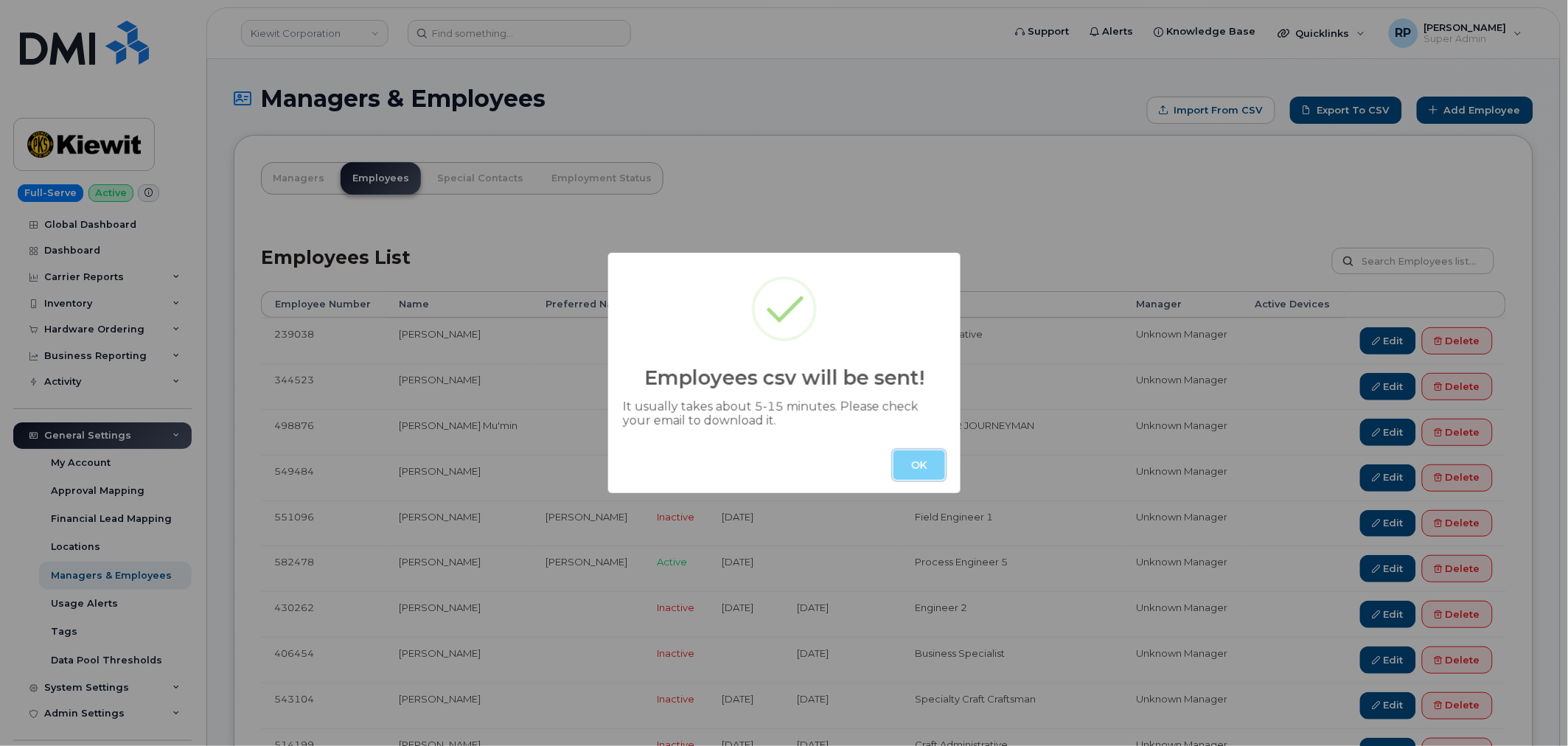
click at [917, 472] on button "OK" at bounding box center [919, 464] width 52 height 29
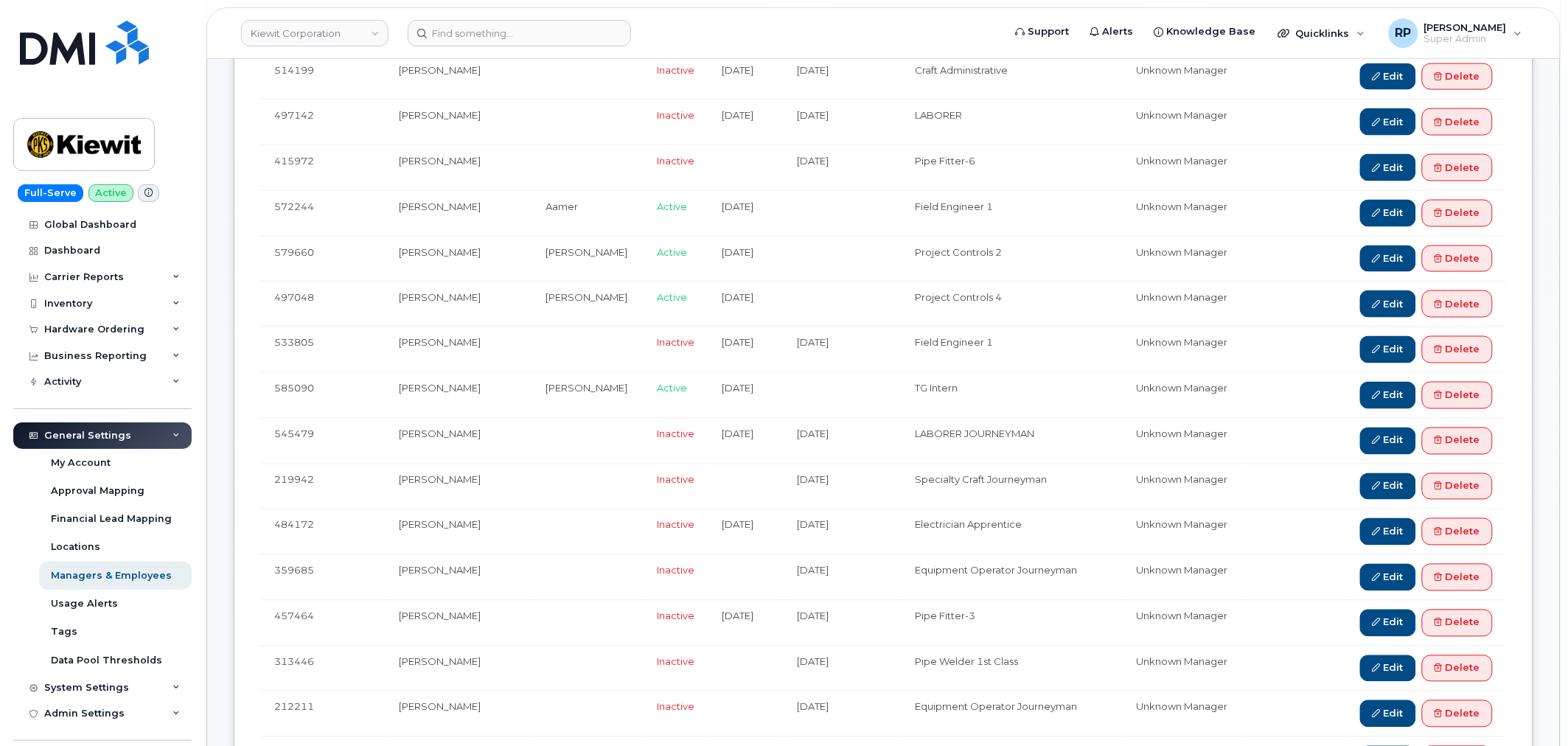
scroll to position [1228, 0]
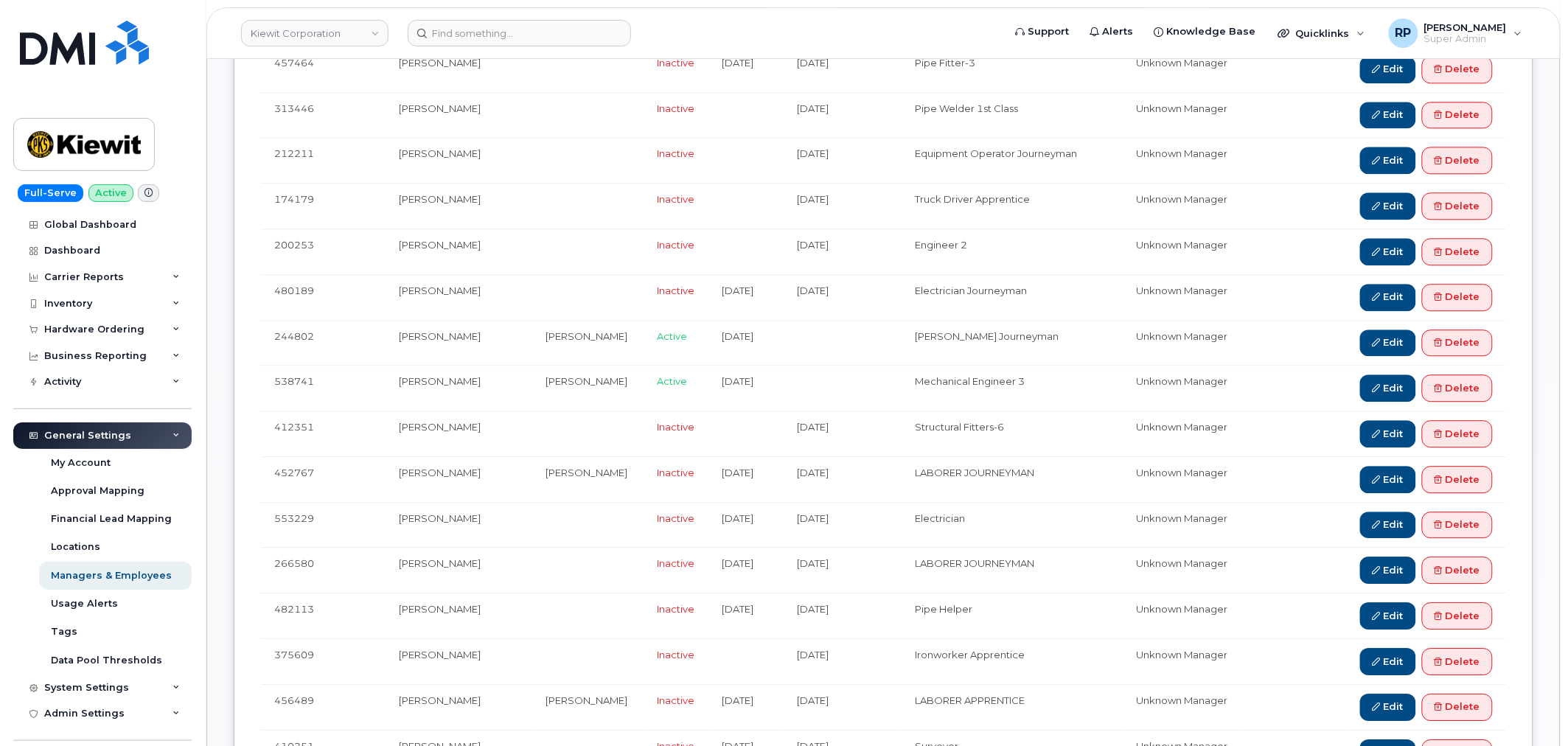
drag, startPoint x: 1567, startPoint y: 207, endPoint x: 1572, endPoint y: 423, distance: 216.1
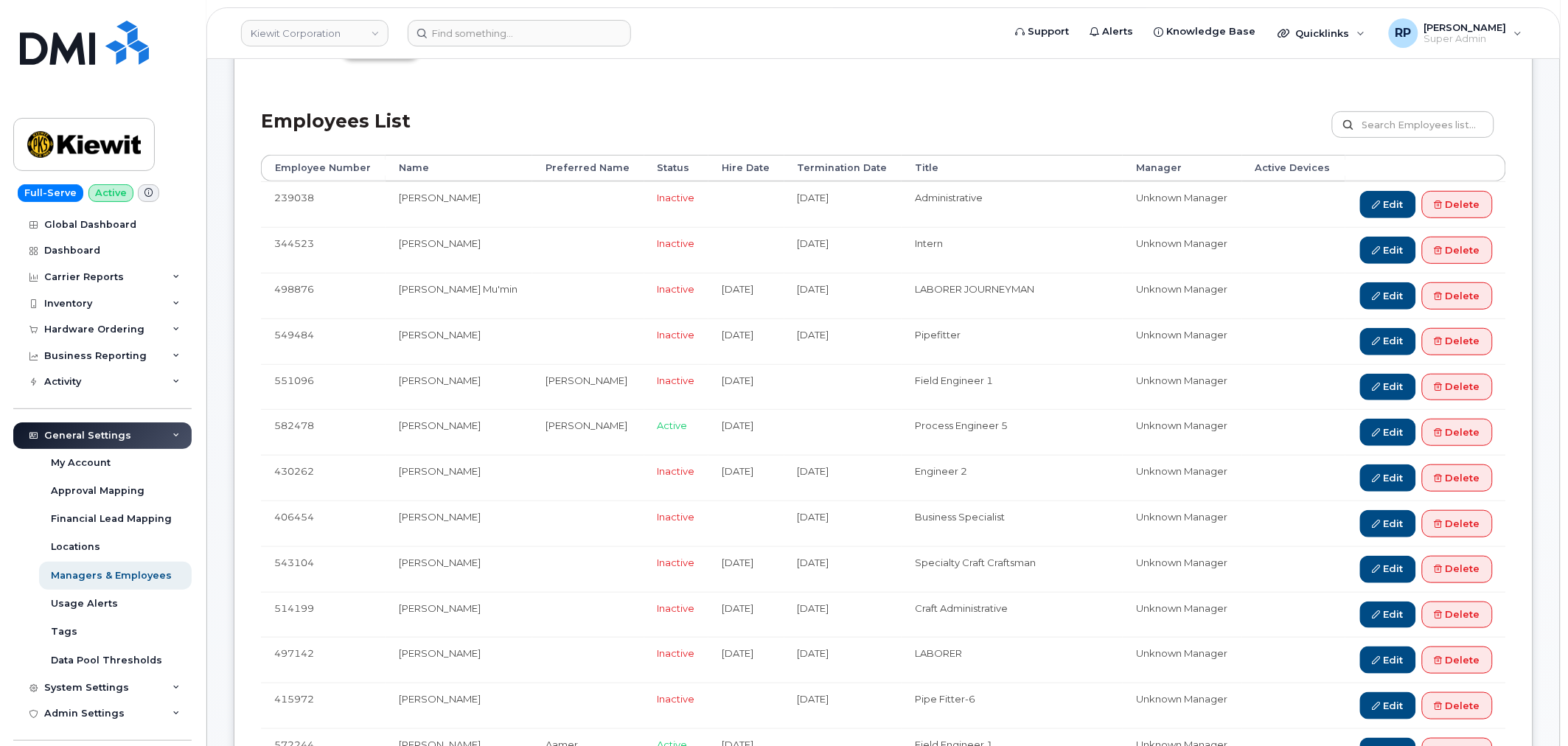
scroll to position [0, 0]
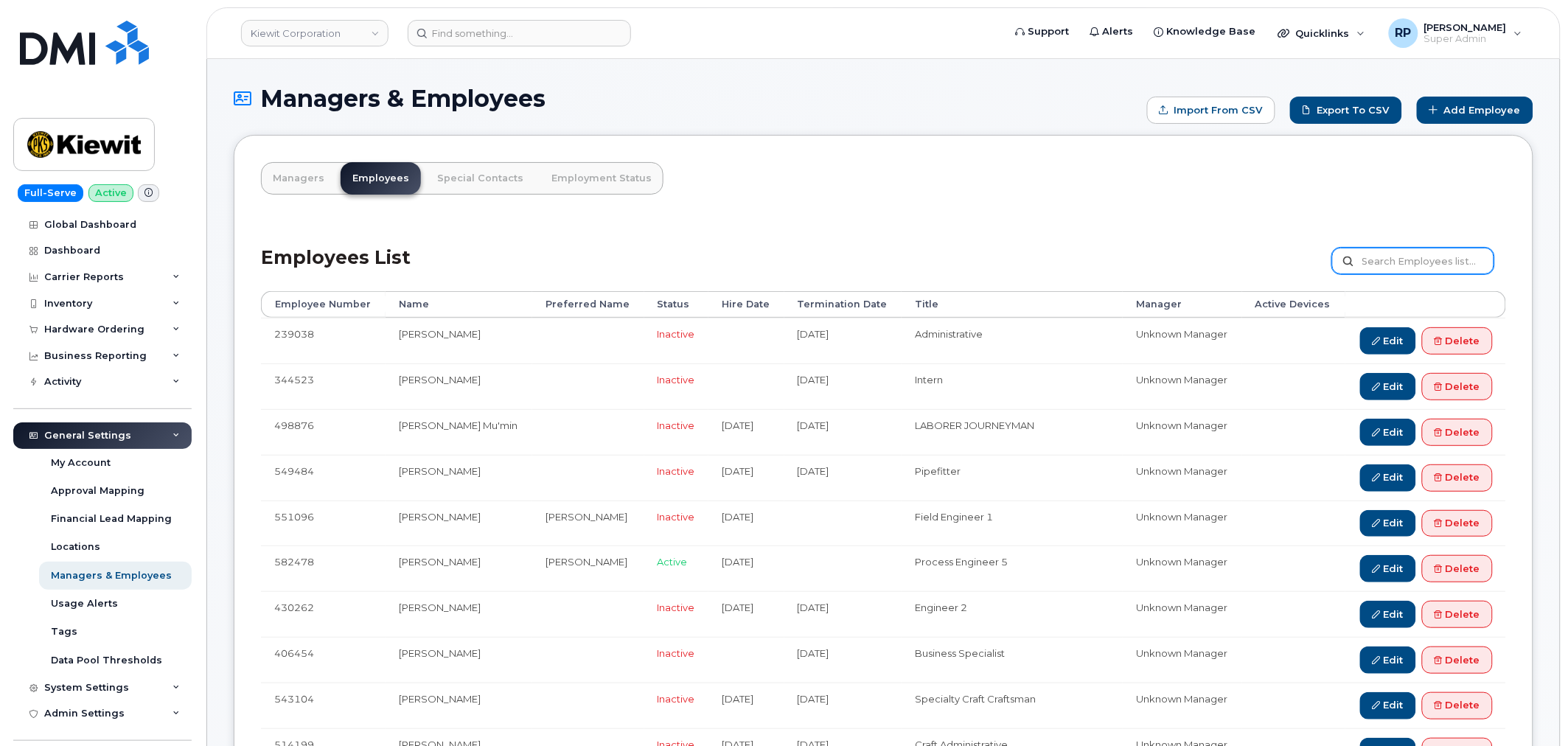
click at [1419, 263] on input "text" at bounding box center [1413, 261] width 162 height 26
type input "active"
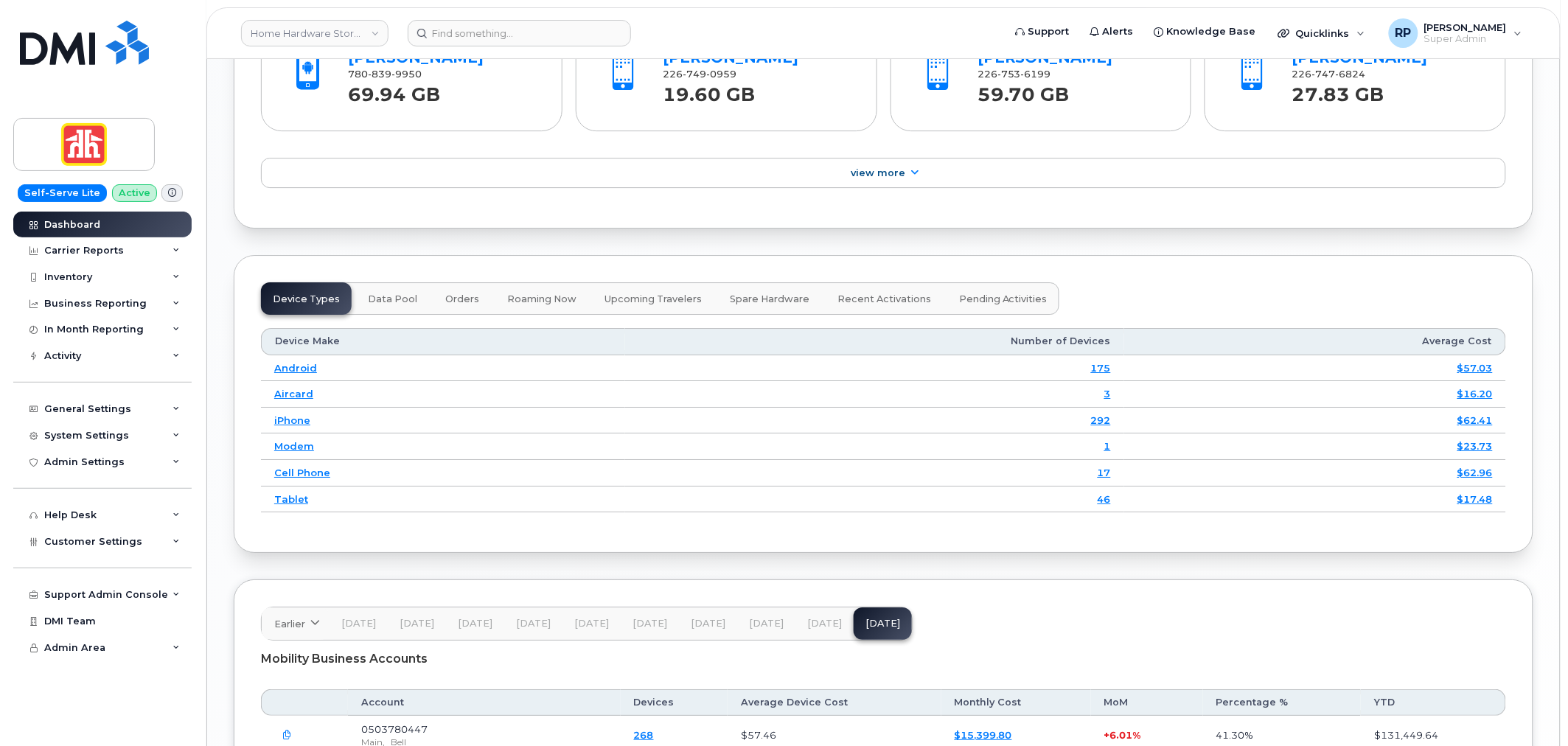
scroll to position [2047, 0]
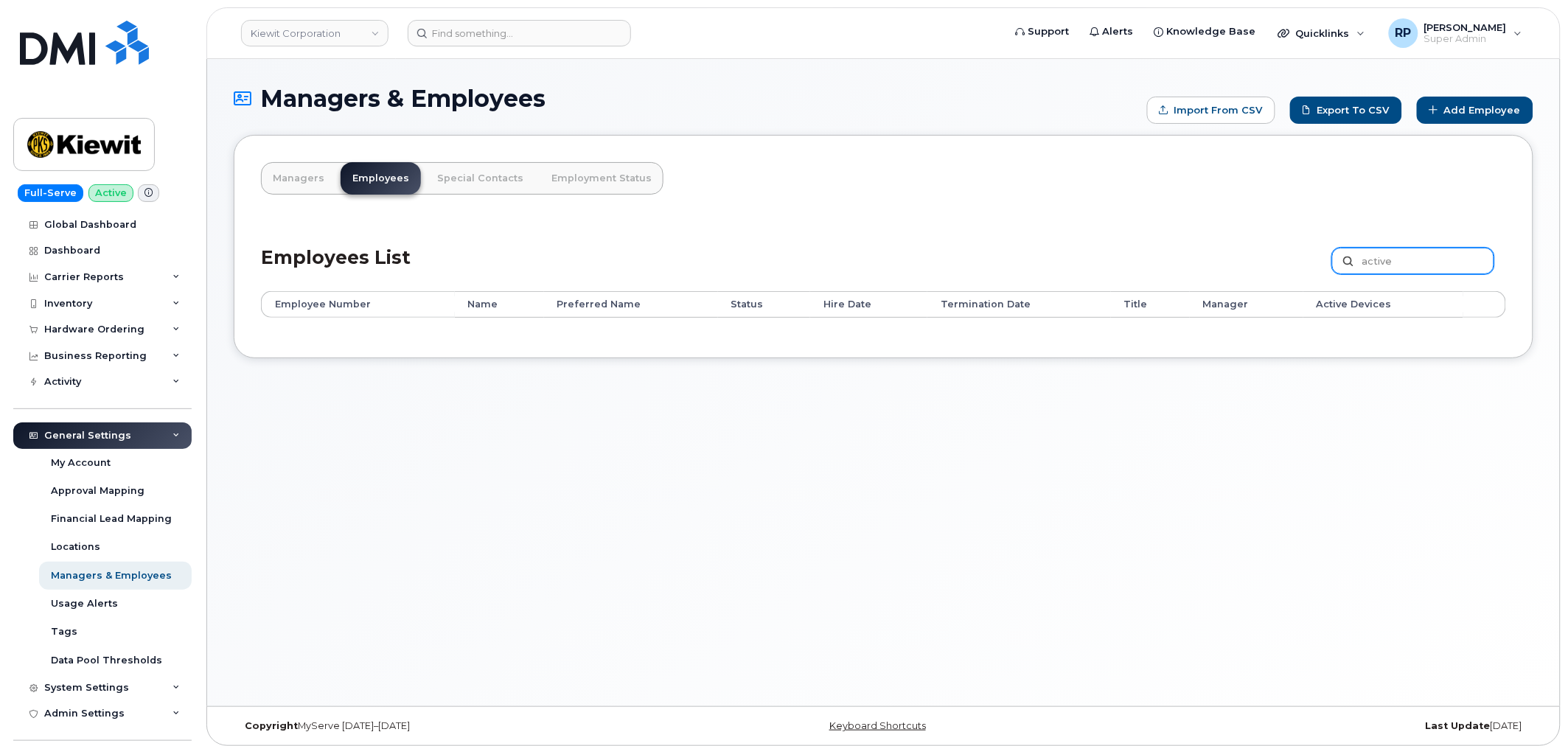
drag, startPoint x: 0, startPoint y: 0, endPoint x: 1354, endPoint y: 271, distance: 1380.9
click at [1354, 271] on input "active" at bounding box center [1413, 261] width 162 height 26
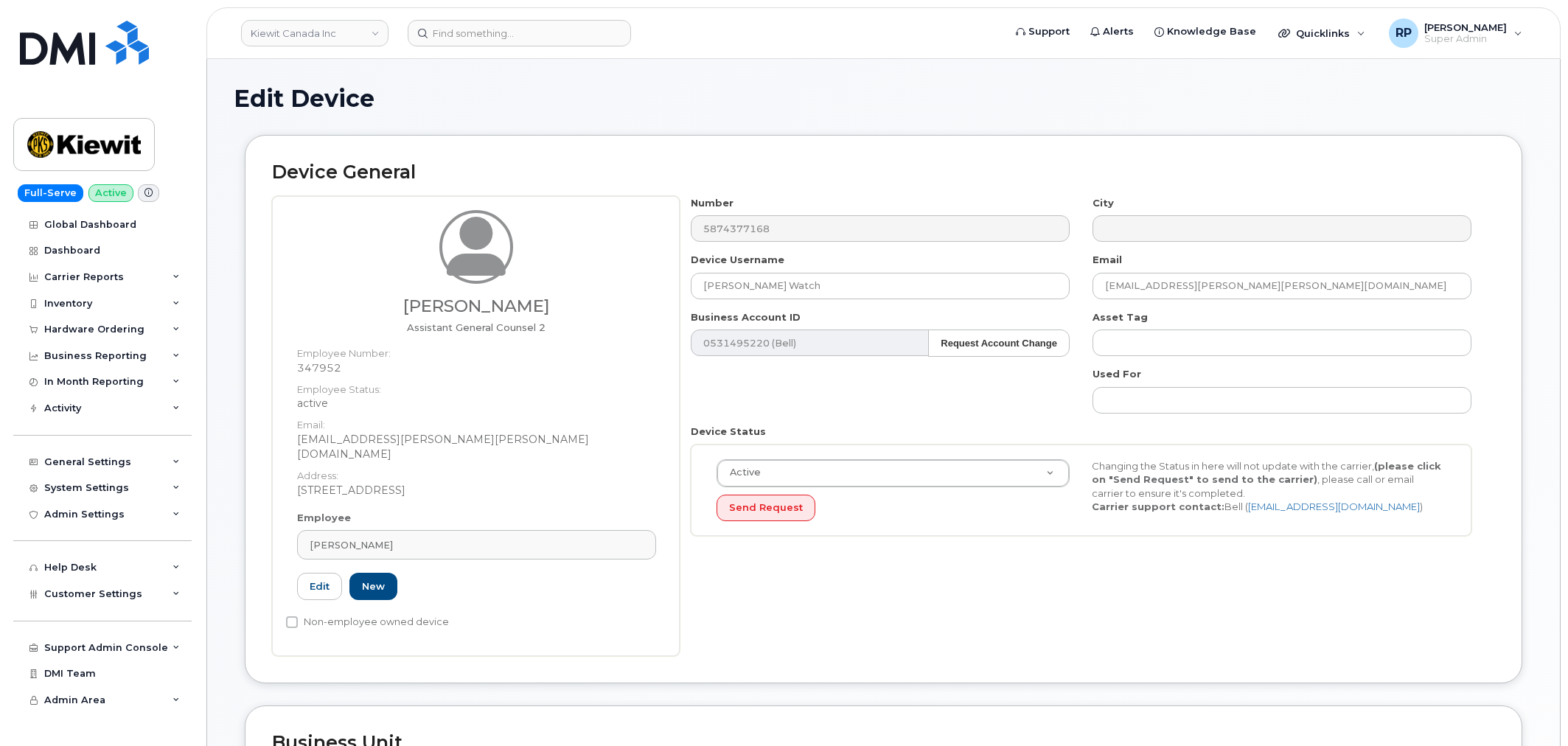
select select "14059"
